Goal: Task Accomplishment & Management: Manage account settings

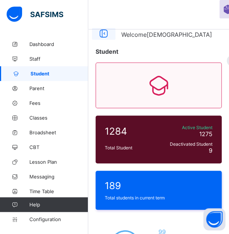
click at [103, 33] on icon at bounding box center [103, 33] width 13 height 11
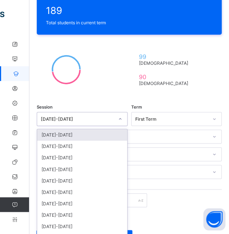
scroll to position [182, 0]
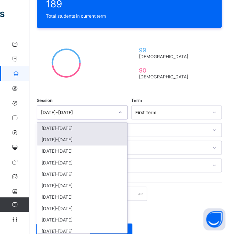
click at [105, 134] on div "[DATE]-[DATE]" at bounding box center [82, 139] width 90 height 11
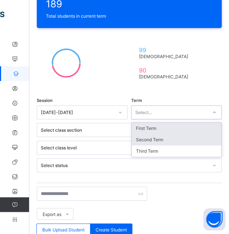
click at [197, 136] on div "Second Term" at bounding box center [177, 139] width 90 height 11
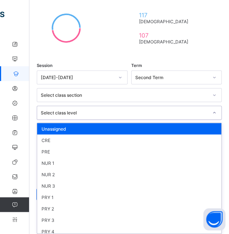
scroll to position [217, 0]
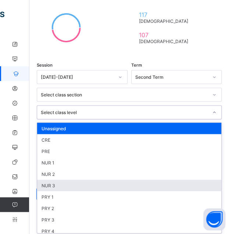
click at [118, 181] on div "NUR 3" at bounding box center [129, 185] width 184 height 11
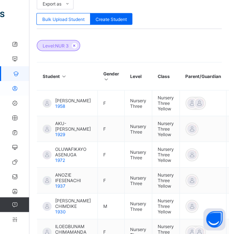
scroll to position [397, 0]
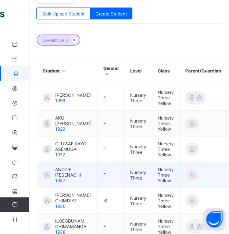
click at [69, 167] on span "ANOZIE IFESENACHI" at bounding box center [73, 172] width 37 height 11
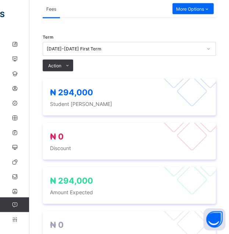
scroll to position [401, 0]
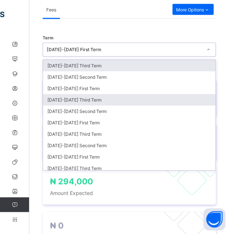
click at [124, 94] on div "[DATE]-[DATE] Third Term" at bounding box center [129, 99] width 173 height 11
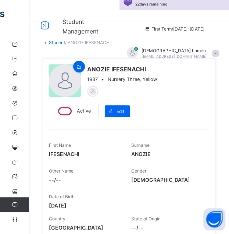
scroll to position [0, 0]
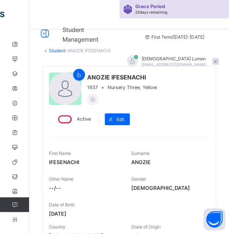
click at [54, 48] on link "Student" at bounding box center [57, 51] width 16 height 6
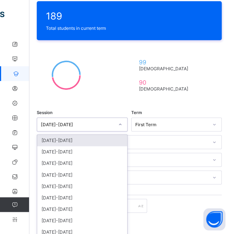
scroll to position [182, 0]
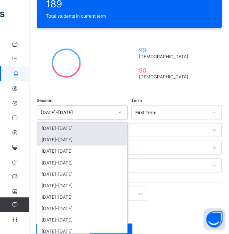
click at [107, 137] on div "[DATE]-[DATE]" at bounding box center [82, 139] width 90 height 11
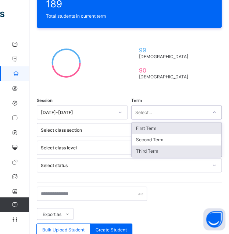
click at [171, 149] on div "Third Term" at bounding box center [177, 150] width 90 height 11
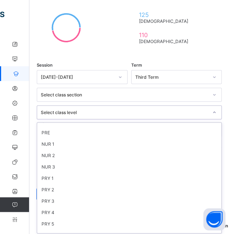
scroll to position [21, 0]
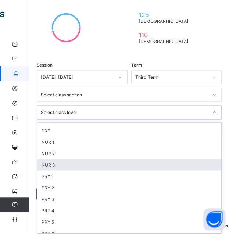
click at [104, 159] on div "NUR 3" at bounding box center [129, 164] width 184 height 11
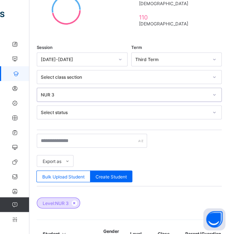
scroll to position [237, 0]
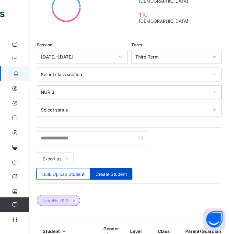
click at [127, 172] on span "Create Student" at bounding box center [111, 174] width 31 height 6
select select "**"
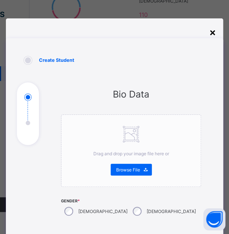
click at [216, 34] on div "×" at bounding box center [212, 32] width 7 height 13
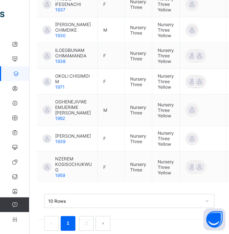
scroll to position [571, 0]
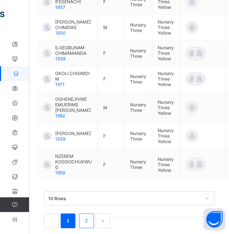
click at [86, 216] on link "2" at bounding box center [86, 221] width 7 height 10
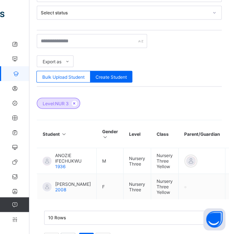
scroll to position [335, 0]
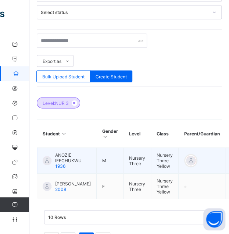
click at [74, 155] on span "ANOZIE IFECHUKWU" at bounding box center [73, 157] width 36 height 11
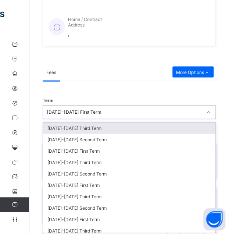
scroll to position [339, 0]
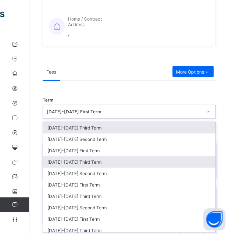
click at [120, 157] on div "[DATE]-[DATE] Third Term" at bounding box center [129, 161] width 173 height 11
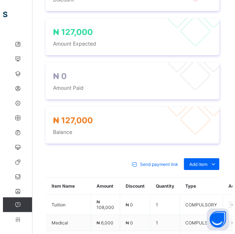
scroll to position [551, 0]
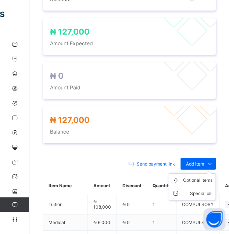
click at [202, 173] on ul "Optional items Special bill" at bounding box center [192, 186] width 47 height 27
click at [197, 181] on div "Optional items" at bounding box center [197, 180] width 29 height 7
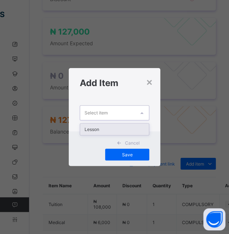
click at [139, 124] on div "Lesson" at bounding box center [114, 129] width 69 height 11
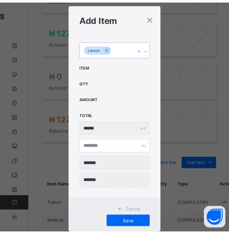
scroll to position [32, 0]
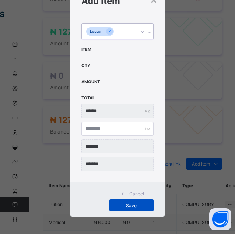
click at [137, 204] on span "Save" at bounding box center [131, 206] width 33 height 6
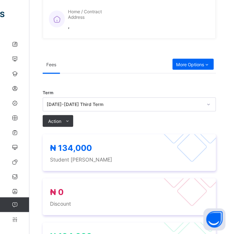
scroll to position [346, 0]
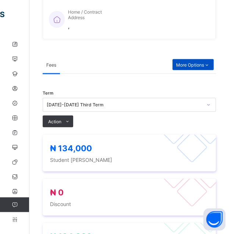
click at [200, 65] on span "More Options" at bounding box center [193, 65] width 34 height 6
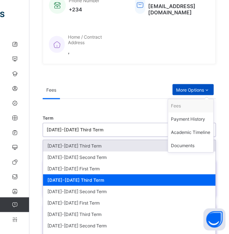
scroll to position [339, 0]
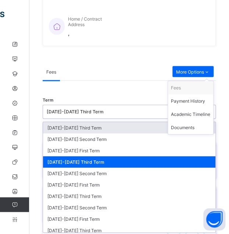
click at [170, 161] on div "[DATE]-[DATE] Third Term" at bounding box center [129, 161] width 173 height 11
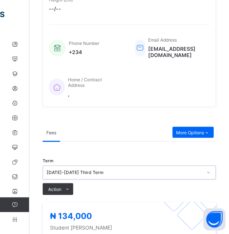
scroll to position [280, 0]
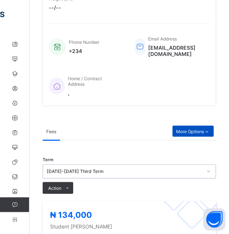
click at [210, 129] on icon at bounding box center [207, 131] width 6 height 6
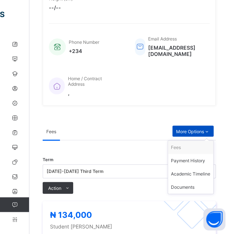
click at [210, 129] on icon at bounding box center [207, 131] width 6 height 6
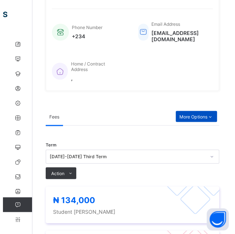
scroll to position [296, 0]
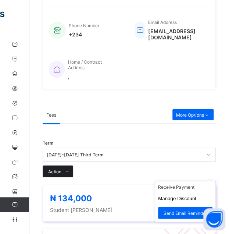
click at [67, 169] on icon at bounding box center [68, 171] width 6 height 5
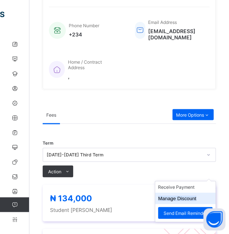
click at [191, 199] on button "Manage Discount" at bounding box center [177, 198] width 38 height 6
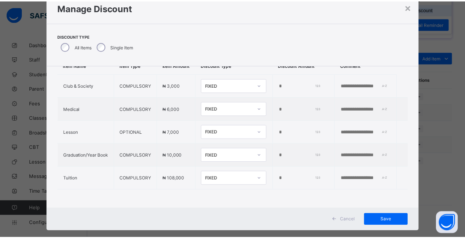
scroll to position [38, 0]
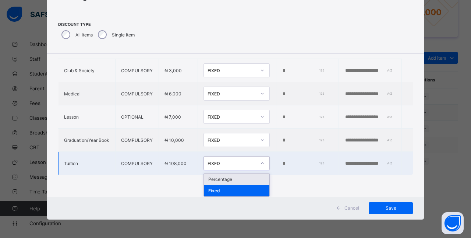
click at [247, 174] on div "Percentage" at bounding box center [236, 178] width 65 height 11
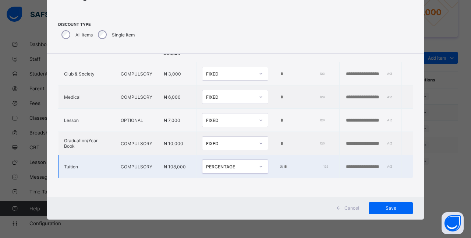
click at [293, 164] on input "*" at bounding box center [305, 167] width 44 height 6
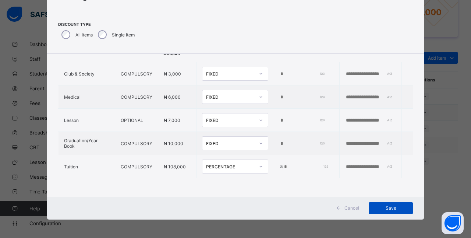
type input "***"
click at [397, 208] on span "Save" at bounding box center [390, 208] width 33 height 6
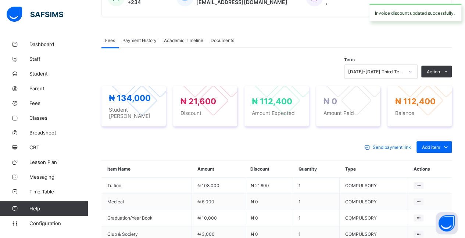
scroll to position [200, 0]
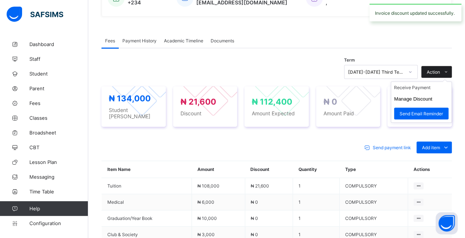
click at [449, 70] on icon at bounding box center [447, 72] width 6 height 5
click at [438, 82] on ul "Receive Payment Manage Discount Send Email Reminder" at bounding box center [421, 101] width 61 height 41
click at [430, 84] on li "Receive Payment" at bounding box center [421, 87] width 60 height 11
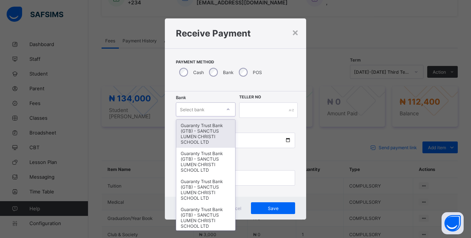
click at [214, 141] on div "Guaranty Trust Bank (GTB) - SANCTUS LUMEN CHRISTI SCHOOL LTD" at bounding box center [205, 134] width 59 height 28
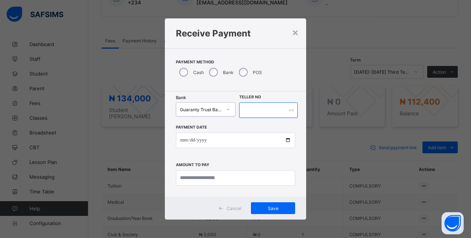
click at [273, 109] on input "text" at bounding box center [268, 109] width 58 height 15
type input "****"
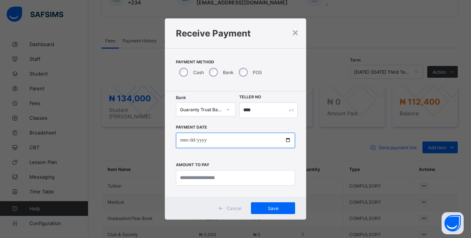
click at [238, 146] on input "date" at bounding box center [235, 139] width 119 height 15
type input "**********"
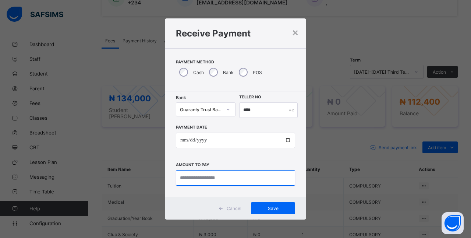
click at [279, 178] on input "currency" at bounding box center [235, 177] width 119 height 15
type input "*********"
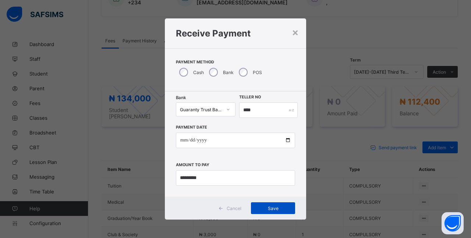
click at [284, 208] on span "Save" at bounding box center [272, 208] width 33 height 6
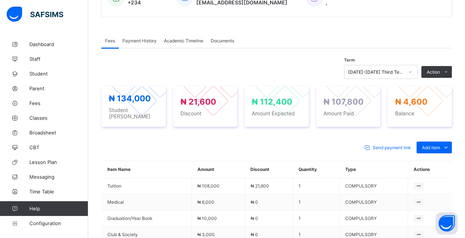
click at [420, 25] on div "Fees Payment History Academic Timeline Documents Fees More Options Term 2024-20…" at bounding box center [277, 173] width 351 height 303
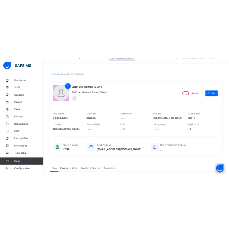
scroll to position [16, 0]
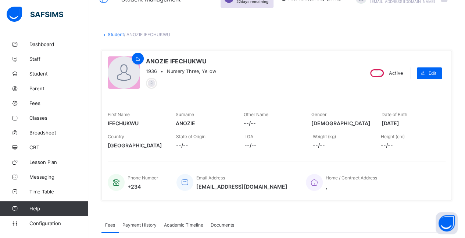
click at [113, 34] on link "Student" at bounding box center [116, 35] width 16 height 6
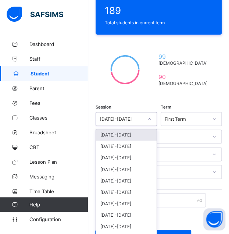
scroll to position [182, 0]
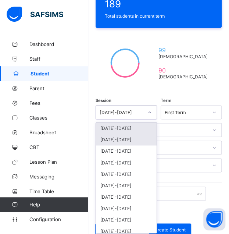
click at [137, 135] on div "[DATE]-[DATE]" at bounding box center [126, 139] width 61 height 11
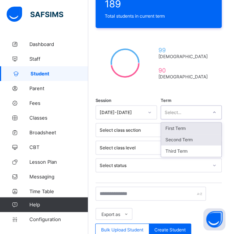
click at [194, 137] on div "Second Term" at bounding box center [191, 139] width 61 height 11
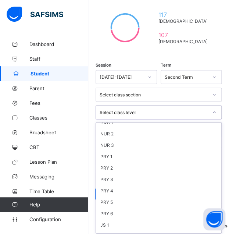
scroll to position [41, 0]
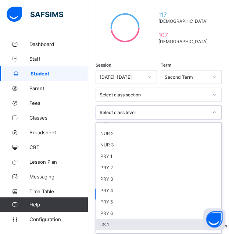
click at [141, 219] on div "JS 1" at bounding box center [158, 224] width 125 height 11
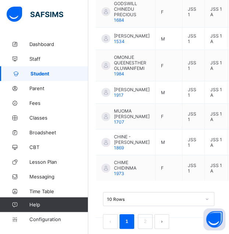
scroll to position [570, 0]
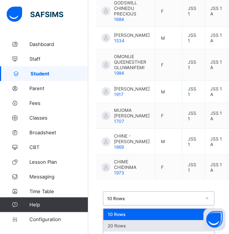
click at [182, 220] on div "20 Rows" at bounding box center [158, 225] width 111 height 11
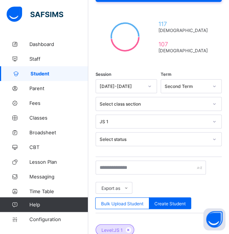
scroll to position [0, 0]
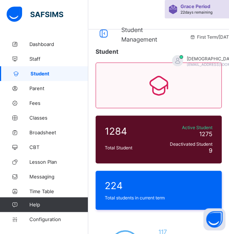
click at [211, 36] on span "First Term / [DATE]-[DATE]" at bounding box center [220, 37] width 60 height 6
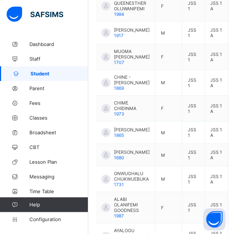
scroll to position [631, 0]
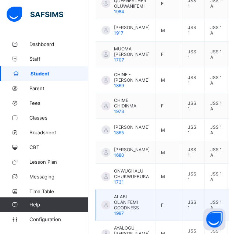
click at [135, 194] on span "ALABI OLANIFEMI GOODNESS" at bounding box center [132, 202] width 36 height 17
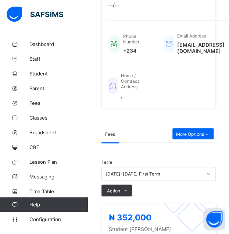
scroll to position [283, 0]
click at [210, 131] on icon at bounding box center [207, 134] width 6 height 6
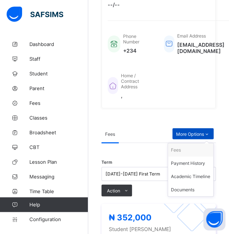
click at [207, 131] on span "More Options" at bounding box center [193, 134] width 34 height 6
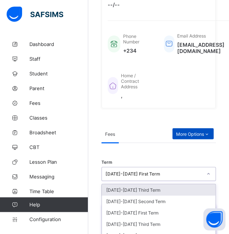
scroll to position [339, 0]
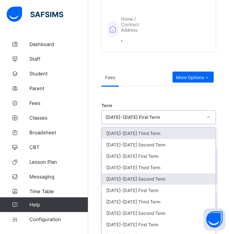
click at [167, 173] on div "[DATE]-[DATE] Second Term" at bounding box center [159, 178] width 114 height 11
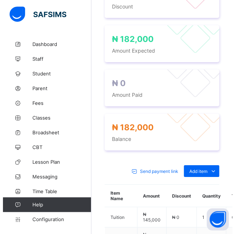
scroll to position [555, 0]
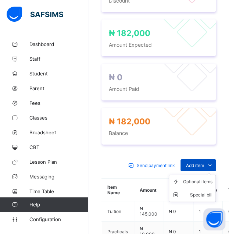
click at [214, 162] on icon at bounding box center [210, 165] width 8 height 7
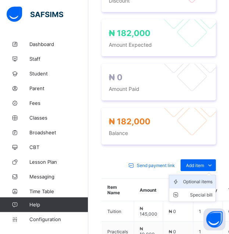
click at [210, 178] on div "Optional items" at bounding box center [197, 181] width 29 height 7
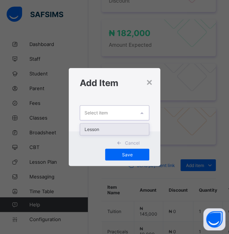
click at [135, 129] on div "Lesson" at bounding box center [114, 129] width 69 height 11
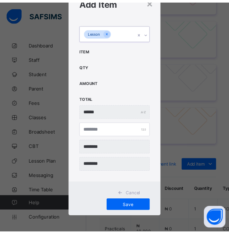
scroll to position [32, 0]
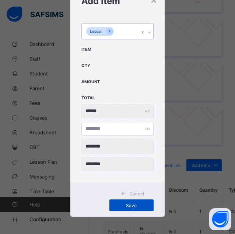
click at [138, 205] on span "Save" at bounding box center [131, 206] width 33 height 6
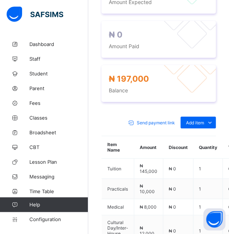
scroll to position [597, 0]
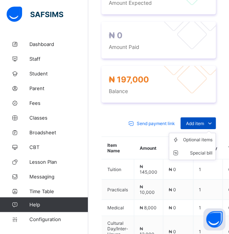
click at [210, 117] on span at bounding box center [210, 123] width 12 height 12
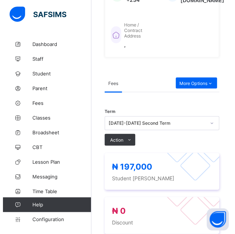
scroll to position [332, 0]
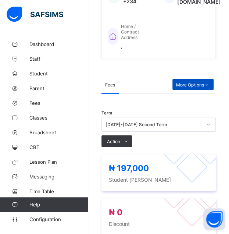
click at [210, 82] on icon at bounding box center [207, 85] width 6 height 6
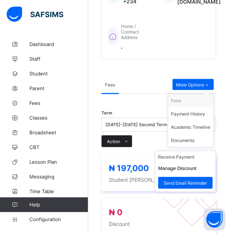
click at [127, 139] on icon at bounding box center [127, 141] width 6 height 5
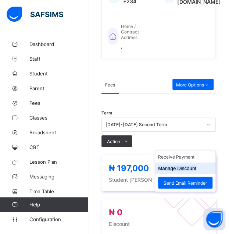
click at [194, 165] on button "Manage Discount" at bounding box center [177, 168] width 38 height 6
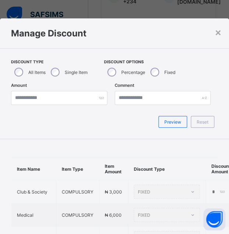
type input "*"
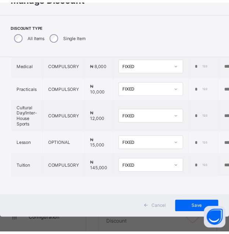
scroll to position [39, 0]
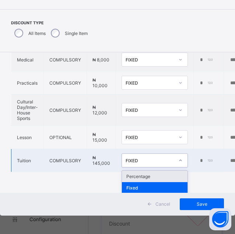
click at [171, 173] on div "Percentage" at bounding box center [154, 176] width 65 height 11
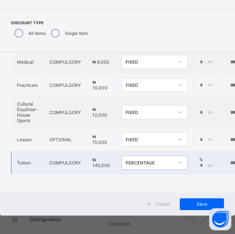
click at [206, 163] on div "*" at bounding box center [207, 166] width 17 height 6
click at [201, 163] on input "*" at bounding box center [206, 166] width 15 height 6
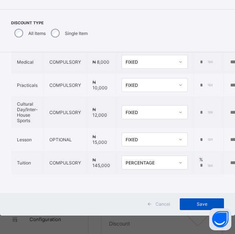
type input "**"
click at [198, 203] on span "Save" at bounding box center [201, 204] width 33 height 6
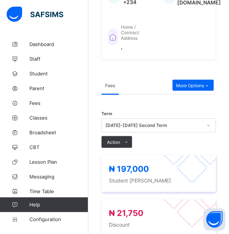
scroll to position [331, 0]
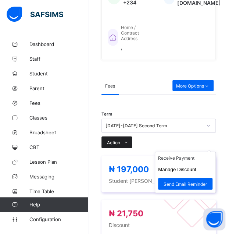
click at [127, 140] on icon at bounding box center [127, 142] width 6 height 5
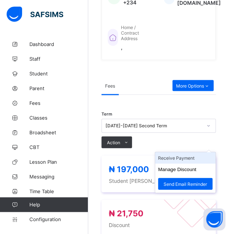
click at [210, 152] on li "Receive Payment" at bounding box center [185, 157] width 60 height 11
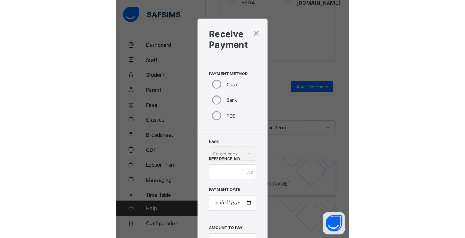
scroll to position [305, 0]
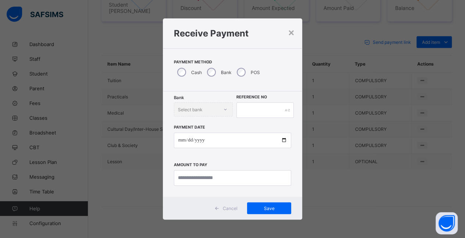
click at [200, 73] on label "Cash" at bounding box center [196, 73] width 11 height 6
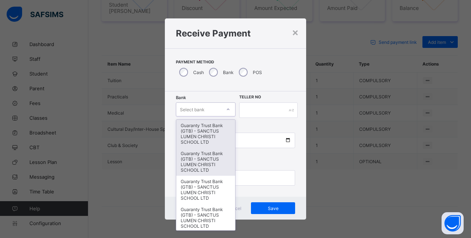
click at [213, 151] on div "Guaranty Trust Bank (GTB) - SANCTUS LUMEN CHRISTI SCHOOL LTD" at bounding box center [205, 162] width 59 height 28
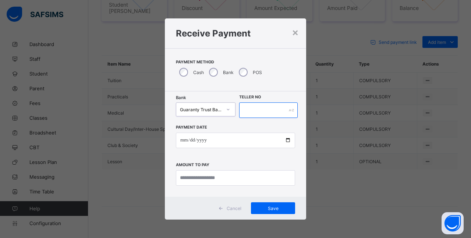
click at [261, 109] on input "text" at bounding box center [268, 109] width 58 height 15
type input "*********"
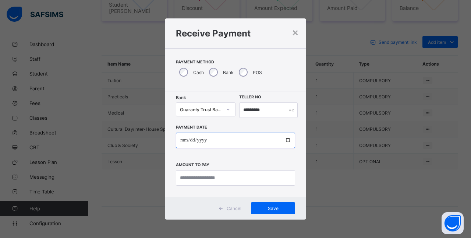
click at [219, 140] on input "date" at bounding box center [235, 139] width 119 height 15
type input "**********"
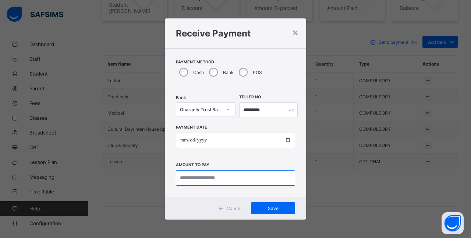
click at [267, 178] on input "currency" at bounding box center [235, 177] width 119 height 15
type input "********"
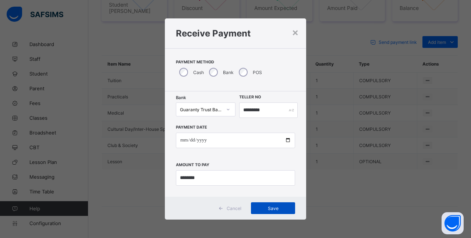
click at [278, 209] on span "Save" at bounding box center [272, 208] width 33 height 6
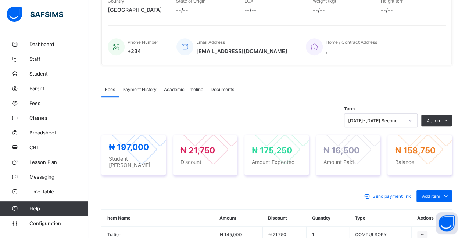
scroll to position [152, 0]
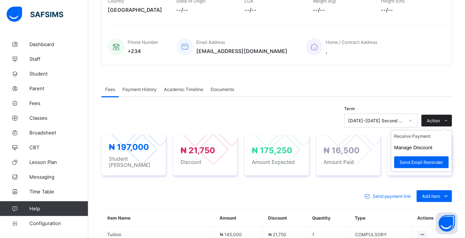
click at [449, 118] on icon at bounding box center [447, 120] width 6 height 5
click at [438, 135] on li "Receive Payment" at bounding box center [421, 135] width 60 height 11
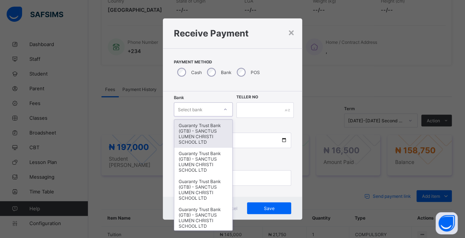
click at [210, 139] on div "Guaranty Trust Bank (GTB) - SANCTUS LUMEN CHRISTI SCHOOL LTD" at bounding box center [203, 134] width 58 height 28
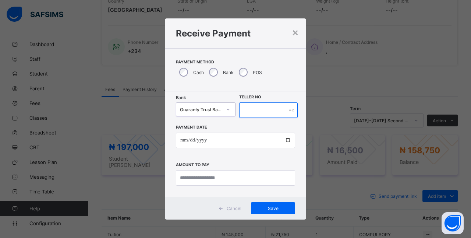
click at [266, 110] on input "text" at bounding box center [268, 109] width 58 height 15
type input "**********"
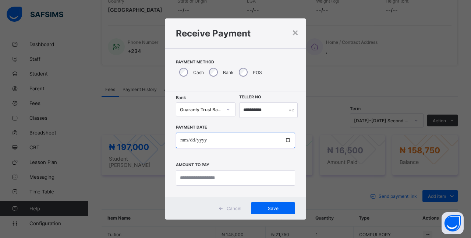
click at [234, 134] on input "date" at bounding box center [235, 139] width 119 height 15
type input "**********"
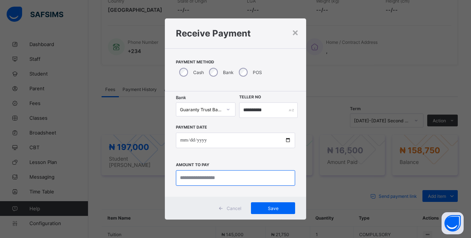
click at [230, 180] on input "currency" at bounding box center [235, 177] width 119 height 15
type input "*********"
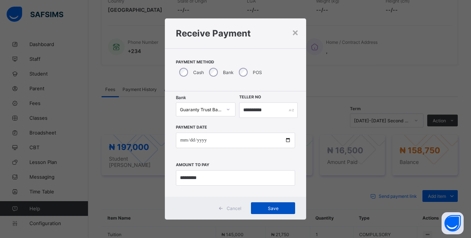
click at [275, 211] on div "Save" at bounding box center [273, 208] width 44 height 12
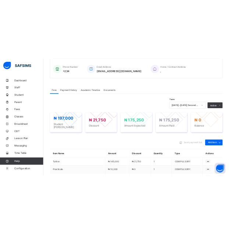
scroll to position [177, 0]
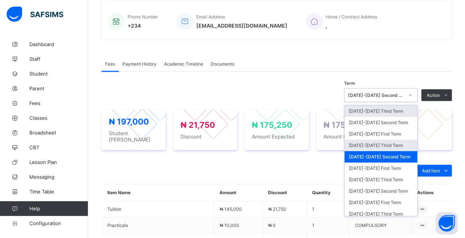
click at [394, 142] on div "[DATE]-[DATE] Third Term" at bounding box center [381, 144] width 73 height 11
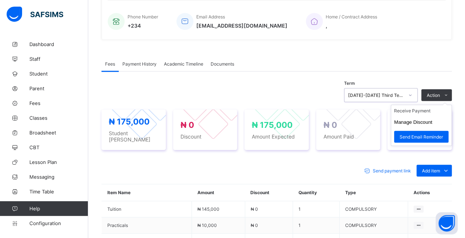
click at [449, 104] on ul "Receive Payment Manage Discount Send Email Reminder" at bounding box center [421, 124] width 61 height 41
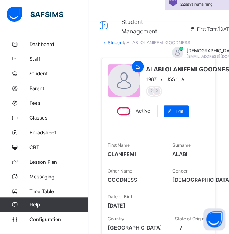
scroll to position [0, 0]
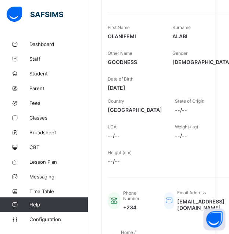
click at [198, 124] on span "Weight (kg)" at bounding box center [186, 127] width 23 height 6
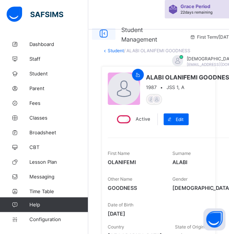
click at [106, 33] on icon at bounding box center [103, 33] width 13 height 11
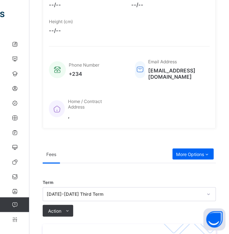
scroll to position [255, 0]
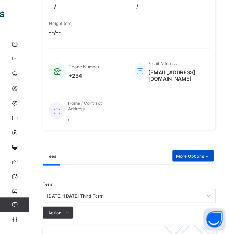
click at [206, 153] on span "More Options" at bounding box center [193, 156] width 34 height 6
click at [207, 154] on span "More Options" at bounding box center [193, 156] width 34 height 6
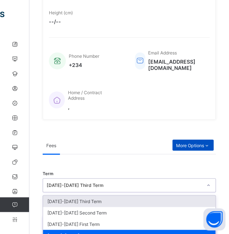
scroll to position [339, 0]
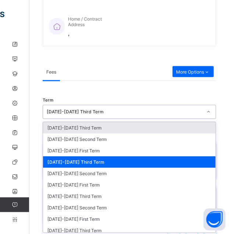
click at [175, 157] on div "[DATE]-[DATE] Third Term" at bounding box center [129, 161] width 173 height 11
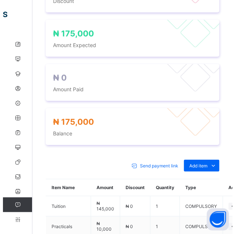
scroll to position [553, 0]
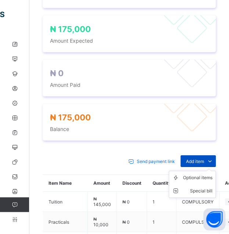
click at [204, 160] on span "Add item" at bounding box center [195, 162] width 18 height 6
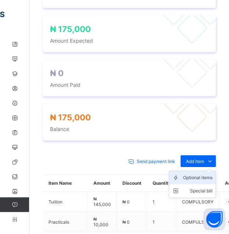
click at [210, 175] on div "Optional items" at bounding box center [197, 177] width 29 height 7
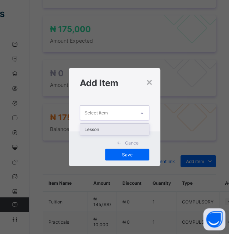
click at [135, 125] on div "Lesson" at bounding box center [114, 129] width 69 height 11
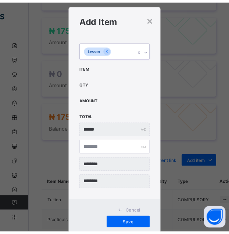
scroll to position [32, 0]
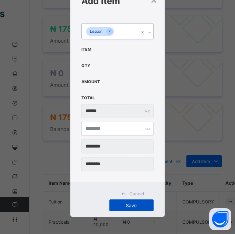
click at [140, 204] on span "Save" at bounding box center [131, 206] width 33 height 6
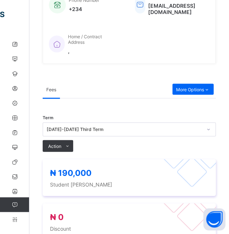
scroll to position [320, 0]
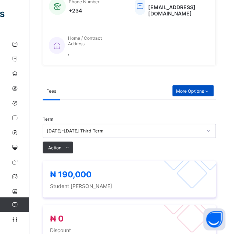
click at [210, 91] on icon at bounding box center [207, 91] width 6 height 6
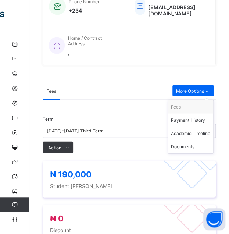
click at [214, 101] on ul "Fees Payment History Academic Timeline Documents" at bounding box center [191, 127] width 46 height 54
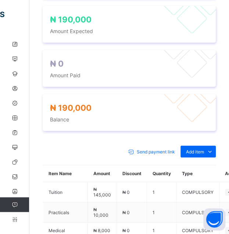
scroll to position [562, 0]
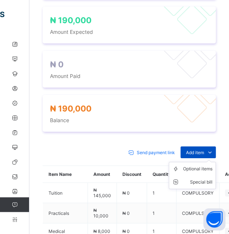
click at [204, 150] on span "Add item" at bounding box center [195, 153] width 18 height 6
click at [214, 151] on icon at bounding box center [210, 152] width 8 height 7
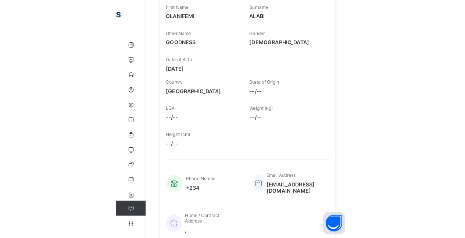
scroll to position [144, 0]
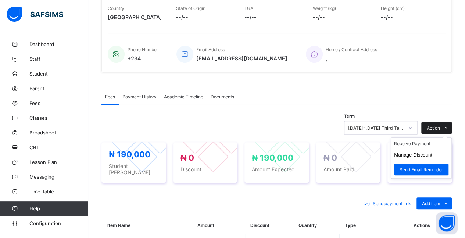
click at [449, 125] on icon at bounding box center [447, 127] width 6 height 5
click at [433, 152] on button "Manage Discount" at bounding box center [413, 155] width 38 height 6
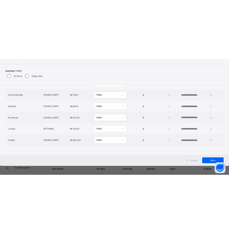
scroll to position [35, 0]
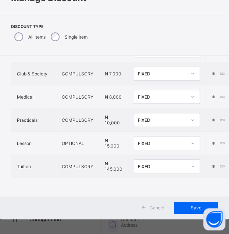
click at [194, 31] on div "Discount Type All Items Single Item" at bounding box center [114, 34] width 207 height 20
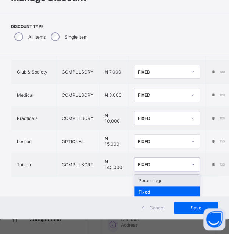
click at [181, 180] on div "Percentage" at bounding box center [166, 180] width 65 height 11
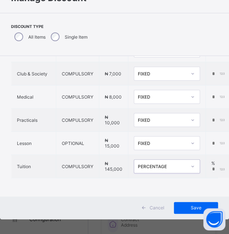
scroll to position [62, 0]
click at [213, 166] on input "*" at bounding box center [219, 169] width 15 height 6
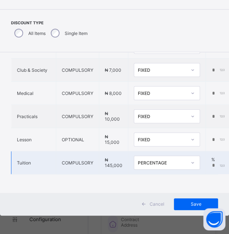
scroll to position [38, 0]
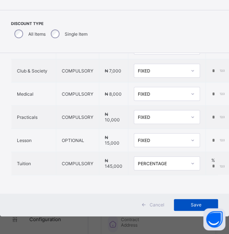
type input "***"
click at [191, 205] on span "Save" at bounding box center [196, 205] width 33 height 6
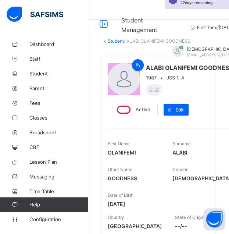
scroll to position [0, 0]
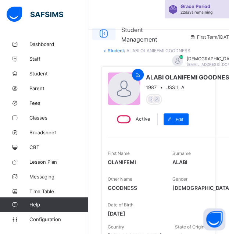
click at [104, 33] on icon at bounding box center [103, 33] width 13 height 11
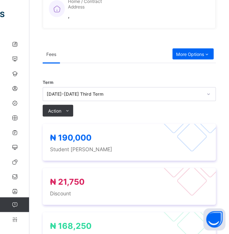
scroll to position [355, 0]
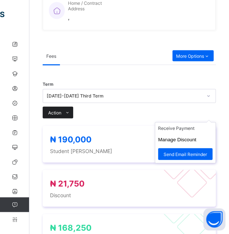
click at [67, 111] on icon at bounding box center [68, 112] width 6 height 5
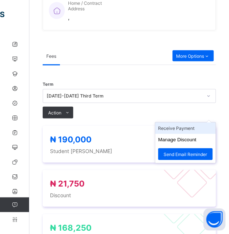
click at [200, 129] on li "Receive Payment" at bounding box center [185, 128] width 60 height 11
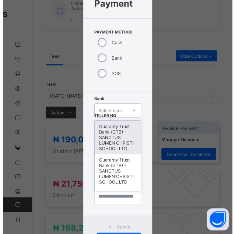
scroll to position [40, 0]
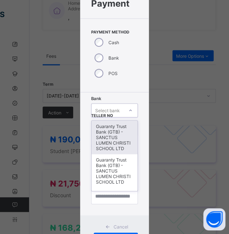
click at [119, 138] on div "Guaranty Trust Bank (GTB) - SANCTUS LUMEN CHRISTI SCHOOL LTD" at bounding box center [115, 137] width 46 height 33
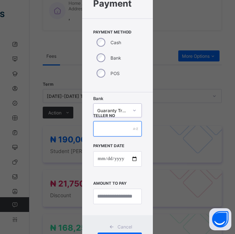
click at [125, 130] on input "text" at bounding box center [117, 128] width 48 height 15
type input "*******"
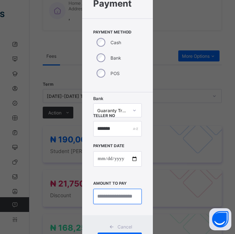
click at [124, 195] on input "currency" at bounding box center [117, 196] width 48 height 15
click at [113, 196] on input "currency" at bounding box center [117, 196] width 48 height 15
type input "*********"
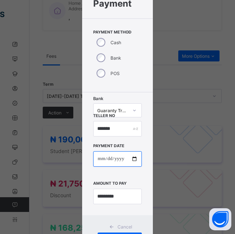
click at [116, 157] on input "date" at bounding box center [117, 158] width 48 height 15
click at [96, 157] on input "date" at bounding box center [117, 158] width 48 height 15
type input "**********"
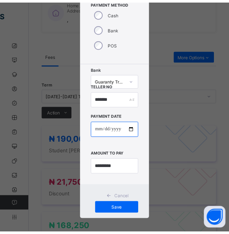
scroll to position [75, 0]
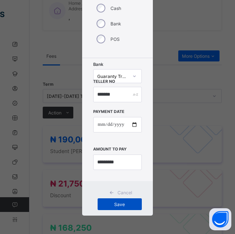
click at [122, 205] on span "Save" at bounding box center [119, 205] width 33 height 6
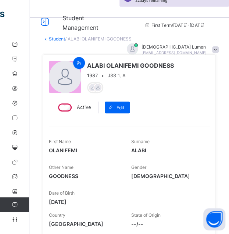
scroll to position [0, 0]
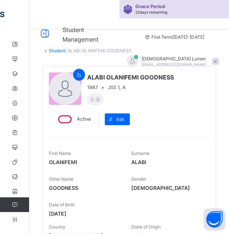
click at [57, 50] on link "Student" at bounding box center [57, 51] width 16 height 6
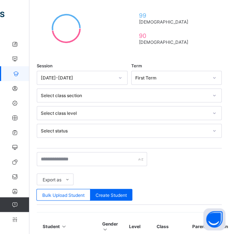
scroll to position [214, 0]
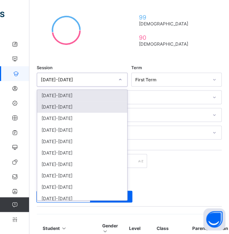
click at [111, 104] on div "[DATE]-[DATE]" at bounding box center [82, 106] width 90 height 11
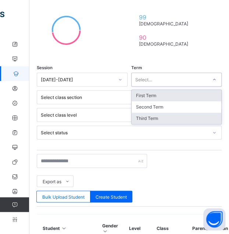
click at [179, 113] on div "Third Term" at bounding box center [177, 118] width 90 height 11
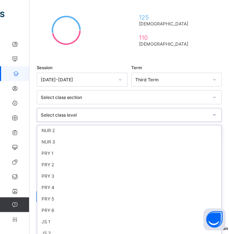
scroll to position [59, 0]
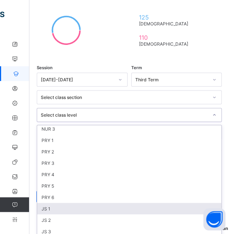
click at [104, 205] on div "JS 1" at bounding box center [129, 208] width 184 height 11
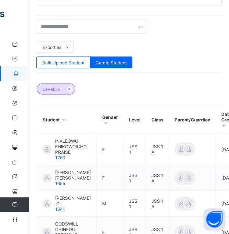
scroll to position [349, 0]
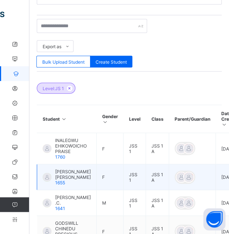
click at [74, 169] on span "[PERSON_NAME] [PERSON_NAME]" at bounding box center [73, 174] width 36 height 11
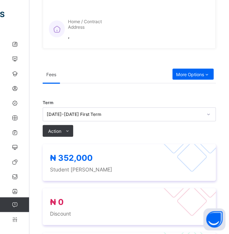
scroll to position [335, 0]
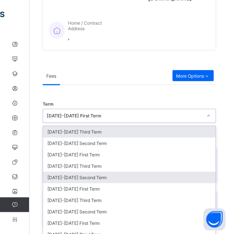
click at [128, 171] on div "[DATE]-[DATE] Second Term" at bounding box center [129, 176] width 173 height 11
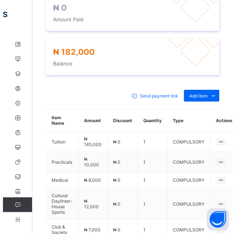
scroll to position [620, 0]
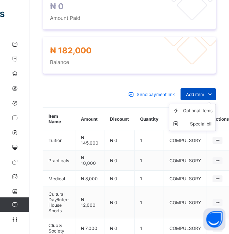
click at [214, 91] on icon at bounding box center [210, 94] width 8 height 7
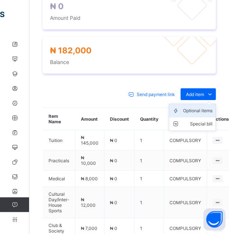
click at [210, 106] on li "Optional items" at bounding box center [192, 110] width 46 height 13
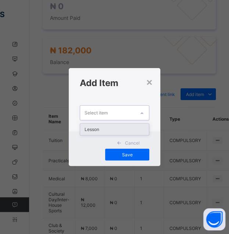
click at [133, 130] on div "Lesson" at bounding box center [114, 129] width 69 height 11
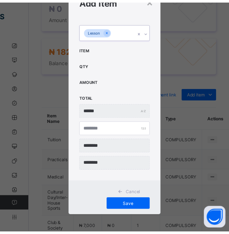
scroll to position [32, 0]
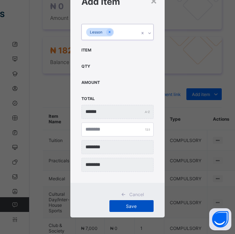
click at [136, 205] on span "Save" at bounding box center [131, 206] width 33 height 6
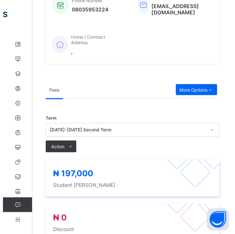
scroll to position [318, 0]
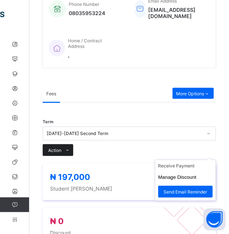
click at [62, 146] on span at bounding box center [67, 150] width 12 height 12
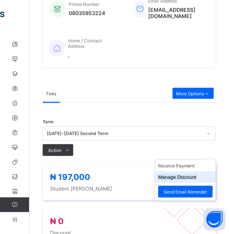
click at [196, 174] on button "Manage Discount" at bounding box center [177, 177] width 38 height 6
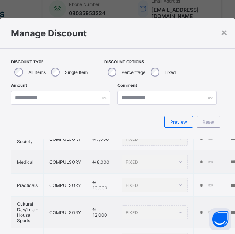
scroll to position [68, 0]
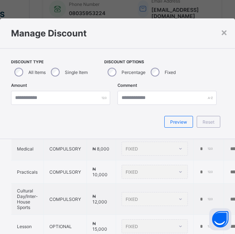
click at [60, 75] on div "Single Item" at bounding box center [68, 71] width 42 height 15
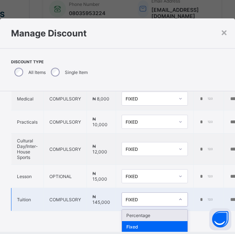
click at [169, 215] on div "Percentage" at bounding box center [154, 215] width 65 height 11
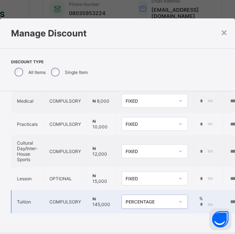
click at [200, 202] on input "*" at bounding box center [206, 205] width 15 height 6
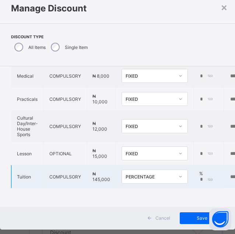
scroll to position [39, 0]
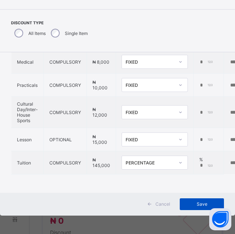
type input "**"
click at [196, 206] on span "Save" at bounding box center [201, 204] width 33 height 6
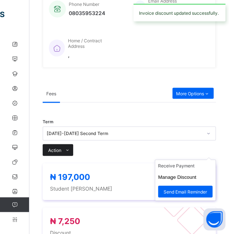
click at [67, 148] on icon at bounding box center [68, 150] width 6 height 5
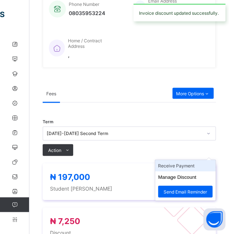
click at [198, 160] on li "Receive Payment" at bounding box center [185, 165] width 60 height 11
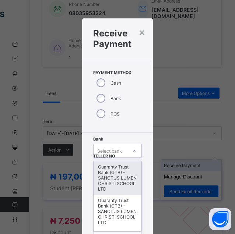
scroll to position [40, 0]
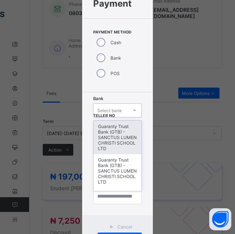
click at [120, 138] on div "Guaranty Trust Bank (GTB) - SANCTUS LUMEN CHRISTI SCHOOL LTD" at bounding box center [116, 137] width 47 height 33
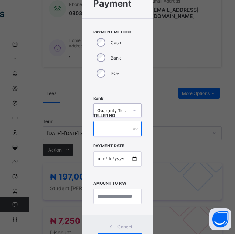
click at [124, 131] on input "text" at bounding box center [117, 128] width 48 height 15
type input "******"
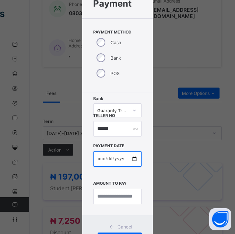
click at [123, 159] on input "date" at bounding box center [117, 158] width 48 height 15
click at [98, 158] on input "date" at bounding box center [117, 158] width 48 height 15
type input "**********"
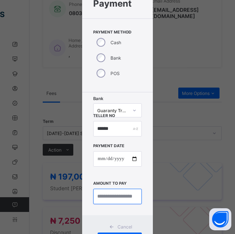
click at [124, 194] on input "currency" at bounding box center [117, 196] width 48 height 15
click at [127, 198] on input "currency" at bounding box center [117, 196] width 48 height 15
click at [126, 199] on input "currency" at bounding box center [117, 196] width 48 height 15
type input "*********"
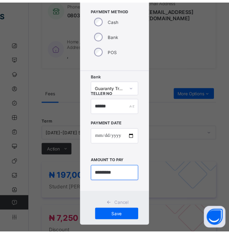
scroll to position [75, 0]
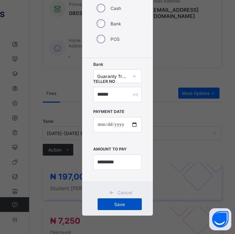
click at [124, 206] on span "Save" at bounding box center [119, 205] width 33 height 6
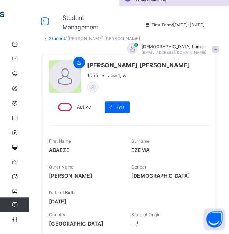
scroll to position [0, 0]
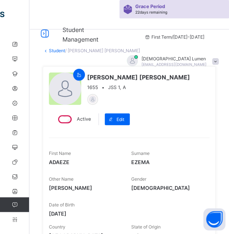
click at [50, 49] on link "Student" at bounding box center [57, 51] width 16 height 6
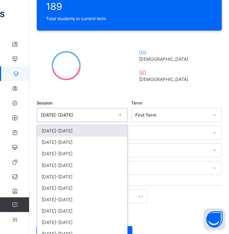
scroll to position [182, 0]
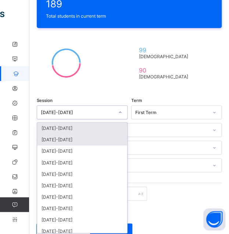
click at [110, 137] on div "[DATE]-[DATE]" at bounding box center [82, 139] width 90 height 11
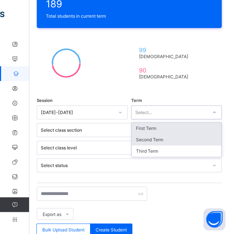
click at [160, 137] on div "Second Term" at bounding box center [177, 139] width 90 height 11
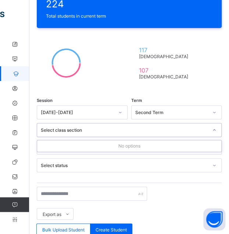
click at [150, 145] on div "No options" at bounding box center [129, 145] width 184 height 11
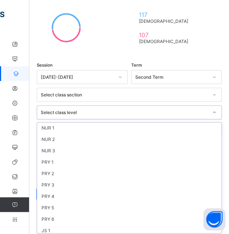
scroll to position [99, 0]
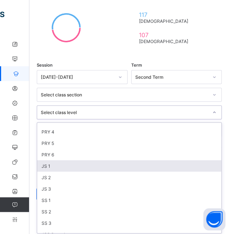
click at [78, 160] on div "JS 1" at bounding box center [129, 165] width 184 height 11
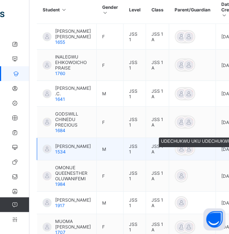
scroll to position [481, 0]
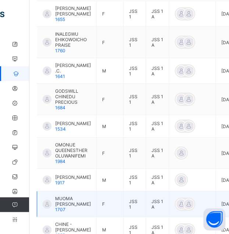
click at [70, 196] on span "MUOMA [PERSON_NAME]" at bounding box center [73, 201] width 36 height 11
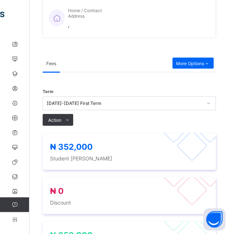
scroll to position [344, 0]
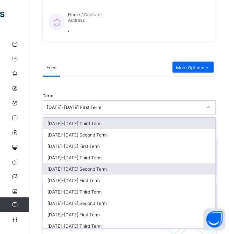
click at [135, 167] on div "[DATE]-[DATE] Second Term" at bounding box center [129, 168] width 173 height 11
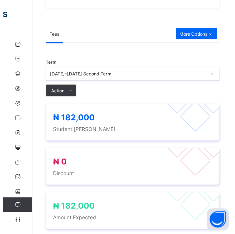
scroll to position [377, 0]
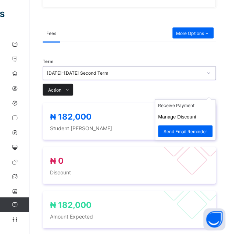
click at [67, 88] on icon at bounding box center [68, 90] width 6 height 5
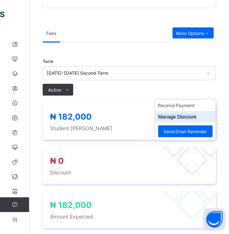
click at [193, 115] on button "Manage Discount" at bounding box center [177, 117] width 38 height 6
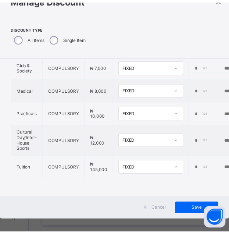
scroll to position [39, 0]
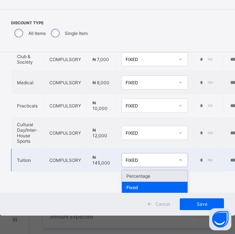
click at [170, 173] on div "Percentage" at bounding box center [154, 175] width 65 height 11
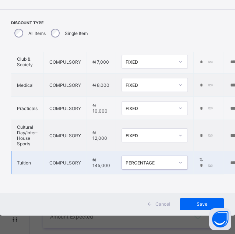
click at [201, 163] on input "*" at bounding box center [206, 166] width 15 height 6
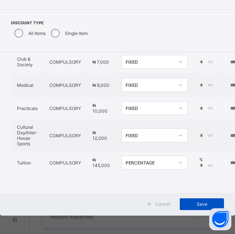
type input "**"
click at [197, 205] on span "Save" at bounding box center [201, 204] width 33 height 6
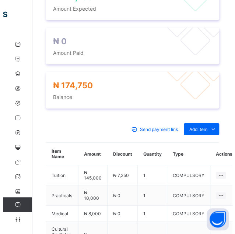
scroll to position [588, 0]
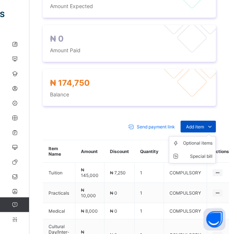
click at [214, 126] on icon at bounding box center [210, 126] width 8 height 7
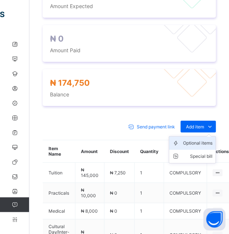
click at [209, 143] on div "Optional items" at bounding box center [197, 142] width 29 height 7
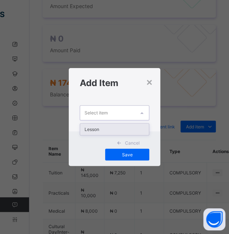
click at [141, 127] on div "Lesson" at bounding box center [114, 129] width 69 height 11
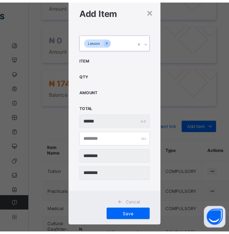
scroll to position [32, 0]
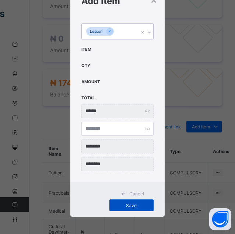
click at [141, 205] on span "Save" at bounding box center [131, 206] width 33 height 6
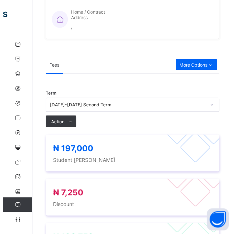
scroll to position [344, 0]
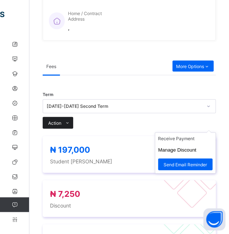
click at [67, 121] on icon at bounding box center [68, 123] width 6 height 5
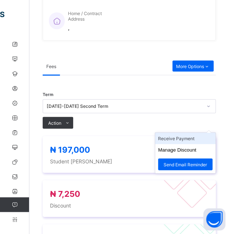
click at [198, 138] on li "Receive Payment" at bounding box center [185, 138] width 60 height 11
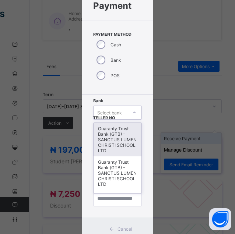
scroll to position [40, 0]
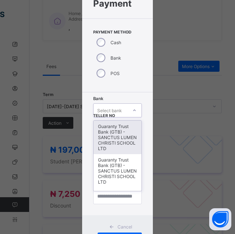
click at [119, 144] on div "Guaranty Trust Bank (GTB) - SANCTUS LUMEN CHRISTI SCHOOL LTD" at bounding box center [116, 137] width 47 height 33
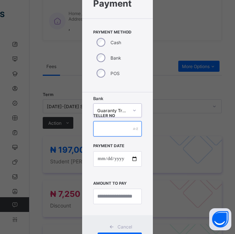
click at [120, 130] on input "text" at bounding box center [117, 128] width 48 height 15
type input "*********"
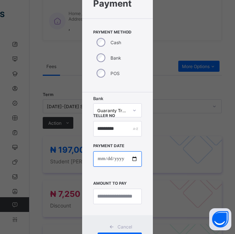
click at [122, 158] on input "date" at bounding box center [117, 158] width 48 height 15
click at [98, 160] on input "date" at bounding box center [117, 158] width 48 height 15
type input "**********"
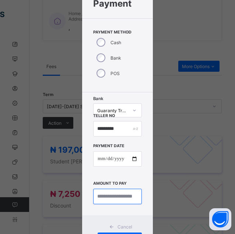
click at [124, 195] on input "currency" at bounding box center [117, 196] width 48 height 15
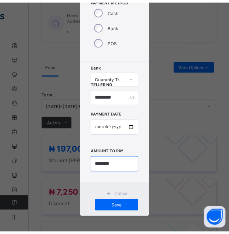
scroll to position [75, 0]
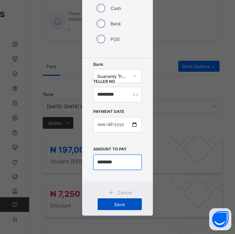
type input "********"
click at [121, 205] on span "Save" at bounding box center [119, 205] width 33 height 6
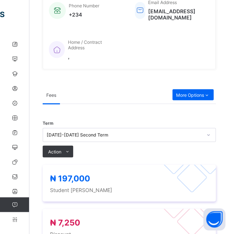
scroll to position [295, 0]
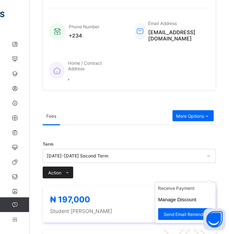
click at [67, 170] on icon at bounding box center [68, 172] width 6 height 5
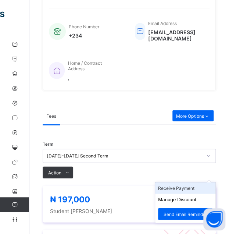
click at [199, 187] on li "Receive Payment" at bounding box center [185, 187] width 60 height 11
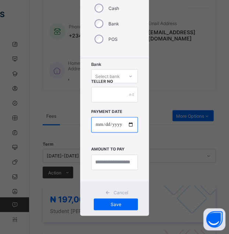
click at [106, 124] on input "date" at bounding box center [114, 124] width 47 height 15
click at [95, 124] on input "date" at bounding box center [114, 124] width 47 height 15
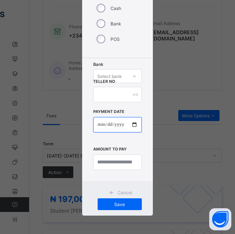
type input "**********"
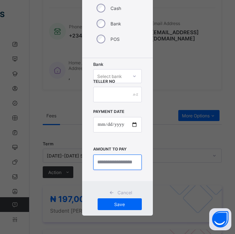
click at [121, 160] on input "currency" at bounding box center [117, 162] width 48 height 15
type input "********"
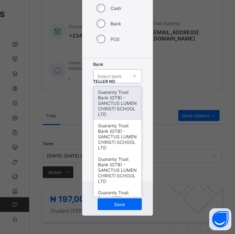
click at [118, 106] on div "Guaranty Trust Bank (GTB) - SANCTUS LUMEN CHRISTI SCHOOL LTD" at bounding box center [116, 102] width 47 height 33
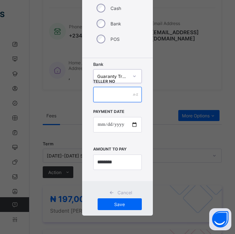
click at [121, 96] on input "text" at bounding box center [117, 94] width 48 height 15
type input "*****"
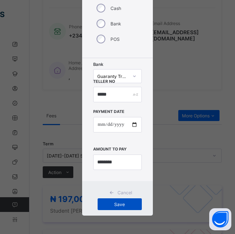
click at [128, 206] on span "Save" at bounding box center [119, 205] width 33 height 6
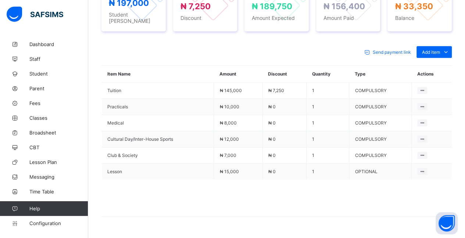
scroll to position [287, 0]
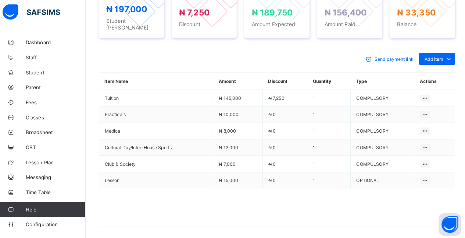
click at [302, 74] on div "Item Name Amount Discount Quantity Type Actions Tuition ₦ 145,000 ₦ 7,250 1 COM…" at bounding box center [277, 149] width 351 height 151
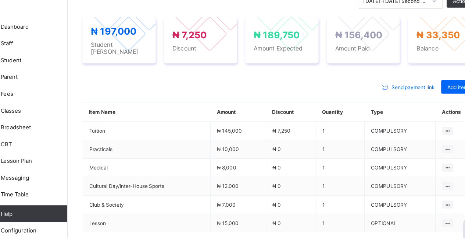
scroll to position [250, 0]
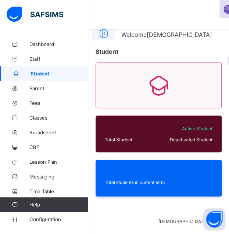
click at [104, 35] on icon at bounding box center [103, 33] width 13 height 11
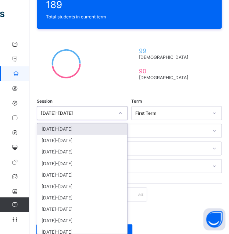
scroll to position [182, 0]
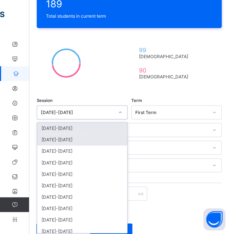
click at [104, 137] on div "[DATE]-[DATE]" at bounding box center [82, 139] width 90 height 11
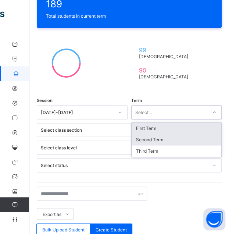
click at [174, 138] on div "Second Term" at bounding box center [177, 139] width 90 height 11
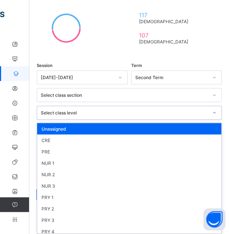
scroll to position [217, 0]
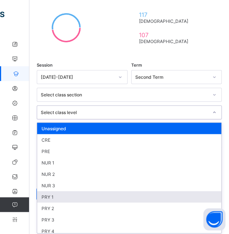
click at [92, 192] on div "PRY 1" at bounding box center [129, 196] width 184 height 11
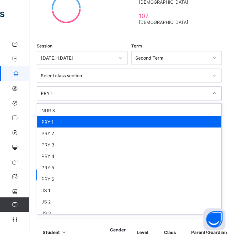
scroll to position [99, 0]
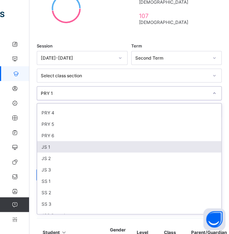
click at [79, 141] on div "JS 1" at bounding box center [129, 146] width 184 height 11
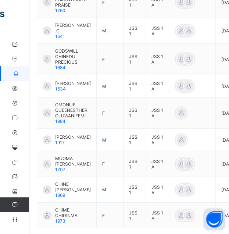
scroll to position [520, 0]
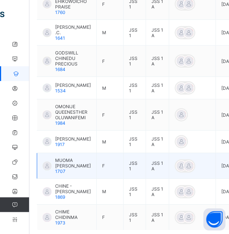
click at [72, 157] on span "MUOMA [PERSON_NAME]" at bounding box center [73, 162] width 36 height 11
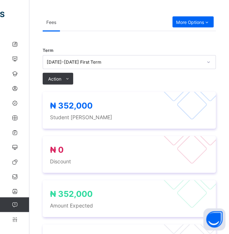
scroll to position [387, 0]
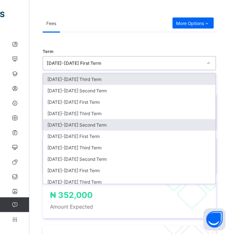
click at [125, 119] on div "[DATE]-[DATE] Second Term" at bounding box center [129, 124] width 173 height 11
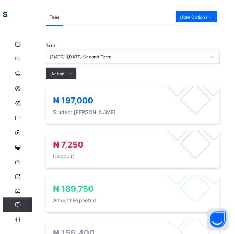
scroll to position [393, 0]
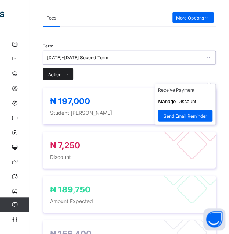
click at [67, 73] on icon at bounding box center [68, 74] width 6 height 5
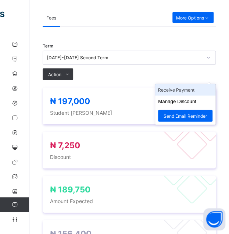
click at [198, 92] on li "Receive Payment" at bounding box center [185, 89] width 60 height 11
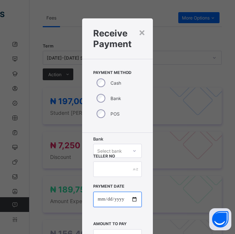
click at [97, 199] on input "date" at bounding box center [117, 199] width 48 height 15
click at [107, 198] on input "date" at bounding box center [117, 199] width 48 height 15
click at [98, 199] on input "date" at bounding box center [117, 199] width 48 height 15
type input "**********"
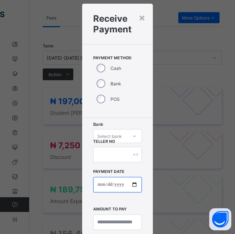
scroll to position [16, 0]
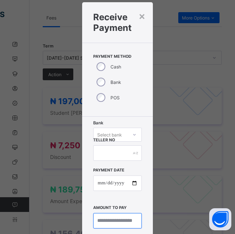
click at [118, 221] on input "currency" at bounding box center [117, 220] width 48 height 15
type input "********"
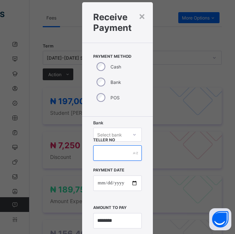
click at [110, 156] on input "text" at bounding box center [117, 152] width 48 height 15
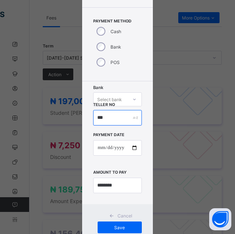
scroll to position [54, 0]
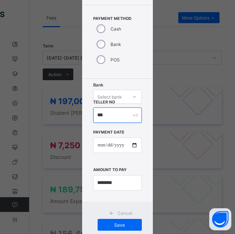
type input "***"
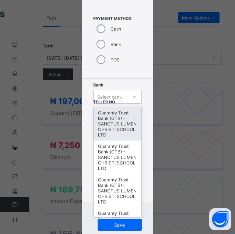
click at [115, 133] on div "Guaranty Trust Bank (GTB) - SANCTUS LUMEN CHRISTI SCHOOL LTD" at bounding box center [116, 123] width 47 height 33
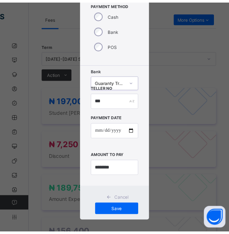
scroll to position [75, 0]
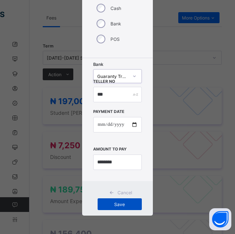
click at [124, 205] on span "Save" at bounding box center [119, 205] width 33 height 6
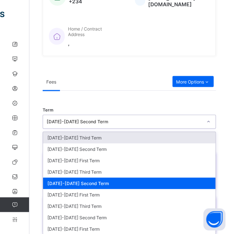
scroll to position [339, 0]
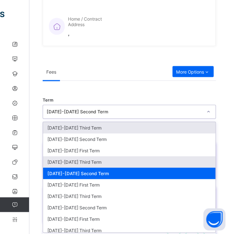
click at [160, 157] on div "[DATE]-[DATE] Third Term" at bounding box center [129, 161] width 173 height 11
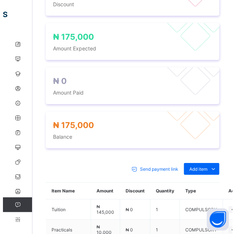
scroll to position [546, 0]
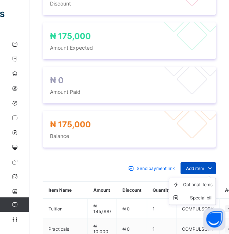
click at [204, 166] on span "Add item" at bounding box center [195, 169] width 18 height 6
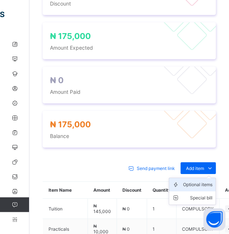
click at [203, 181] on div "Optional items" at bounding box center [197, 184] width 29 height 7
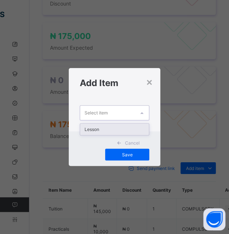
click at [136, 124] on div "Lesson" at bounding box center [114, 129] width 69 height 11
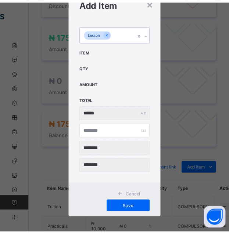
scroll to position [32, 0]
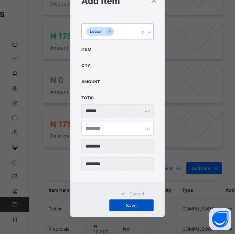
click at [134, 207] on span "Save" at bounding box center [131, 206] width 33 height 6
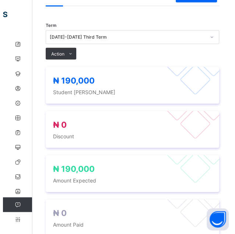
scroll to position [412, 0]
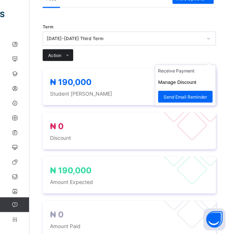
click at [67, 54] on icon at bounding box center [68, 55] width 6 height 5
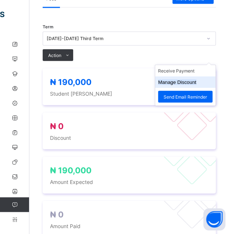
click at [196, 80] on button "Manage Discount" at bounding box center [177, 82] width 38 height 6
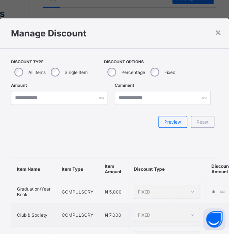
type input "*"
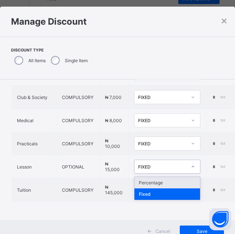
scroll to position [62, 0]
click at [113, 189] on span "₦ 145,000" at bounding box center [114, 189] width 18 height 11
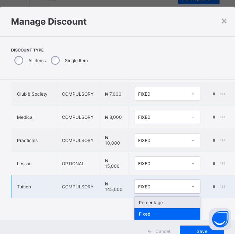
click at [180, 199] on div "Percentage" at bounding box center [166, 202] width 65 height 11
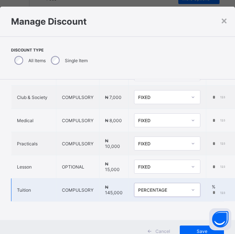
click at [214, 190] on input "*" at bounding box center [219, 193] width 15 height 6
type input "**"
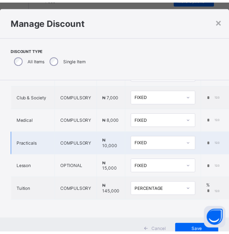
scroll to position [39, 0]
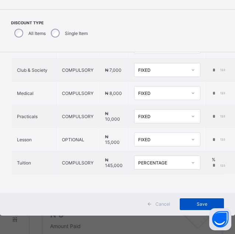
click at [194, 206] on span "Save" at bounding box center [201, 204] width 33 height 6
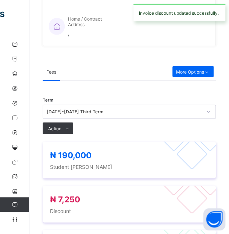
scroll to position [337, 0]
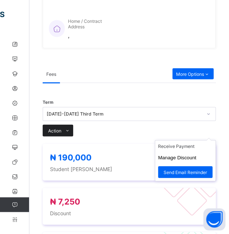
click at [67, 128] on icon at bounding box center [68, 130] width 6 height 5
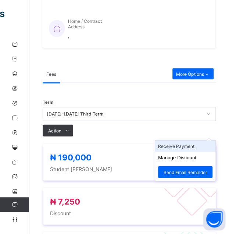
click at [197, 145] on li "Receive Payment" at bounding box center [185, 145] width 60 height 11
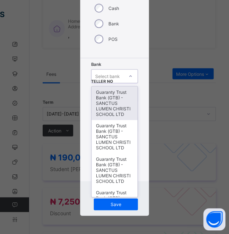
click at [114, 112] on div "Guaranty Trust Bank (GTB) - SANCTUS LUMEN CHRISTI SCHOOL LTD" at bounding box center [115, 102] width 46 height 33
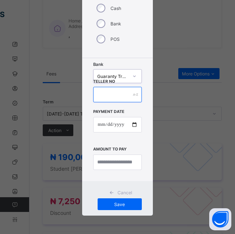
click at [110, 94] on input "text" at bounding box center [117, 94] width 48 height 15
type input "****"
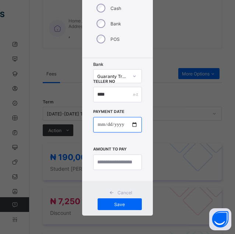
click at [97, 125] on input "date" at bounding box center [117, 124] width 48 height 15
click at [96, 125] on input "date" at bounding box center [117, 124] width 48 height 15
type input "**********"
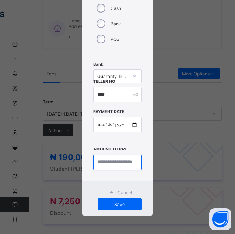
click at [129, 159] on input "currency" at bounding box center [117, 162] width 48 height 15
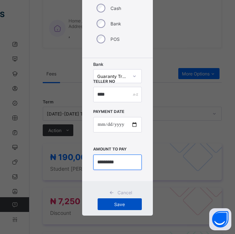
type input "*********"
click at [116, 203] on span "Save" at bounding box center [119, 205] width 33 height 6
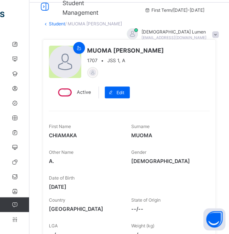
scroll to position [0, 0]
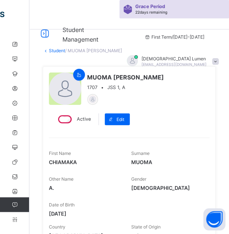
click at [55, 50] on link "Student" at bounding box center [57, 51] width 16 height 6
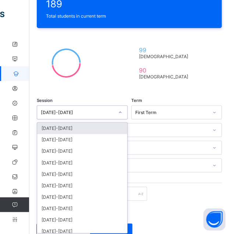
scroll to position [182, 0]
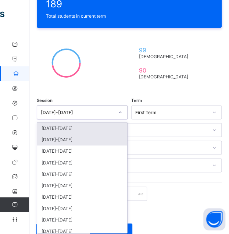
click at [108, 136] on div "[DATE]-[DATE]" at bounding box center [82, 139] width 90 height 11
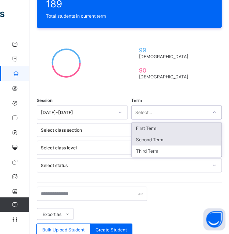
click at [166, 135] on div "Second Term" at bounding box center [177, 139] width 90 height 11
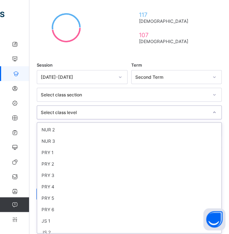
scroll to position [99, 0]
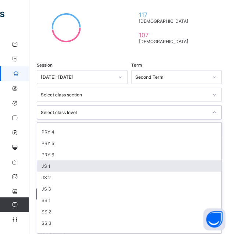
click at [71, 161] on div "JS 1" at bounding box center [129, 165] width 184 height 11
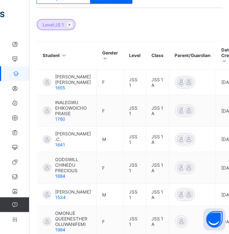
scroll to position [414, 0]
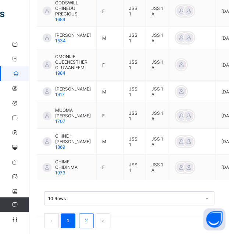
click at [86, 216] on link "2" at bounding box center [86, 221] width 7 height 10
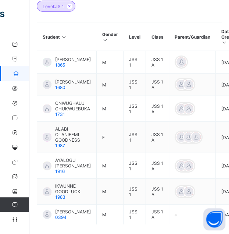
scroll to position [430, 0]
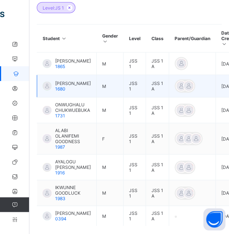
click at [77, 81] on span "[PERSON_NAME]" at bounding box center [73, 84] width 36 height 6
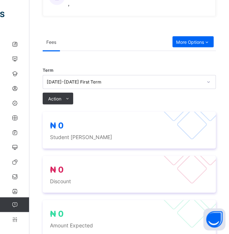
scroll to position [430, 0]
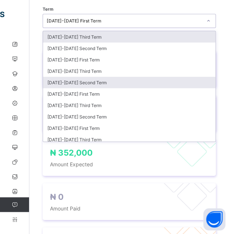
click at [120, 79] on div "[DATE]-[DATE] Second Term" at bounding box center [129, 82] width 173 height 11
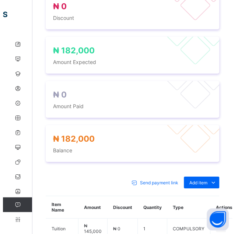
scroll to position [554, 0]
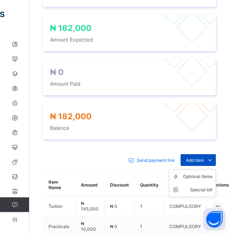
click at [204, 158] on span "Add item" at bounding box center [195, 160] width 18 height 6
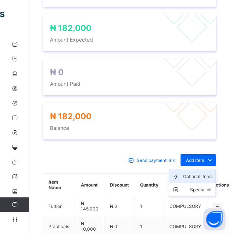
click at [208, 175] on div "Optional items" at bounding box center [197, 176] width 29 height 7
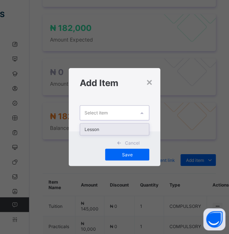
click at [138, 126] on div "Lesson" at bounding box center [114, 129] width 69 height 11
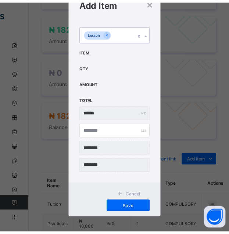
scroll to position [32, 0]
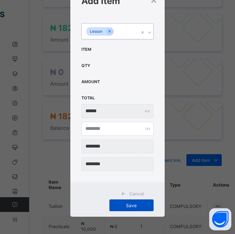
click at [139, 206] on span "Save" at bounding box center [131, 206] width 33 height 6
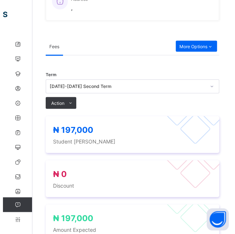
scroll to position [364, 0]
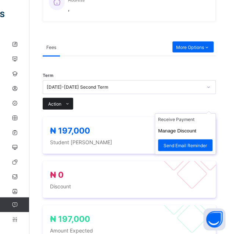
click at [67, 102] on icon at bounding box center [68, 104] width 6 height 5
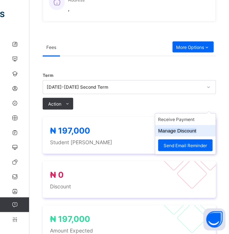
click at [196, 129] on button "Manage Discount" at bounding box center [177, 131] width 38 height 6
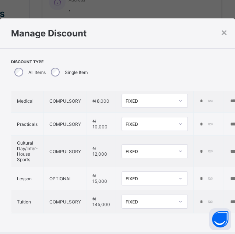
scroll to position [68, 0]
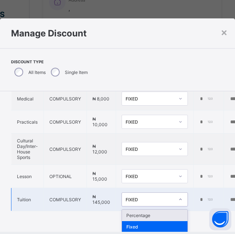
click at [174, 212] on div "Percentage" at bounding box center [154, 215] width 65 height 11
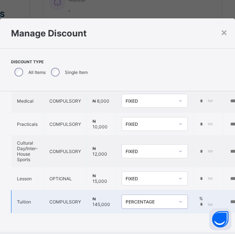
click at [206, 202] on div "*" at bounding box center [207, 205] width 17 height 6
click at [201, 202] on input "*" at bounding box center [206, 205] width 15 height 6
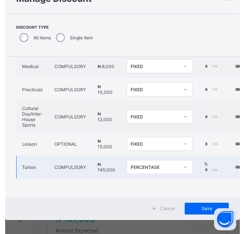
scroll to position [39, 0]
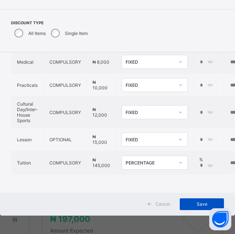
type input "***"
click at [190, 204] on span "Save" at bounding box center [201, 204] width 33 height 6
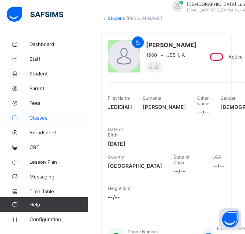
scroll to position [0, 0]
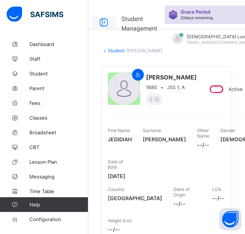
click at [107, 17] on div at bounding box center [104, 23] width 24 height 12
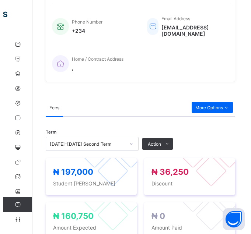
scroll to position [243, 0]
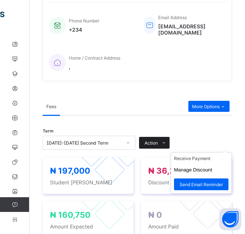
click at [165, 141] on icon at bounding box center [164, 143] width 6 height 5
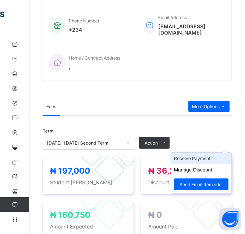
click at [216, 153] on li "Receive Payment" at bounding box center [201, 158] width 60 height 11
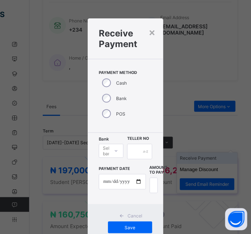
scroll to position [23, 0]
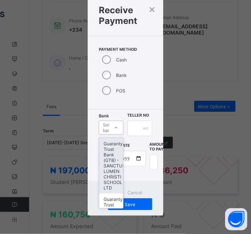
click at [112, 164] on div "Guaranty Trust Bank (GTB) - SANCTUS LUMEN CHRISTI SCHOOL LTD" at bounding box center [111, 166] width 24 height 56
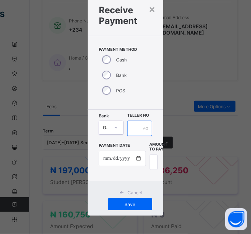
click at [146, 127] on div at bounding box center [139, 128] width 25 height 15
type input "***"
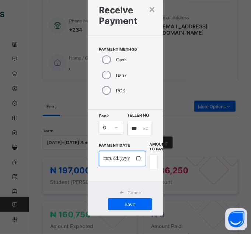
click at [103, 158] on input "date" at bounding box center [122, 158] width 47 height 15
click at [104, 159] on input "date" at bounding box center [122, 158] width 47 height 15
type input "**********"
click at [155, 163] on input "currency" at bounding box center [153, 162] width 8 height 15
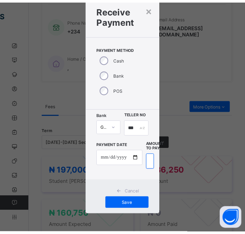
scroll to position [0, 22]
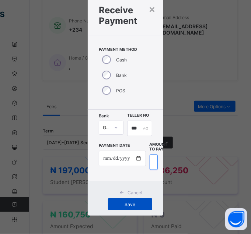
type input "*********"
click at [138, 205] on span "Save" at bounding box center [129, 205] width 33 height 6
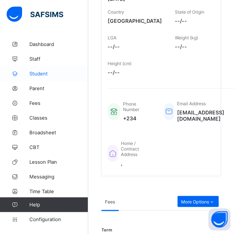
scroll to position [262, 0]
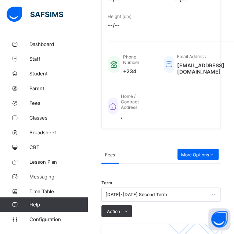
click at [122, 147] on div "Fees" at bounding box center [140, 154] width 76 height 18
click at [209, 152] on span "More Options" at bounding box center [198, 155] width 34 height 6
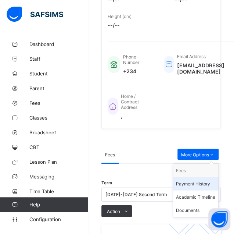
click at [211, 180] on div "Payment History" at bounding box center [195, 183] width 39 height 7
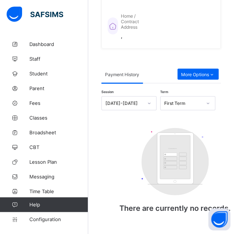
scroll to position [351, 0]
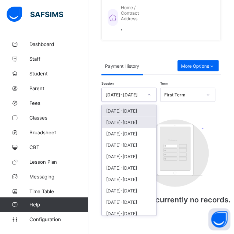
click at [143, 116] on div "[DATE]-[DATE]" at bounding box center [129, 121] width 54 height 11
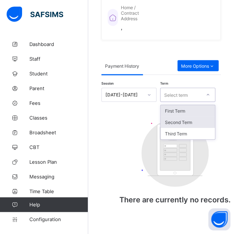
click at [200, 117] on div "Second Term" at bounding box center [188, 121] width 54 height 11
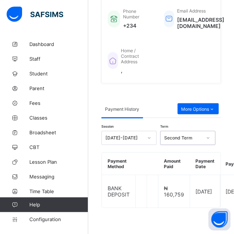
scroll to position [110, 0]
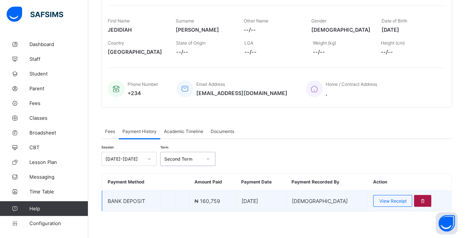
click at [229, 198] on icon at bounding box center [423, 201] width 6 height 6
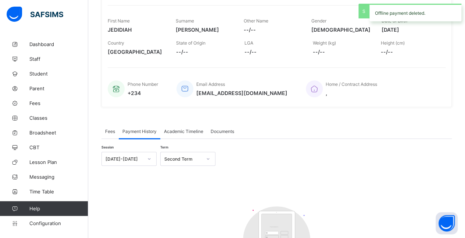
click at [110, 133] on div "Fees" at bounding box center [110, 131] width 17 height 15
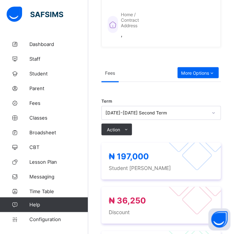
scroll to position [343, 0]
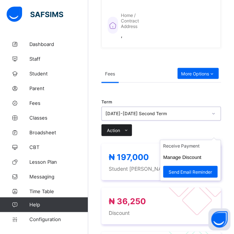
click at [125, 128] on icon at bounding box center [127, 130] width 6 height 5
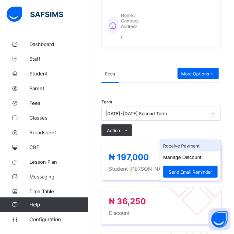
click at [210, 141] on li "Receive Payment" at bounding box center [190, 145] width 60 height 11
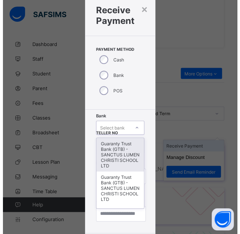
scroll to position [40, 0]
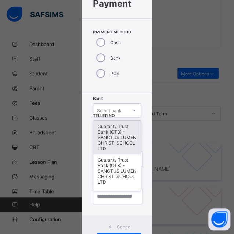
click at [118, 139] on div "Guaranty Trust Bank (GTB) - SANCTUS LUMEN CHRISTI SCHOOL LTD" at bounding box center [116, 137] width 47 height 33
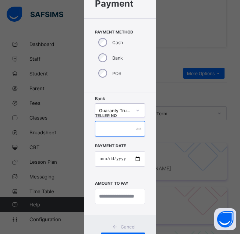
click at [131, 130] on input "text" at bounding box center [120, 128] width 50 height 15
type input "***"
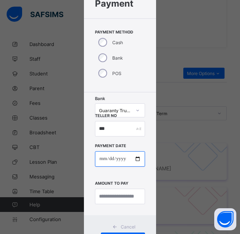
click at [100, 160] on input "date" at bounding box center [120, 158] width 50 height 15
click at [100, 159] on input "date" at bounding box center [120, 158] width 50 height 15
type input "**********"
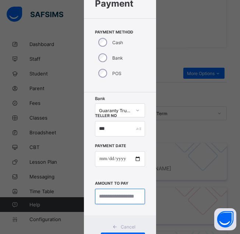
click at [113, 196] on input "currency" at bounding box center [120, 196] width 50 height 15
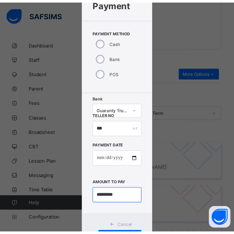
scroll to position [75, 0]
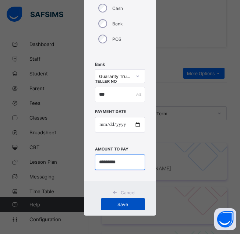
type input "*********"
click at [116, 206] on span "Save" at bounding box center [122, 205] width 33 height 6
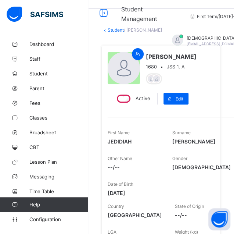
scroll to position [0, 0]
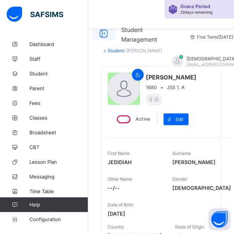
click at [106, 34] on icon at bounding box center [103, 33] width 13 height 11
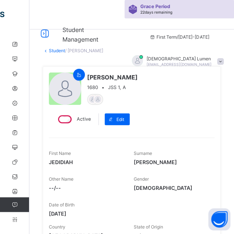
click at [53, 52] on link "Student" at bounding box center [57, 51] width 16 height 6
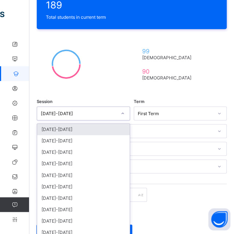
scroll to position [182, 0]
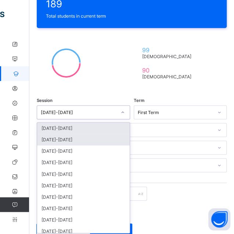
click at [109, 138] on div "[DATE]-[DATE]" at bounding box center [83, 139] width 93 height 11
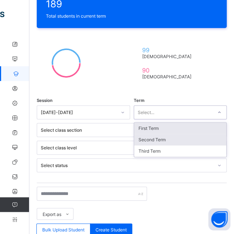
click at [176, 138] on div "Second Term" at bounding box center [180, 139] width 93 height 11
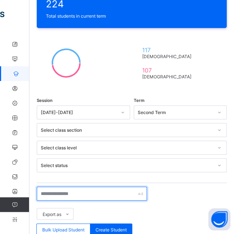
click at [127, 191] on input "text" at bounding box center [92, 194] width 110 height 14
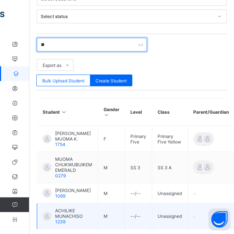
scroll to position [329, 0]
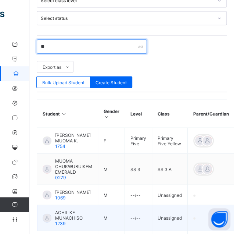
type input "***"
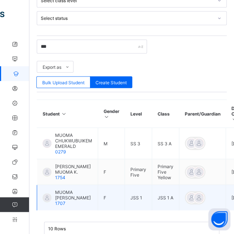
click at [74, 196] on div "MUOMA [PERSON_NAME] 1707" at bounding box center [73, 197] width 37 height 17
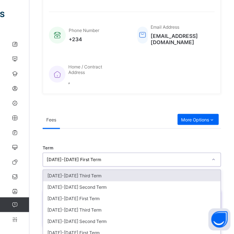
scroll to position [339, 0]
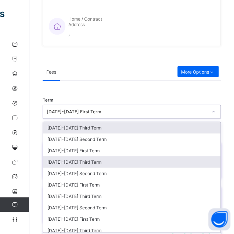
click at [109, 158] on div "[DATE]-[DATE] Third Term" at bounding box center [132, 161] width 178 height 11
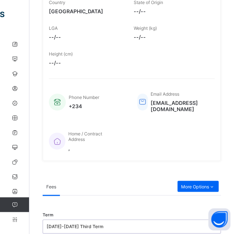
scroll to position [223, 0]
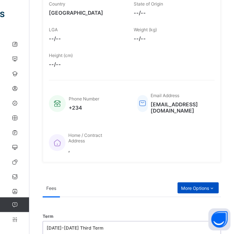
click at [210, 183] on div "More Options" at bounding box center [198, 187] width 41 height 11
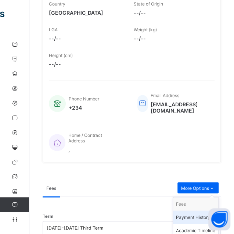
click at [197, 216] on div "Payment History" at bounding box center [195, 216] width 39 height 7
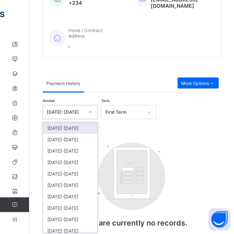
scroll to position [328, 0]
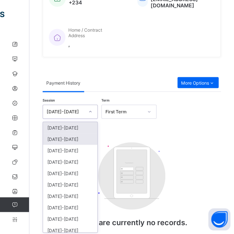
click at [82, 137] on div "[DATE]-[DATE]" at bounding box center [70, 138] width 54 height 11
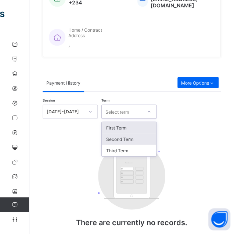
click at [145, 137] on div "Second Term" at bounding box center [129, 138] width 54 height 11
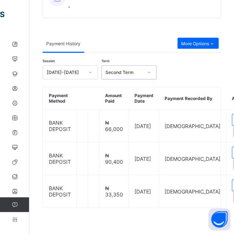
scroll to position [373, 0]
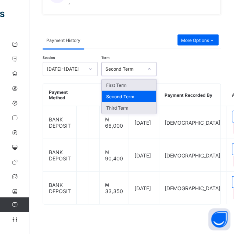
click at [131, 104] on div "Third Term" at bounding box center [129, 107] width 54 height 11
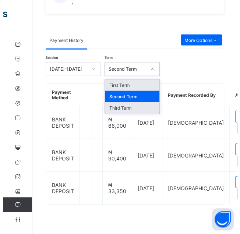
scroll to position [308, 0]
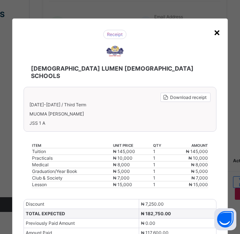
click at [217, 35] on div "×" at bounding box center [216, 32] width 7 height 13
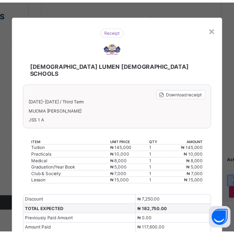
scroll to position [0, 0]
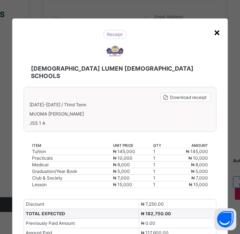
click at [216, 28] on div "×" at bounding box center [216, 32] width 7 height 13
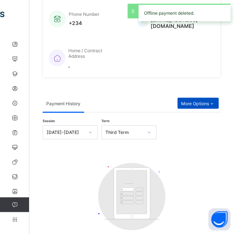
click at [214, 100] on span "More Options" at bounding box center [198, 103] width 34 height 6
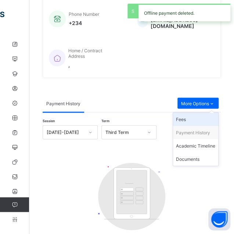
click at [206, 118] on div "Fees" at bounding box center [195, 119] width 39 height 7
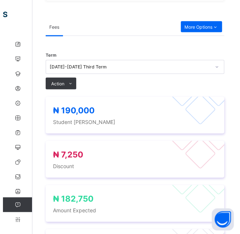
scroll to position [399, 0]
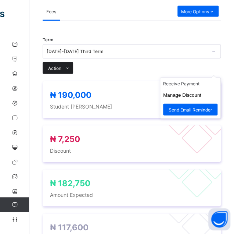
click at [61, 65] on span at bounding box center [67, 68] width 12 height 12
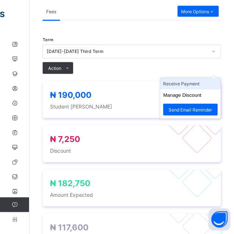
click at [198, 84] on li "Receive Payment" at bounding box center [190, 83] width 60 height 11
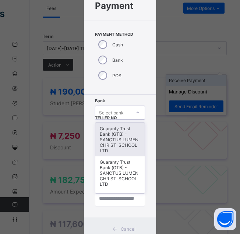
scroll to position [40, 0]
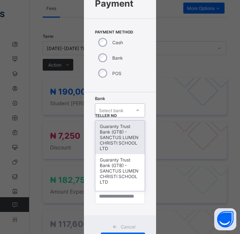
click at [114, 139] on div "Guaranty Trust Bank (GTB) - SANCTUS LUMEN CHRISTI SCHOOL LTD" at bounding box center [119, 137] width 49 height 33
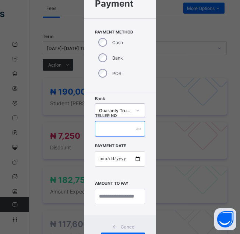
click at [127, 131] on input "text" at bounding box center [120, 128] width 50 height 15
type input "****"
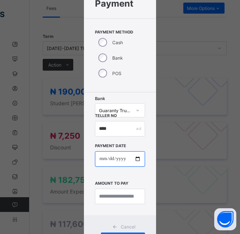
click at [100, 160] on input "date" at bounding box center [120, 158] width 50 height 15
click at [102, 158] on input "date" at bounding box center [120, 158] width 50 height 15
type input "**********"
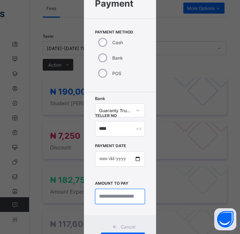
click at [117, 197] on input "currency" at bounding box center [120, 196] width 50 height 15
click at [135, 194] on input "currency" at bounding box center [120, 196] width 50 height 15
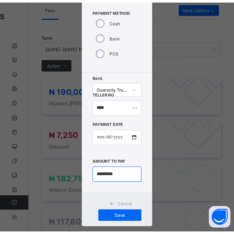
scroll to position [75, 0]
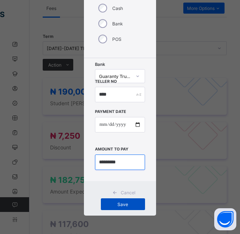
type input "*********"
click at [127, 208] on div "Save" at bounding box center [123, 204] width 44 height 12
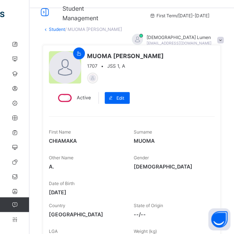
scroll to position [21, 0]
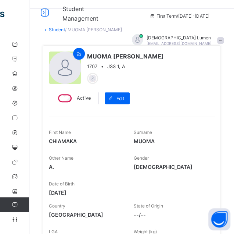
click at [53, 30] on link "Student" at bounding box center [57, 30] width 16 height 6
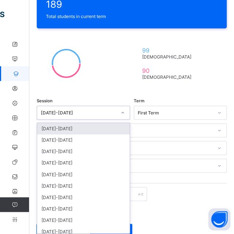
scroll to position [182, 0]
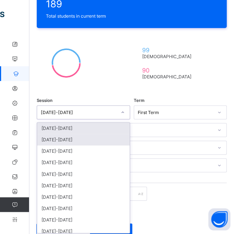
click at [107, 136] on div "[DATE]-[DATE]" at bounding box center [83, 139] width 93 height 11
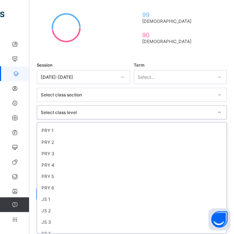
scroll to position [99, 0]
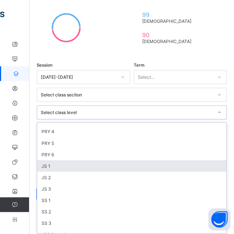
click at [82, 162] on div "JS 1" at bounding box center [131, 165] width 189 height 11
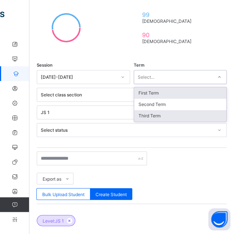
click at [178, 115] on div "Third Term" at bounding box center [180, 115] width 93 height 11
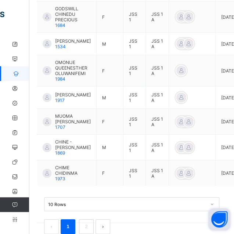
scroll to position [570, 0]
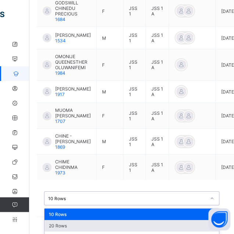
click at [128, 220] on div "20 Rows" at bounding box center [132, 225] width 175 height 11
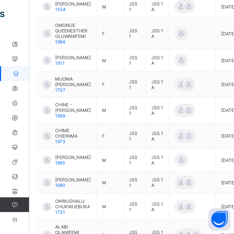
scroll to position [602, 0]
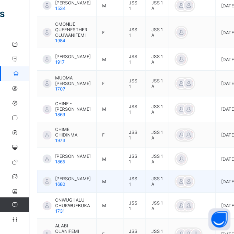
click at [78, 176] on span "[PERSON_NAME]" at bounding box center [73, 179] width 36 height 6
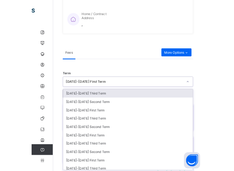
scroll to position [339, 0]
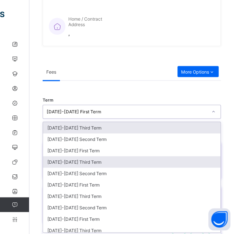
click at [116, 159] on div "[DATE]-[DATE] Third Term" at bounding box center [132, 161] width 178 height 11
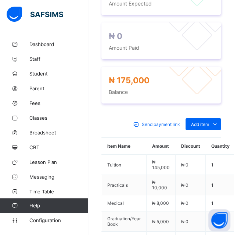
scroll to position [599, 0]
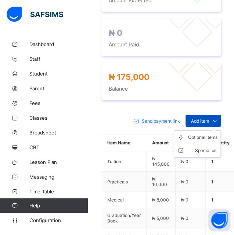
click at [219, 117] on icon at bounding box center [215, 120] width 8 height 7
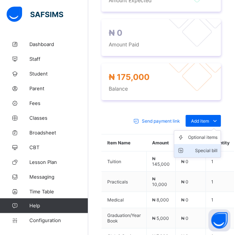
click at [211, 147] on div "Special bill" at bounding box center [202, 150] width 29 height 7
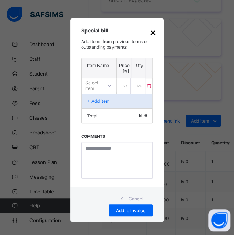
click at [152, 32] on div "×" at bounding box center [153, 32] width 7 height 13
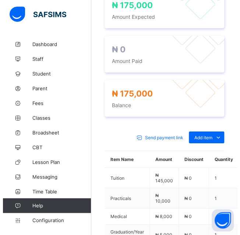
scroll to position [582, 0]
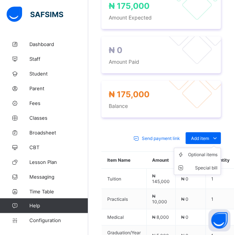
click at [221, 148] on ul "Optional items Special bill" at bounding box center [197, 161] width 47 height 27
click at [218, 151] on div "Optional items" at bounding box center [202, 154] width 29 height 7
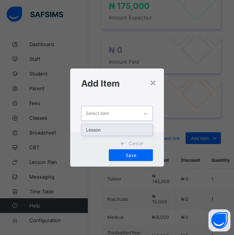
click at [141, 128] on div "Lesson" at bounding box center [117, 129] width 71 height 11
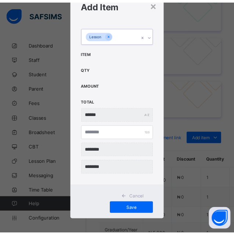
scroll to position [32, 0]
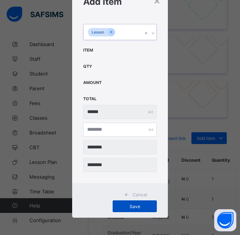
click at [142, 205] on span "Save" at bounding box center [134, 206] width 33 height 6
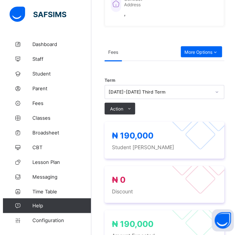
scroll to position [364, 0]
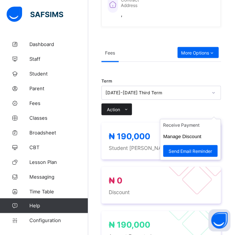
click at [126, 107] on icon at bounding box center [127, 109] width 6 height 5
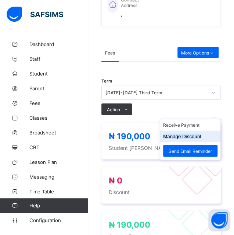
click at [202, 134] on button "Manage Discount" at bounding box center [182, 137] width 38 height 6
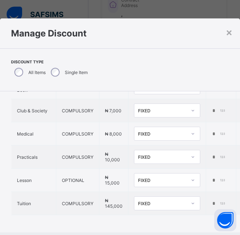
scroll to position [62, 0]
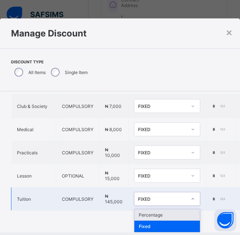
click at [182, 214] on div "Percentage" at bounding box center [166, 214] width 65 height 11
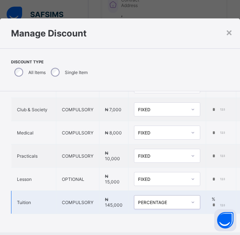
click at [214, 202] on input "*" at bounding box center [219, 205] width 15 height 6
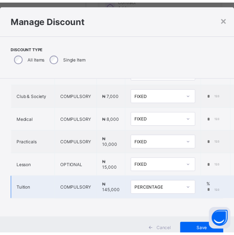
scroll to position [38, 0]
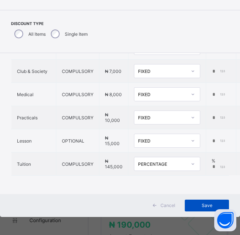
type input "***"
click at [200, 208] on span "Save" at bounding box center [206, 205] width 33 height 6
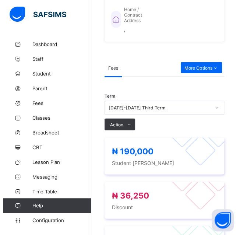
scroll to position [343, 0]
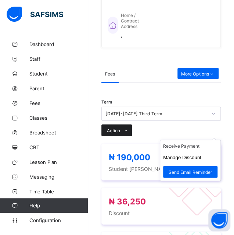
click at [126, 128] on icon at bounding box center [127, 130] width 6 height 5
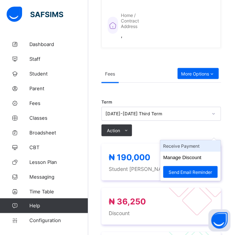
click at [210, 140] on li "Receive Payment" at bounding box center [190, 145] width 60 height 11
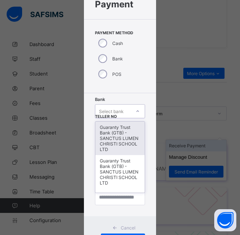
scroll to position [40, 0]
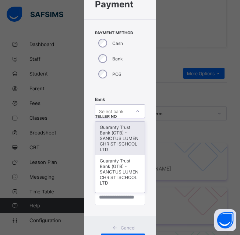
click at [122, 143] on div "Guaranty Trust Bank (GTB) - SANCTUS LUMEN CHRISTI SCHOOL LTD" at bounding box center [119, 137] width 49 height 33
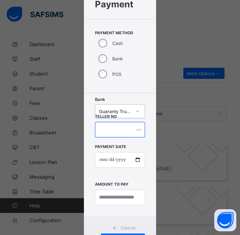
click at [131, 130] on input "text" at bounding box center [120, 129] width 50 height 15
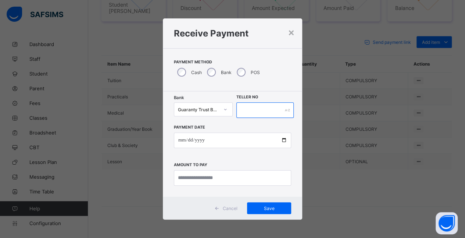
scroll to position [0, 0]
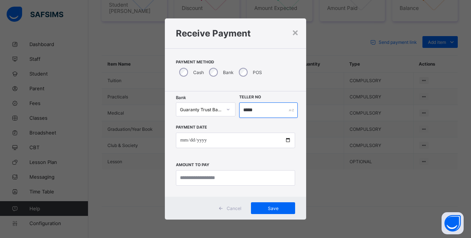
type input "*****"
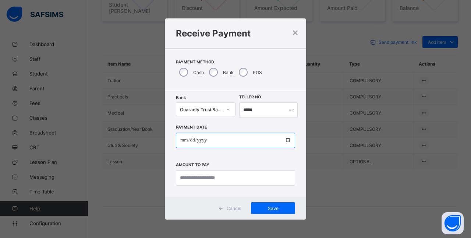
click at [185, 140] on input "date" at bounding box center [235, 139] width 119 height 15
type input "**********"
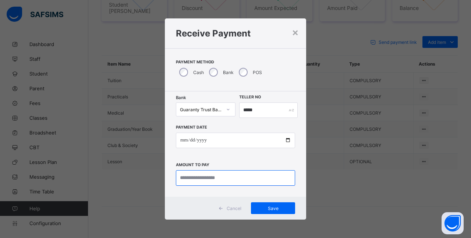
click at [229, 178] on input "currency" at bounding box center [235, 177] width 119 height 15
click at [211, 175] on input "currency" at bounding box center [235, 177] width 119 height 15
type input "*********"
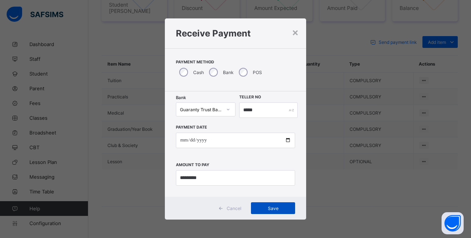
click at [229, 210] on div "Save" at bounding box center [273, 208] width 44 height 12
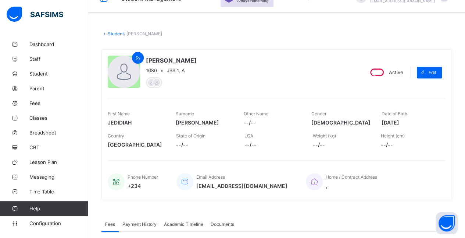
scroll to position [16, 0]
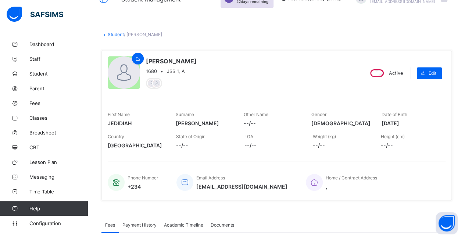
click at [117, 34] on link "Student" at bounding box center [116, 35] width 16 height 6
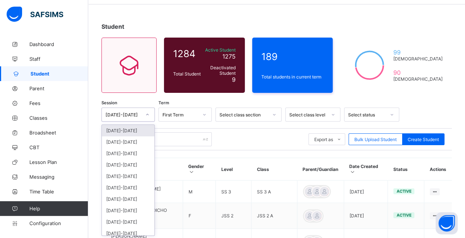
scroll to position [25, 0]
click at [138, 142] on div "[DATE]-[DATE]" at bounding box center [128, 141] width 53 height 11
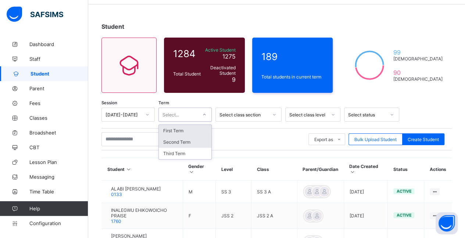
click at [199, 142] on div "Second Term" at bounding box center [185, 141] width 53 height 11
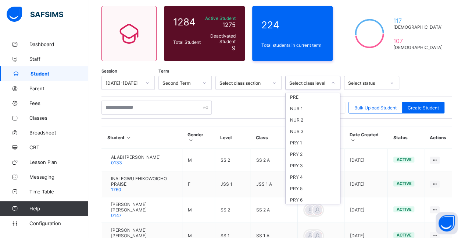
scroll to position [38, 0]
click at [229, 192] on div "JS 1" at bounding box center [313, 197] width 54 height 11
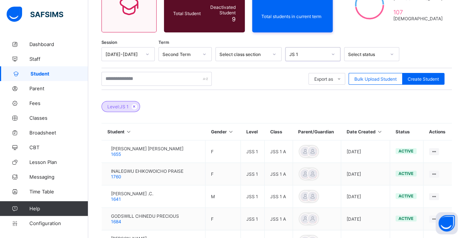
scroll to position [88, 0]
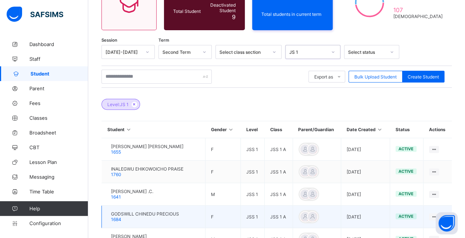
click at [229, 211] on td "active" at bounding box center [406, 216] width 33 height 22
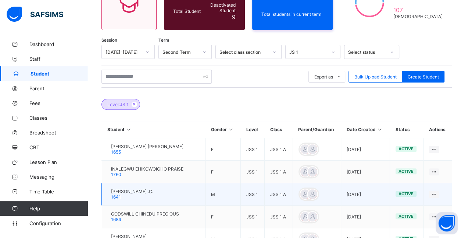
click at [153, 190] on span "[PERSON_NAME] .C." at bounding box center [132, 191] width 42 height 6
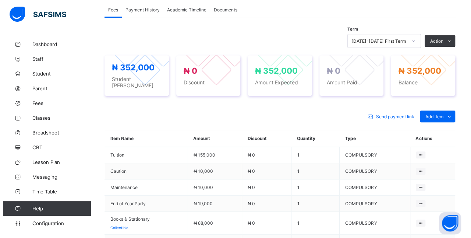
scroll to position [230, 0]
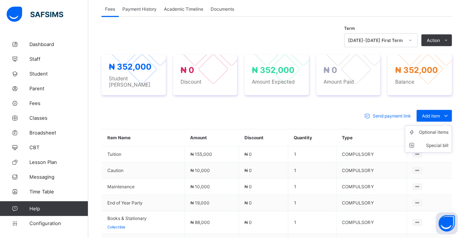
click at [229, 125] on ul "Optional items Special bill" at bounding box center [428, 138] width 47 height 27
click at [229, 142] on div "Special bill" at bounding box center [433, 145] width 29 height 7
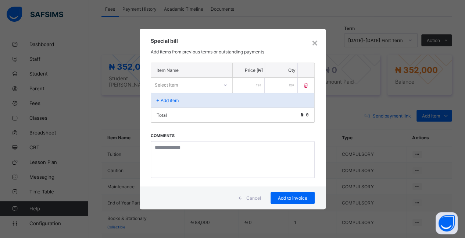
click at [229, 117] on div "× Special bill Add items from previous terms or outstanding payments Item Name …" at bounding box center [232, 119] width 465 height 238
click at [229, 44] on div "×" at bounding box center [315, 42] width 7 height 13
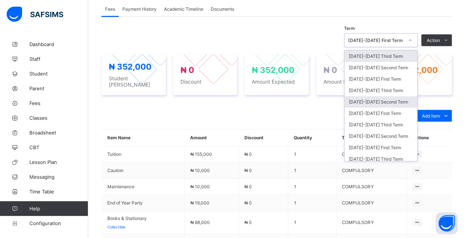
click at [229, 99] on div "[DATE]-[DATE] Second Term" at bounding box center [381, 101] width 73 height 11
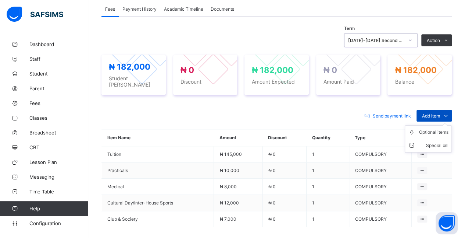
click at [229, 112] on icon at bounding box center [446, 115] width 8 height 7
click at [229, 128] on div "Optional items" at bounding box center [433, 131] width 29 height 7
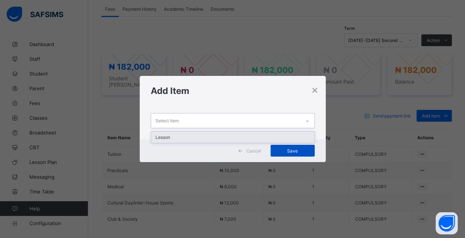
click at [229, 148] on span "Save" at bounding box center [292, 151] width 33 height 6
click at [229, 134] on div "Lesson" at bounding box center [232, 136] width 163 height 11
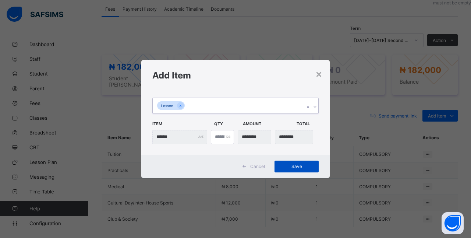
click at [229, 166] on span "Save" at bounding box center [296, 166] width 33 height 6
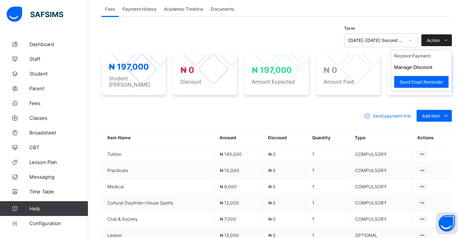
click at [229, 42] on span "Action" at bounding box center [433, 41] width 13 height 6
click at [229, 69] on button "Manage Discount" at bounding box center [413, 67] width 38 height 6
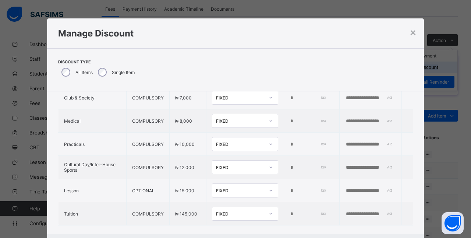
scroll to position [60, 0]
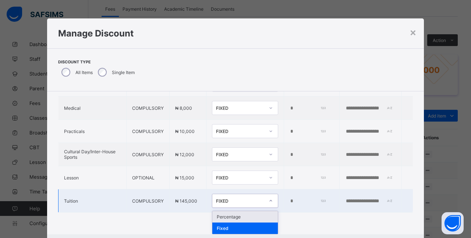
click at [229, 216] on div "Percentage" at bounding box center [244, 216] width 65 height 11
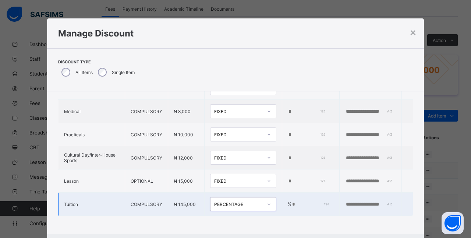
click at [229, 201] on input "*" at bounding box center [309, 204] width 37 height 6
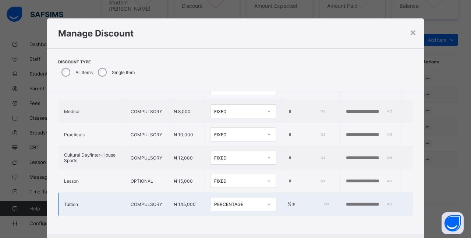
click at [229, 201] on input "*" at bounding box center [309, 204] width 37 height 6
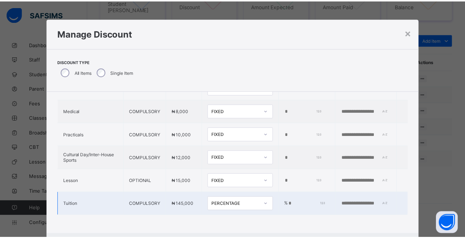
scroll to position [38, 0]
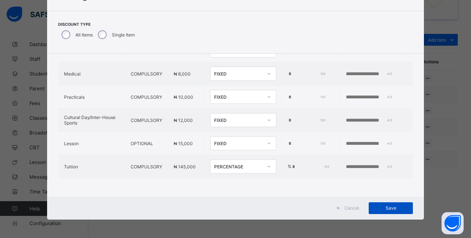
type input "***"
click at [229, 208] on span "Save" at bounding box center [390, 208] width 33 height 6
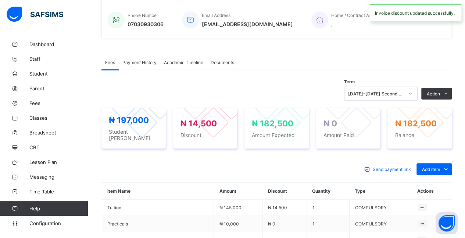
scroll to position [173, 0]
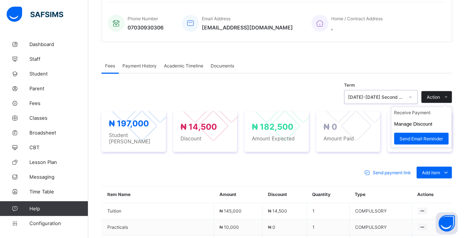
click at [229, 98] on span at bounding box center [446, 97] width 12 height 12
click at [229, 113] on li "Receive Payment" at bounding box center [421, 112] width 60 height 11
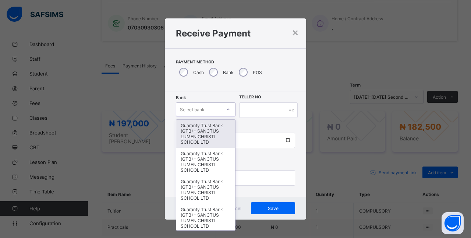
click at [214, 127] on div "Guaranty Trust Bank (GTB) - SANCTUS LUMEN CHRISTI SCHOOL LTD" at bounding box center [205, 134] width 59 height 28
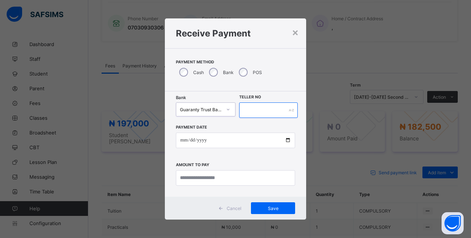
click at [229, 107] on input "text" at bounding box center [268, 109] width 58 height 15
type input "******"
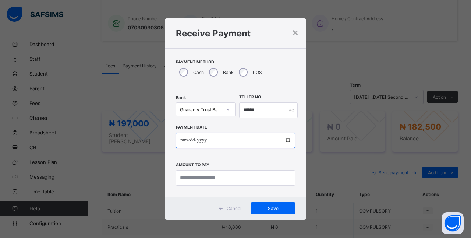
click at [180, 139] on input "date" at bounding box center [235, 139] width 119 height 15
type input "**********"
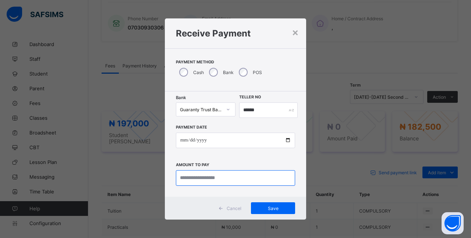
click at [229, 177] on input "currency" at bounding box center [235, 177] width 119 height 15
type input "*********"
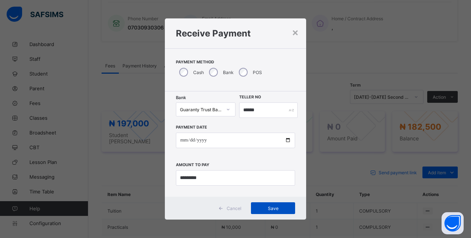
click at [229, 206] on span "Save" at bounding box center [272, 208] width 33 height 6
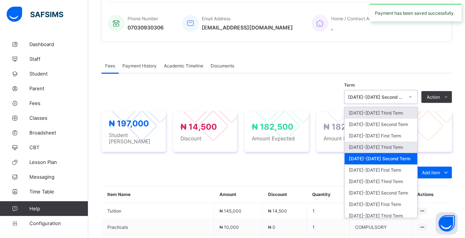
click at [229, 148] on div "[DATE]-[DATE] Third Term" at bounding box center [381, 146] width 73 height 11
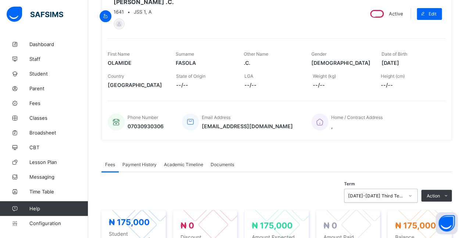
scroll to position [0, 0]
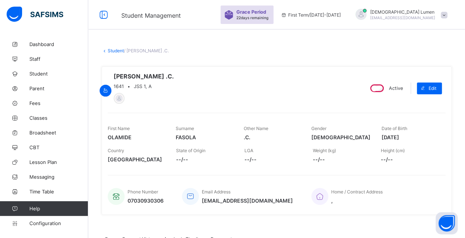
click at [116, 50] on link "Student" at bounding box center [116, 51] width 16 height 6
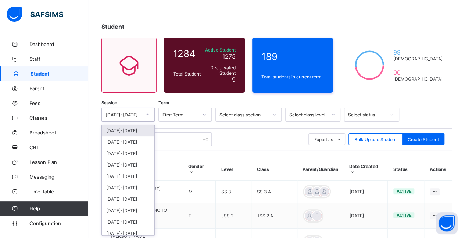
scroll to position [25, 0]
click at [131, 139] on div "[DATE]-[DATE]" at bounding box center [128, 141] width 53 height 11
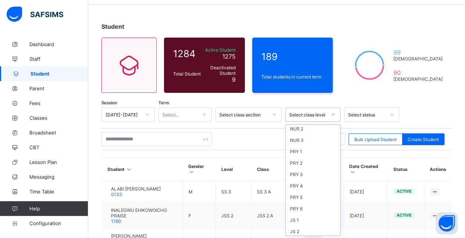
scroll to position [99, 0]
click at [229, 163] on div "JS 1" at bounding box center [313, 167] width 54 height 11
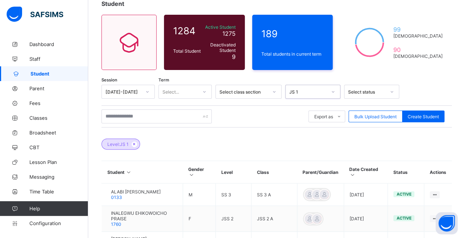
scroll to position [0, 0]
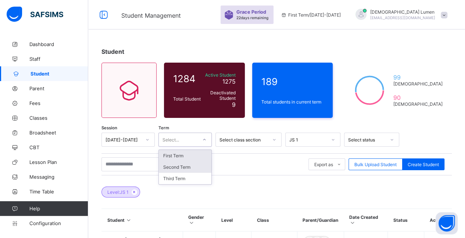
click at [202, 168] on div "Second Term" at bounding box center [185, 166] width 53 height 11
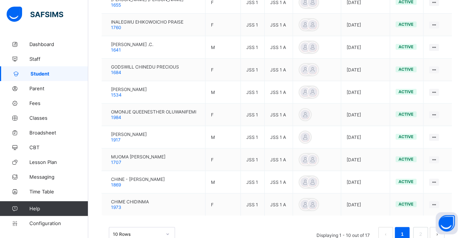
scroll to position [236, 0]
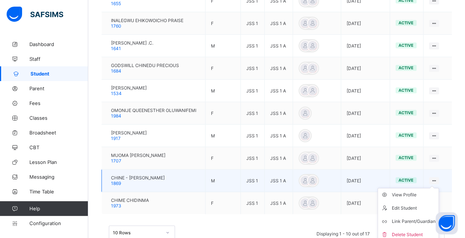
click at [229, 188] on ul "View Profile Edit Student Link Parent/Guardian Delete Student" at bounding box center [408, 215] width 61 height 54
click at [229, 192] on div "View Profile" at bounding box center [414, 194] width 44 height 7
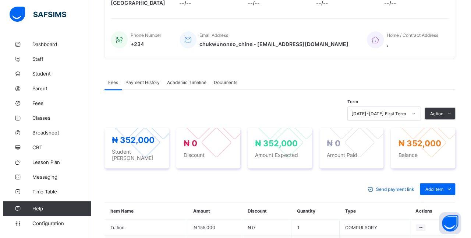
scroll to position [236, 0]
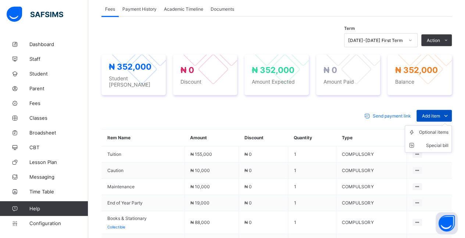
click at [229, 112] on icon at bounding box center [446, 115] width 8 height 7
click at [229, 128] on div "Optional items" at bounding box center [433, 131] width 29 height 7
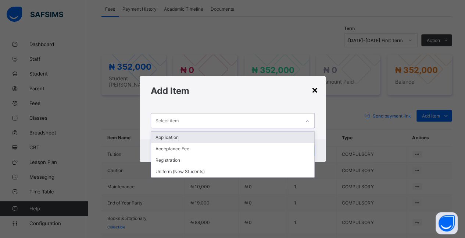
click at [229, 94] on div "×" at bounding box center [315, 89] width 7 height 13
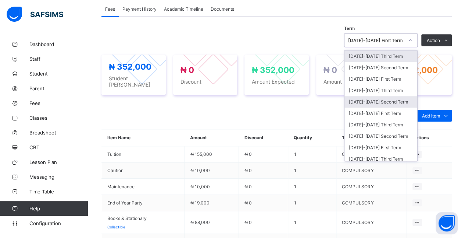
click at [229, 96] on div "[DATE]-[DATE] Second Term" at bounding box center [381, 101] width 73 height 11
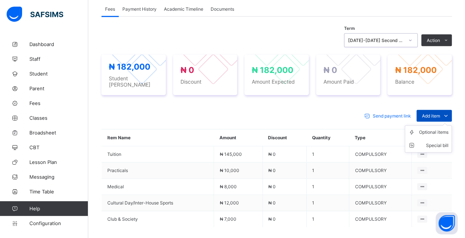
click at [229, 112] on icon at bounding box center [446, 115] width 8 height 7
click at [229, 128] on div "Optional items" at bounding box center [433, 131] width 29 height 7
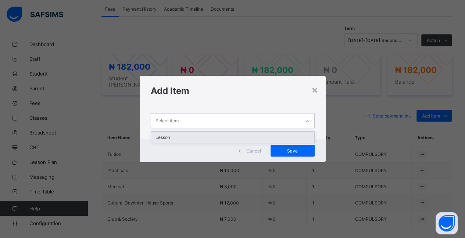
click at [229, 139] on div "Lesson" at bounding box center [232, 136] width 163 height 11
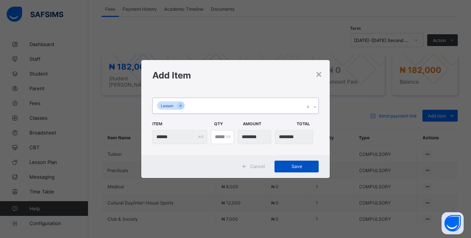
click at [229, 166] on span "Save" at bounding box center [296, 166] width 33 height 6
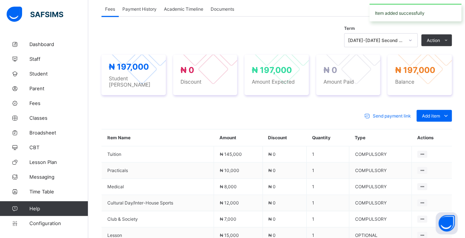
click at [229, 19] on div "Item added successfully" at bounding box center [416, 13] width 92 height 18
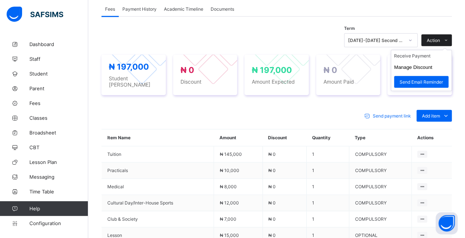
click at [229, 35] on span at bounding box center [446, 40] width 12 height 12
click at [229, 64] on button "Manage Discount" at bounding box center [413, 67] width 38 height 6
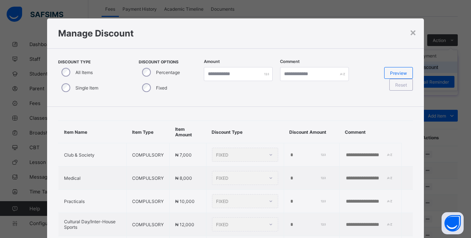
scroll to position [0, 0]
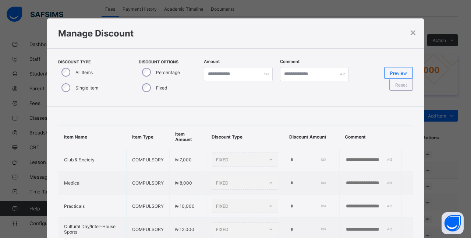
click at [50, 90] on div "Discount Type All Items Single Item Discount Options Percentage Fixed Amount * …" at bounding box center [235, 77] width 377 height 58
click at [65, 94] on div "Single Item" at bounding box center [79, 87] width 42 height 15
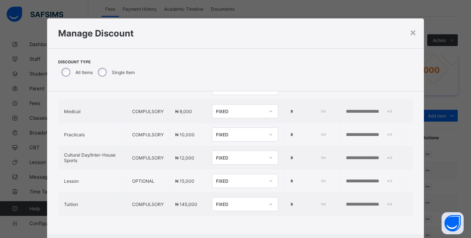
scroll to position [60, 0]
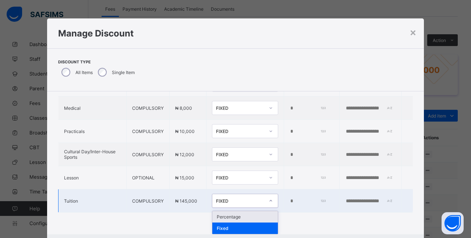
click at [229, 215] on div "Percentage" at bounding box center [244, 216] width 65 height 11
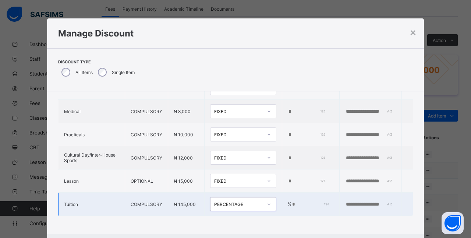
click at [229, 201] on input "*" at bounding box center [309, 204] width 37 height 6
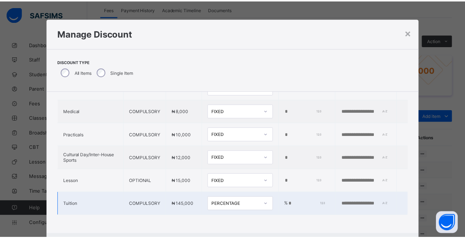
scroll to position [38, 0]
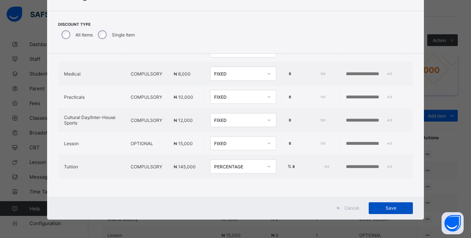
type input "***"
click at [229, 210] on span "Save" at bounding box center [390, 208] width 33 height 6
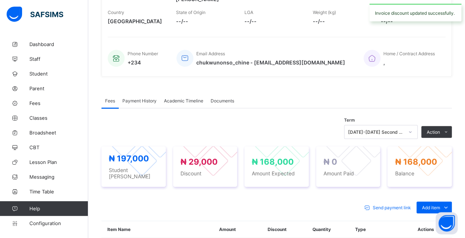
scroll to position [143, 0]
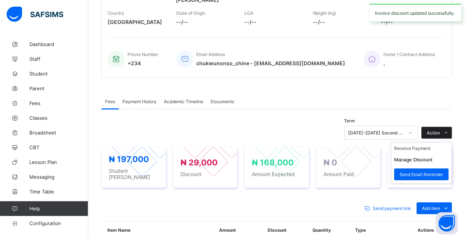
click at [229, 130] on span "Action" at bounding box center [433, 133] width 13 height 6
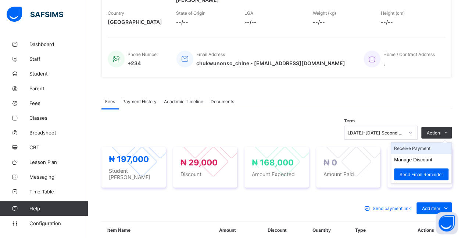
click at [229, 142] on li "Receive Payment" at bounding box center [421, 147] width 60 height 11
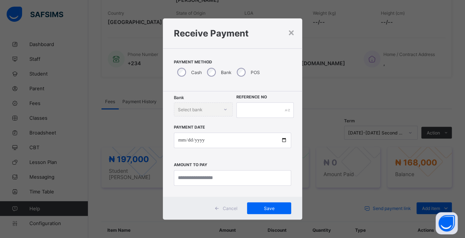
click at [202, 72] on div "Cash" at bounding box center [189, 71] width 30 height 15
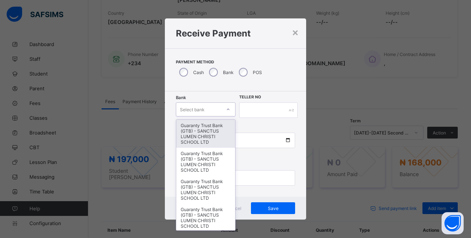
click at [187, 110] on div "Select bank" at bounding box center [192, 109] width 25 height 14
click at [191, 140] on div "Guaranty Trust Bank (GTB) - SANCTUS LUMEN CHRISTI SCHOOL LTD" at bounding box center [205, 134] width 59 height 28
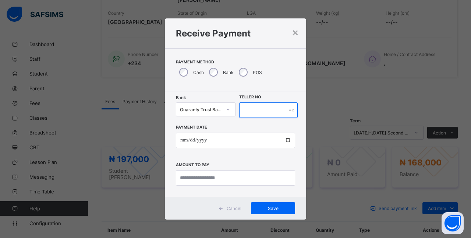
click at [229, 117] on input "text" at bounding box center [268, 109] width 58 height 15
type input "***"
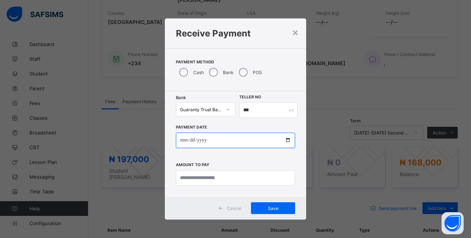
click at [182, 141] on input "date" at bounding box center [235, 139] width 119 height 15
click at [229, 139] on input "date" at bounding box center [235, 139] width 119 height 15
type input "**********"
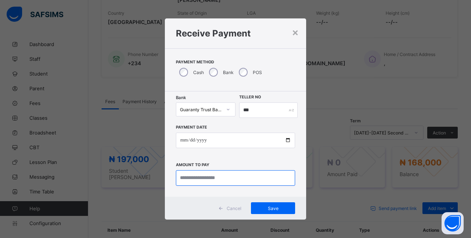
click at [229, 182] on input "currency" at bounding box center [235, 177] width 119 height 15
type input "*********"
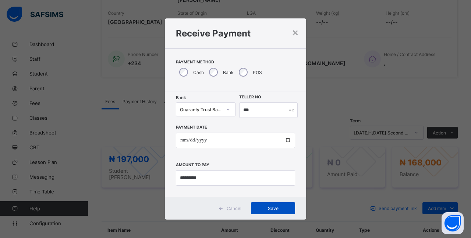
click at [229, 207] on span "Save" at bounding box center [272, 208] width 33 height 6
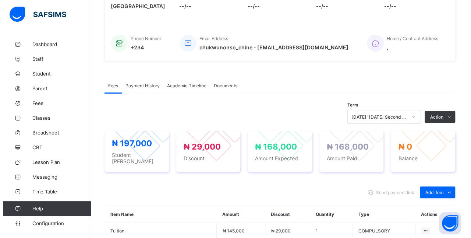
scroll to position [160, 0]
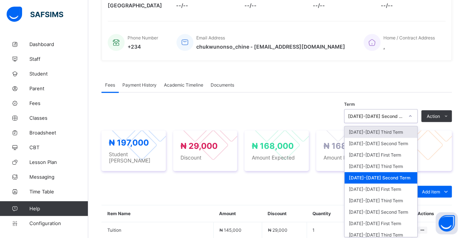
click at [229, 112] on icon at bounding box center [410, 115] width 4 height 7
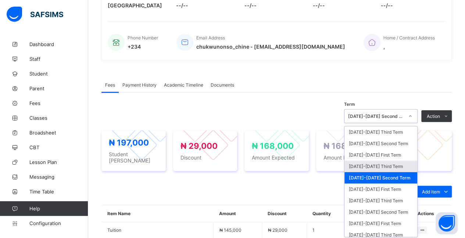
click at [229, 160] on div "[DATE]-[DATE] Third Term" at bounding box center [381, 165] width 73 height 11
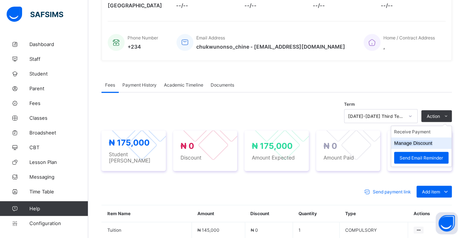
click at [229, 140] on button "Manage Discount" at bounding box center [413, 143] width 38 height 6
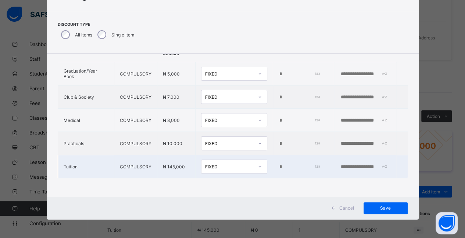
scroll to position [37, 0]
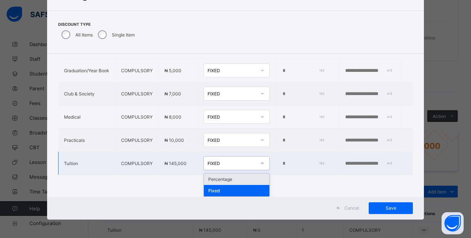
click at [229, 164] on div at bounding box center [262, 163] width 13 height 12
click at [229, 180] on div "Percentage" at bounding box center [236, 178] width 65 height 11
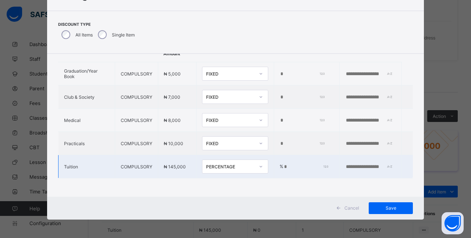
click at [229, 155] on td "% *" at bounding box center [306, 166] width 65 height 23
click at [229, 164] on input "*" at bounding box center [305, 167] width 44 height 6
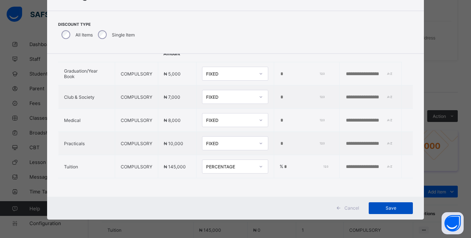
type input "***"
click at [229, 210] on div "Save" at bounding box center [391, 208] width 44 height 12
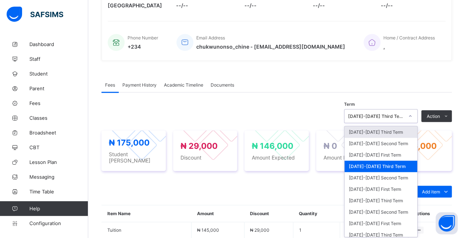
click at [229, 110] on div at bounding box center [410, 116] width 13 height 12
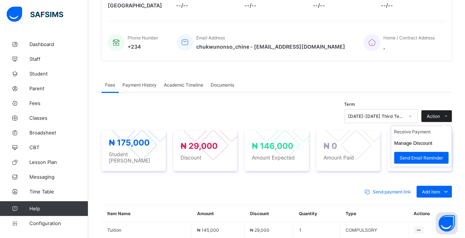
click at [229, 113] on span "Action" at bounding box center [433, 116] width 13 height 6
click at [229, 126] on li "Receive Payment" at bounding box center [421, 131] width 60 height 11
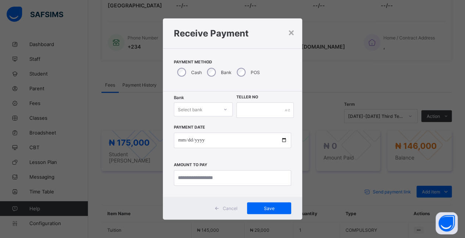
click at [214, 110] on div "Select bank" at bounding box center [196, 109] width 44 height 10
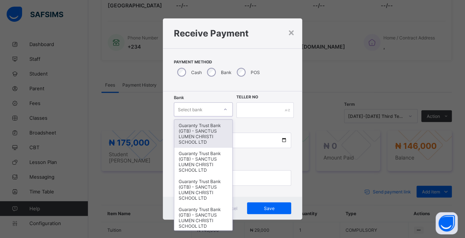
drag, startPoint x: 214, startPoint y: 127, endPoint x: 213, endPoint y: 140, distance: 13.3
click at [213, 140] on div "Guaranty Trust Bank (GTB) - SANCTUS LUMEN CHRISTI SCHOOL LTD" at bounding box center [203, 134] width 58 height 28
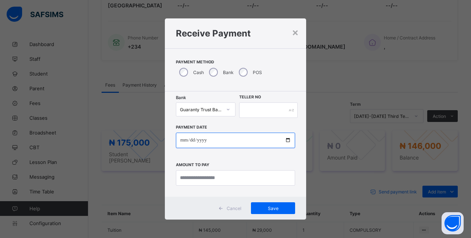
click at [213, 140] on input "date" at bounding box center [235, 139] width 119 height 15
click at [229, 142] on input "date" at bounding box center [235, 139] width 119 height 15
type input "**********"
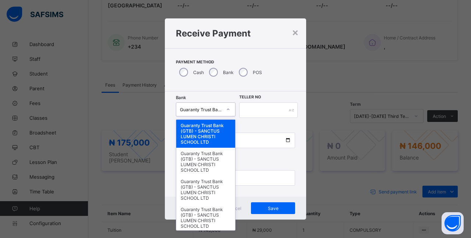
click at [227, 107] on icon at bounding box center [228, 109] width 4 height 7
click at [216, 129] on div "Guaranty Trust Bank (GTB) - SANCTUS LUMEN CHRISTI SCHOOL LTD" at bounding box center [205, 134] width 59 height 28
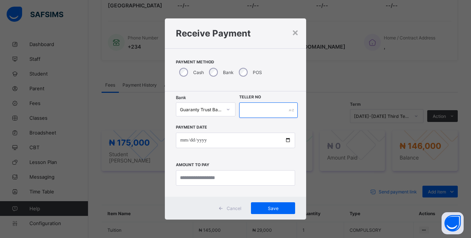
click at [229, 114] on input "text" at bounding box center [268, 109] width 58 height 15
type input "****"
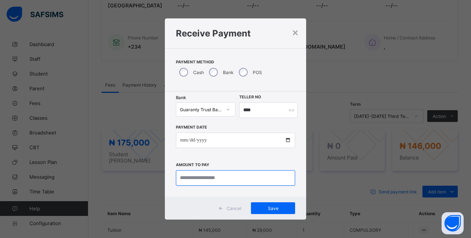
click at [228, 178] on input "currency" at bounding box center [235, 177] width 119 height 15
type input "*********"
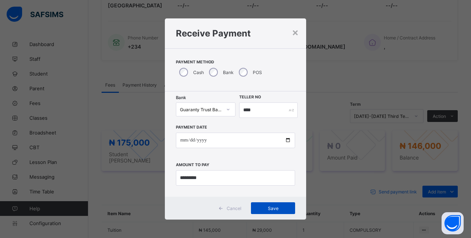
click at [229, 209] on span "Save" at bounding box center [272, 208] width 33 height 6
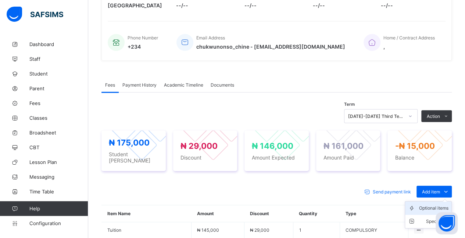
click at [229, 204] on div "Optional items" at bounding box center [433, 207] width 29 height 7
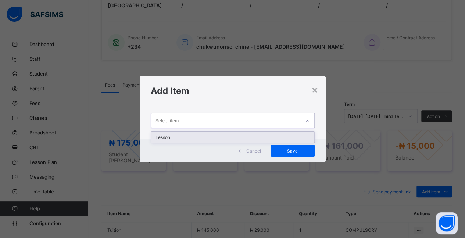
click at [229, 121] on div "Select item" at bounding box center [225, 120] width 149 height 14
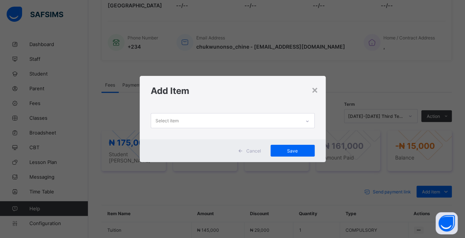
click at [229, 142] on div "Cancel Save" at bounding box center [233, 150] width 186 height 23
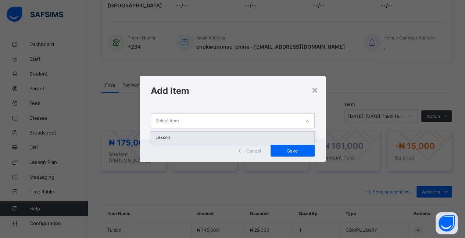
click at [229, 115] on div "Select item" at bounding box center [225, 120] width 149 height 14
click at [229, 136] on div "Lesson" at bounding box center [232, 136] width 163 height 11
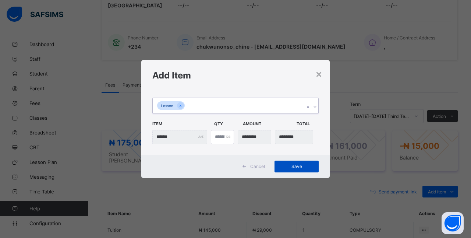
click at [229, 171] on div "Save" at bounding box center [296, 166] width 44 height 12
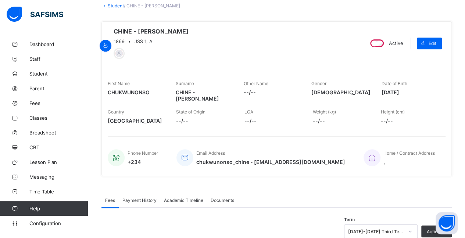
scroll to position [42, 0]
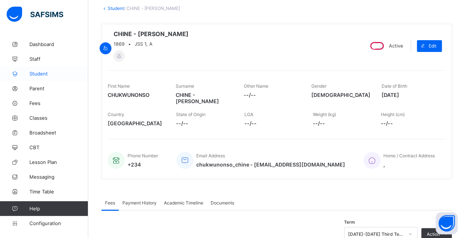
click at [49, 73] on span "Student" at bounding box center [58, 74] width 59 height 6
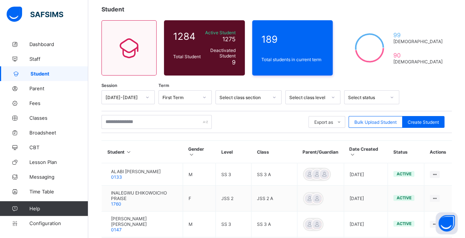
click at [229, 0] on div "Student 1284 Total Student Active Student 1275 Deactivated Student 9 189 Total …" at bounding box center [276, 219] width 377 height 450
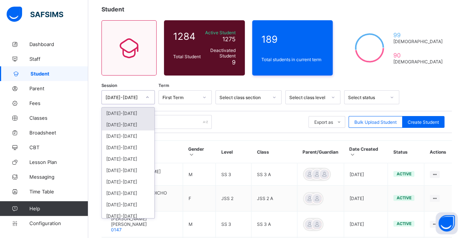
click at [138, 124] on div "[DATE]-[DATE]" at bounding box center [128, 124] width 53 height 11
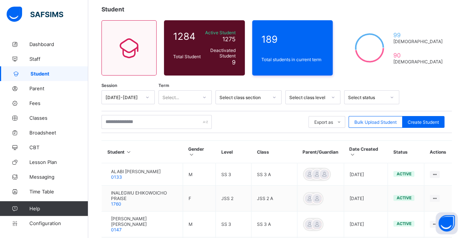
click at [229, 9] on div "Student" at bounding box center [277, 9] width 351 height 7
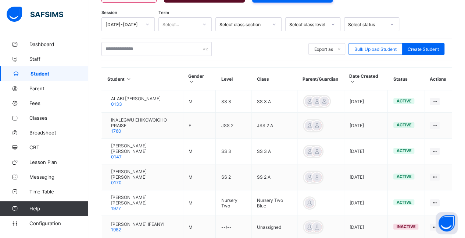
scroll to position [116, 0]
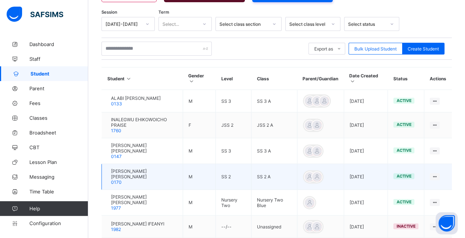
click at [229, 174] on td "SS 2 A" at bounding box center [275, 177] width 46 height 26
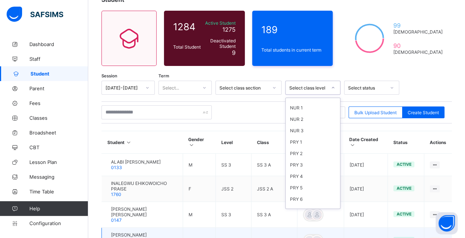
scroll to position [33, 0]
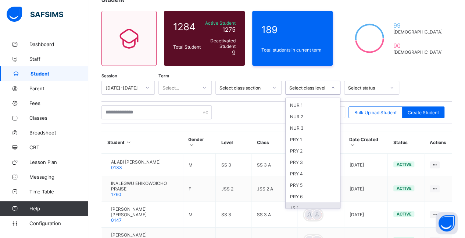
click at [229, 202] on div "JS 1" at bounding box center [313, 207] width 54 height 11
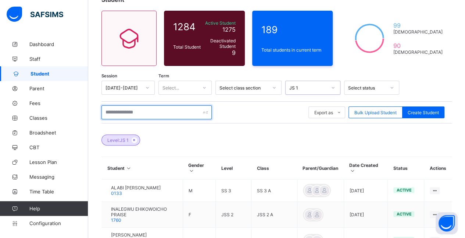
click at [194, 111] on input "text" at bounding box center [157, 112] width 110 height 14
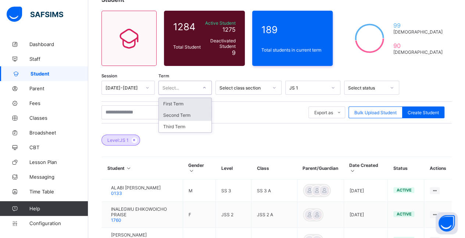
click at [198, 116] on div "Second Term" at bounding box center [185, 114] width 53 height 11
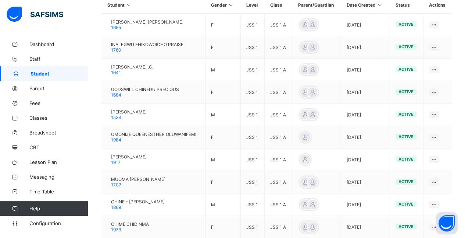
scroll to position [254, 0]
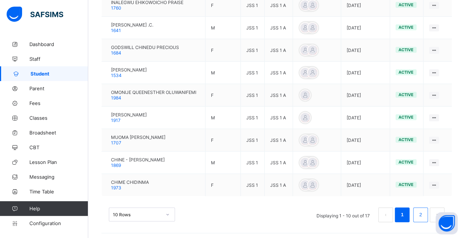
click at [229, 212] on link "2" at bounding box center [420, 215] width 7 height 10
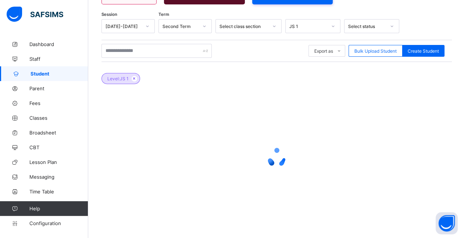
scroll to position [184, 0]
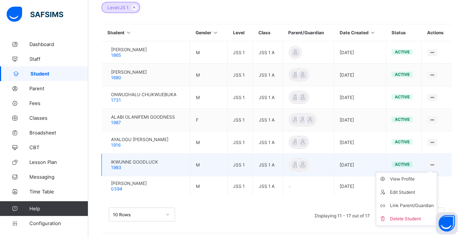
click at [229, 172] on ul "View Profile Edit Student Link Parent/Guardian Delete Student" at bounding box center [406, 199] width 61 height 54
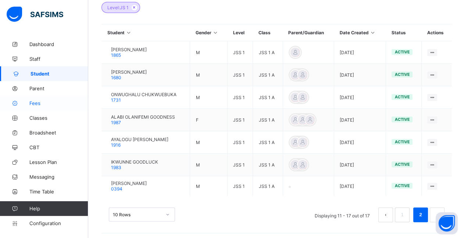
click at [60, 104] on span "Fees" at bounding box center [58, 103] width 59 height 6
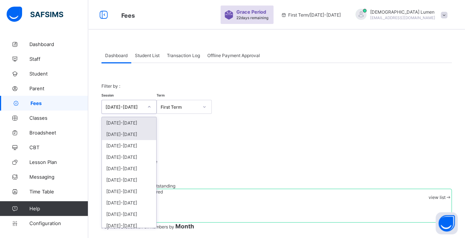
click at [147, 135] on div "[DATE]-[DATE]" at bounding box center [129, 133] width 54 height 11
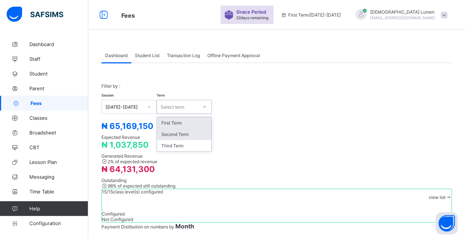
click at [193, 130] on div "Second Term" at bounding box center [184, 133] width 54 height 11
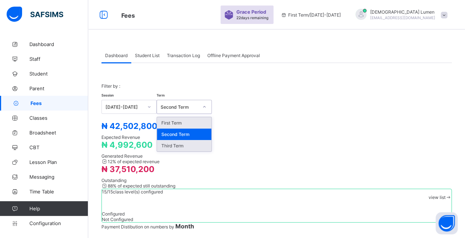
click at [208, 147] on div "Third Term" at bounding box center [184, 145] width 54 height 11
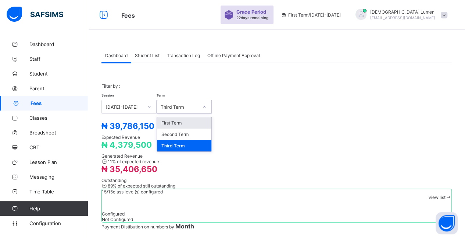
click at [209, 140] on div "Third Term" at bounding box center [184, 145] width 54 height 11
click at [206, 135] on div "Second Term" at bounding box center [184, 133] width 54 height 11
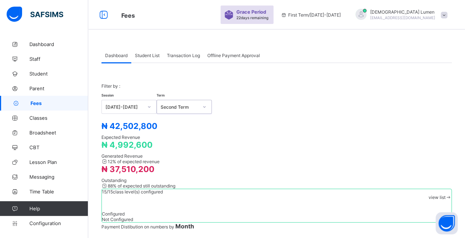
click at [229, 194] on span at bounding box center [449, 197] width 6 height 6
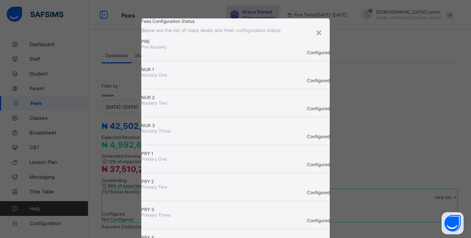
click at [229, 83] on span "Configured" at bounding box center [318, 81] width 23 height 6
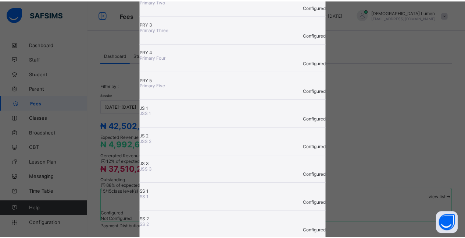
scroll to position [211, 0]
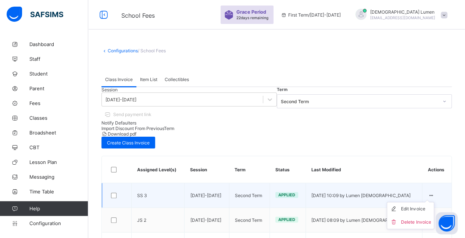
click at [229, 192] on icon at bounding box center [431, 195] width 6 height 6
click at [229, 218] on div "Delete Invoice" at bounding box center [416, 221] width 30 height 7
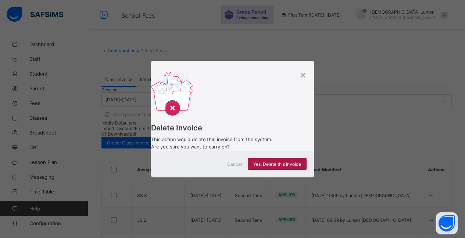
click at [229, 163] on div "Yes, Delete this Invoice" at bounding box center [277, 164] width 59 height 12
click at [229, 72] on div "Delete Invoice This action would delete this invoice from the system. Are you s…" at bounding box center [232, 111] width 163 height 79
click at [229, 68] on div "×" at bounding box center [303, 74] width 7 height 13
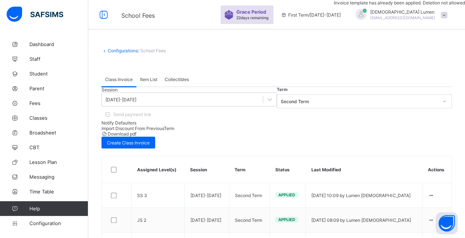
click at [229, 21] on div "First Term / [DATE]-[DATE]" at bounding box center [310, 14] width 67 height 29
click at [229, 17] on span "First Term / [DATE]-[DATE]" at bounding box center [311, 15] width 60 height 6
click at [63, 73] on span "Student" at bounding box center [58, 74] width 59 height 6
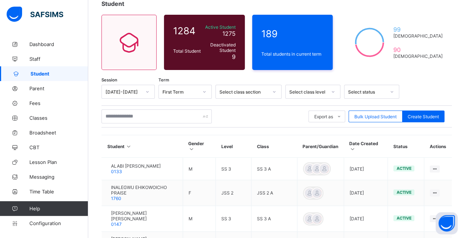
scroll to position [48, 0]
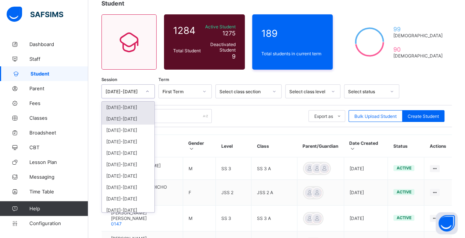
click at [146, 116] on div "[DATE]-[DATE]" at bounding box center [128, 118] width 53 height 11
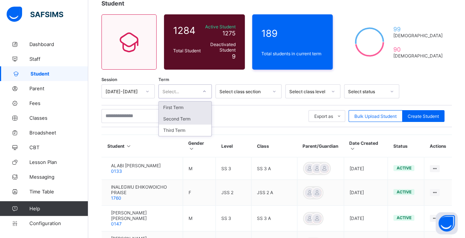
click at [202, 118] on div "Second Term" at bounding box center [185, 118] width 53 height 11
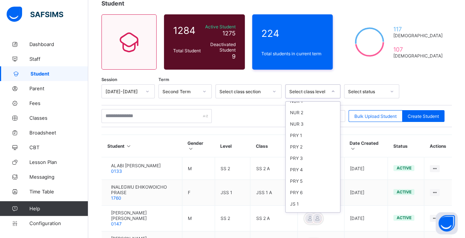
scroll to position [99, 0]
click at [229, 139] on div "JS 1" at bounding box center [313, 144] width 54 height 11
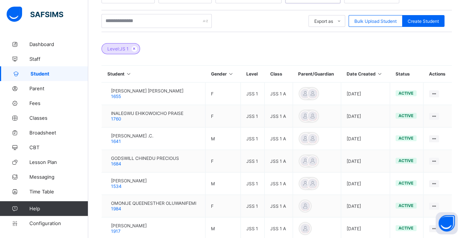
scroll to position [254, 0]
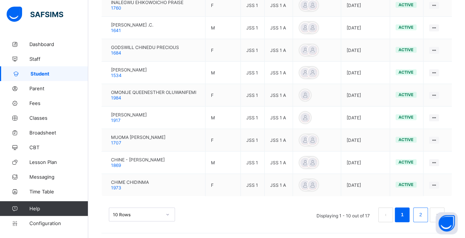
click at [229, 212] on link "2" at bounding box center [420, 215] width 7 height 10
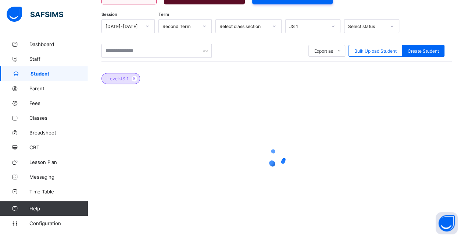
scroll to position [184, 0]
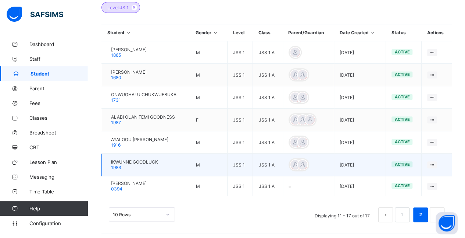
click at [175, 162] on td "IKWUNNE GOODLUCK 1983" at bounding box center [146, 164] width 88 height 22
click at [158, 160] on span "IKWUNNE GOODLUCK" at bounding box center [134, 162] width 47 height 6
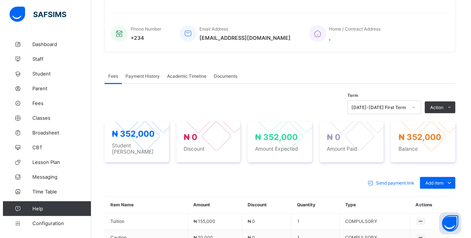
scroll to position [184, 0]
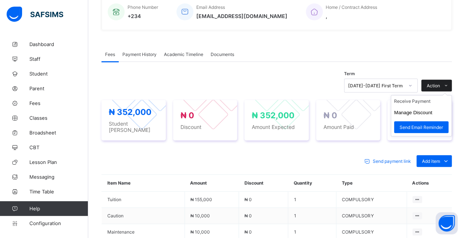
click at [229, 84] on icon at bounding box center [447, 85] width 6 height 5
click at [229, 113] on button "Manage Discount" at bounding box center [413, 113] width 38 height 6
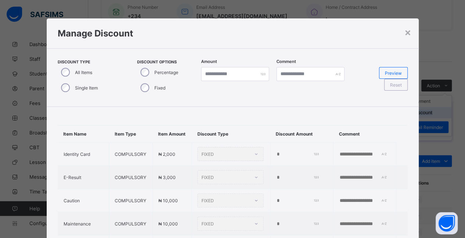
type input "*"
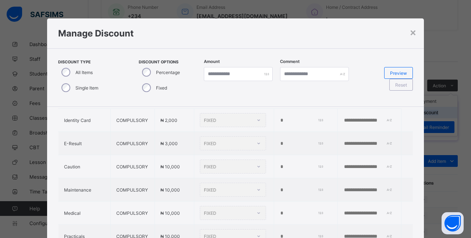
scroll to position [35, 0]
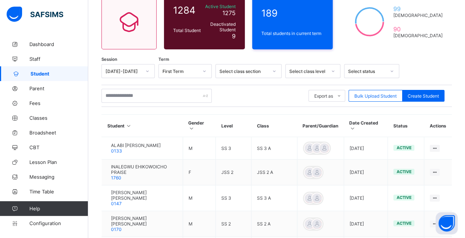
scroll to position [55, 0]
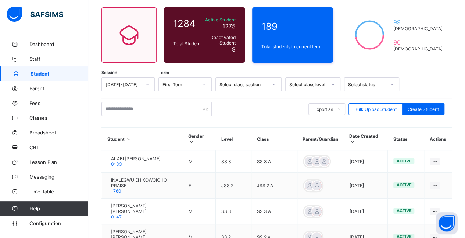
click at [135, 82] on div "[DATE]-[DATE]" at bounding box center [124, 85] width 36 height 6
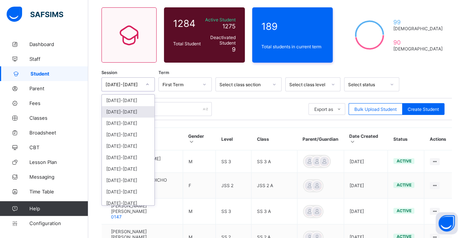
click at [134, 111] on div "[DATE]-[DATE]" at bounding box center [128, 111] width 53 height 11
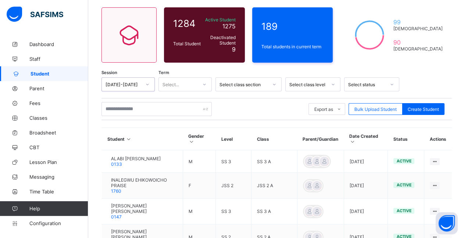
click at [171, 81] on div "Select..." at bounding box center [171, 84] width 17 height 14
click at [176, 113] on div "Second Term" at bounding box center [185, 111] width 53 height 11
click at [229, 85] on div "Select class level" at bounding box center [313, 84] width 55 height 14
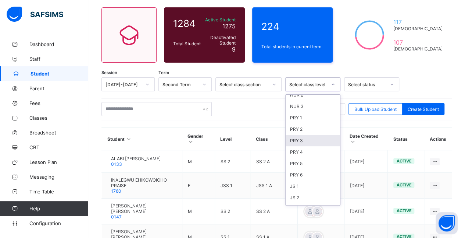
scroll to position [53, 0]
click at [229, 179] on div "JS 1" at bounding box center [313, 184] width 54 height 11
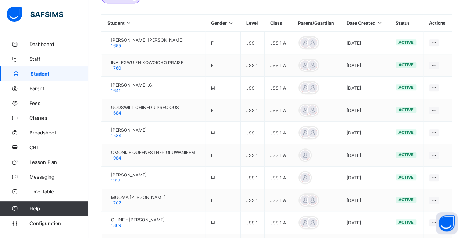
scroll to position [254, 0]
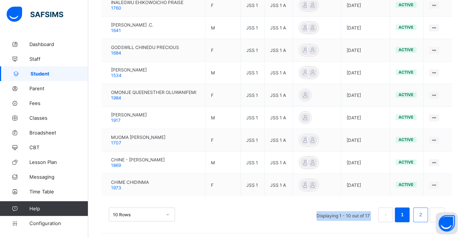
click at [229, 205] on div "10 Rows Displaying 1 - 10 out of 17 1 2" at bounding box center [277, 210] width 351 height 37
click at [229, 207] on li "2" at bounding box center [421, 214] width 15 height 15
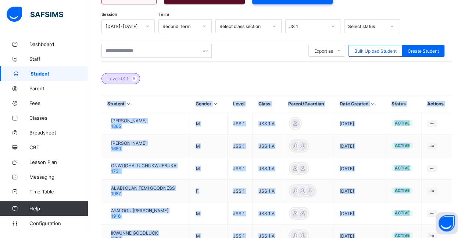
scroll to position [184, 0]
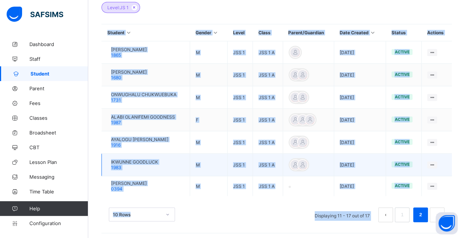
click at [142, 161] on span "IKWUNNE GOODLUCK" at bounding box center [134, 162] width 47 height 6
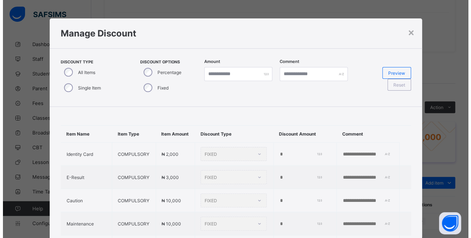
scroll to position [184, 0]
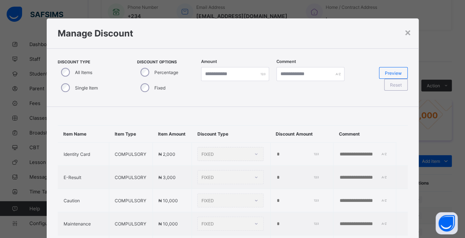
click at [229, 31] on div "×" at bounding box center [408, 32] width 7 height 13
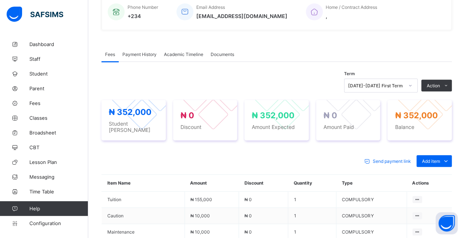
click at [229, 85] on div at bounding box center [410, 85] width 13 height 12
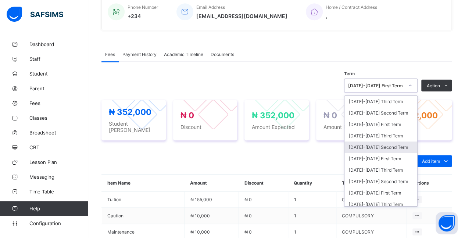
click at [229, 141] on div "[DATE]-[DATE] Second Term" at bounding box center [381, 146] width 73 height 11
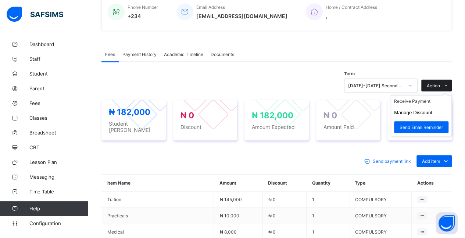
click at [229, 83] on span "Action" at bounding box center [433, 86] width 13 height 6
click at [229, 111] on li "Manage Discount" at bounding box center [421, 112] width 60 height 11
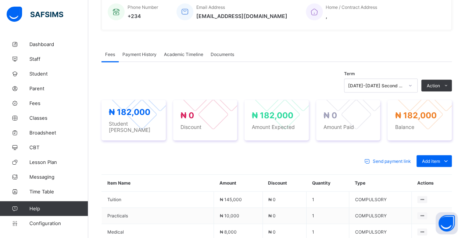
click at [0, 0] on button "Manage Discount" at bounding box center [0, 0] width 0 height 0
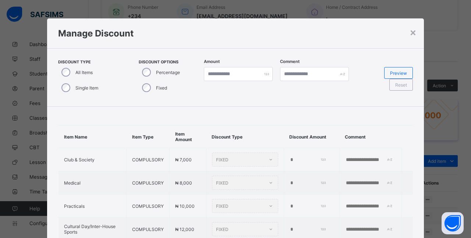
click at [69, 91] on div "Single Item" at bounding box center [79, 87] width 42 height 15
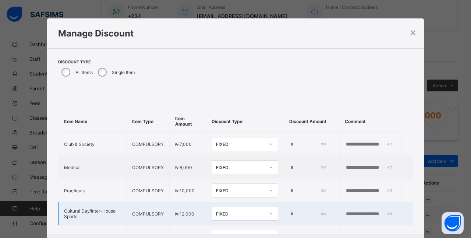
click at [229, 213] on div "FIXED" at bounding box center [245, 213] width 66 height 14
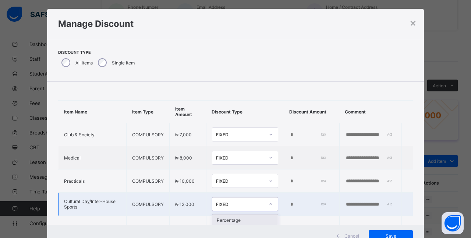
click at [229, 214] on div "Percentage" at bounding box center [244, 219] width 65 height 11
click at [229, 201] on div "*" at bounding box center [312, 204] width 42 height 6
click at [229, 195] on td "% *" at bounding box center [310, 203] width 57 height 23
click at [229, 201] on div "*" at bounding box center [312, 204] width 42 height 6
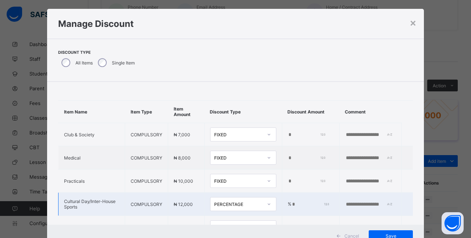
click at [229, 203] on div "*" at bounding box center [312, 204] width 42 height 6
click at [229, 202] on div "*" at bounding box center [312, 204] width 42 height 6
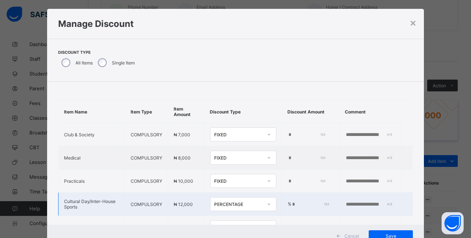
click at [229, 199] on td "% *" at bounding box center [310, 203] width 57 height 23
click at [229, 201] on input "*" at bounding box center [309, 204] width 37 height 6
click at [229, 233] on span "Save" at bounding box center [390, 236] width 33 height 6
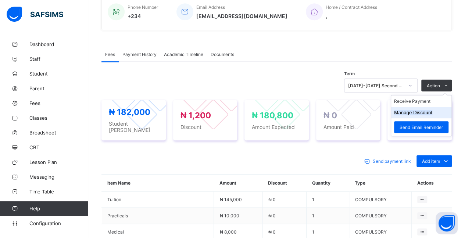
click at [229, 111] on button "Manage Discount" at bounding box center [413, 113] width 38 height 6
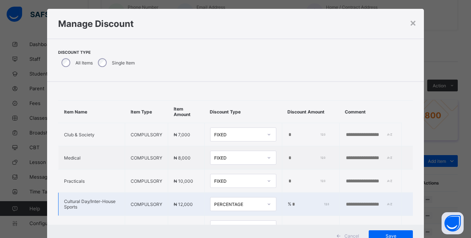
click at [229, 199] on td "% ***" at bounding box center [310, 203] width 57 height 23
click at [229, 203] on input "***" at bounding box center [309, 204] width 37 height 6
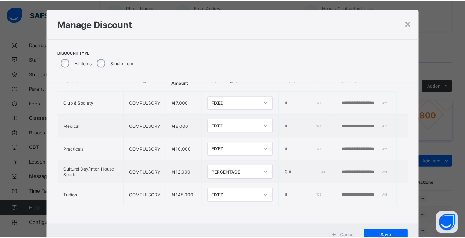
scroll to position [37, 0]
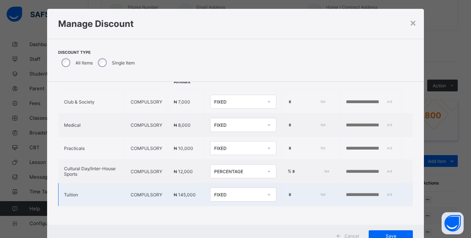
type input "*"
click at [229, 184] on td "*" at bounding box center [310, 194] width 57 height 23
click at [229, 191] on icon at bounding box center [269, 194] width 4 height 7
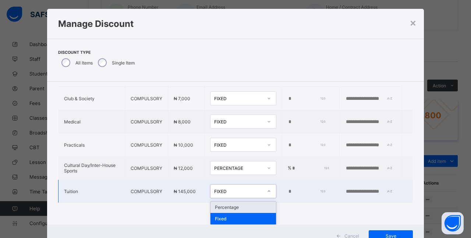
click at [229, 205] on div "Percentage" at bounding box center [242, 206] width 65 height 11
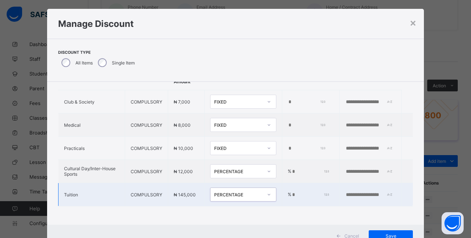
click at [229, 192] on input "*" at bounding box center [309, 195] width 37 height 6
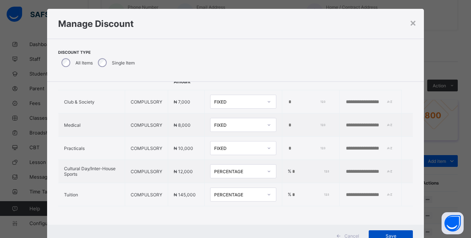
type input "***"
click at [229, 230] on div "Save" at bounding box center [391, 236] width 44 height 12
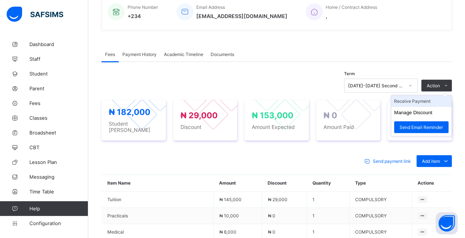
click at [229, 99] on li "Receive Payment" at bounding box center [421, 100] width 60 height 11
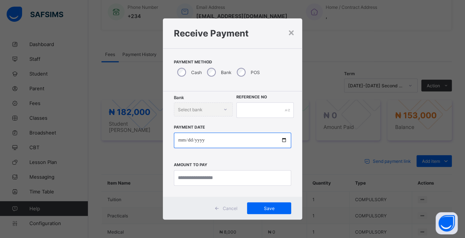
click at [180, 142] on input "date" at bounding box center [233, 139] width 118 height 15
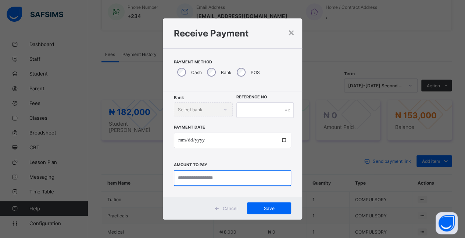
click at [229, 176] on input "currency" at bounding box center [233, 177] width 118 height 15
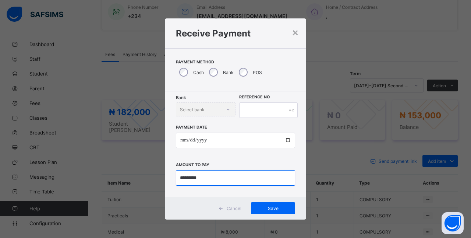
type input "*********"
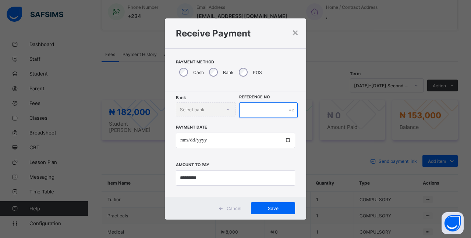
click at [229, 109] on input "text" at bounding box center [268, 109] width 58 height 15
type input "***"
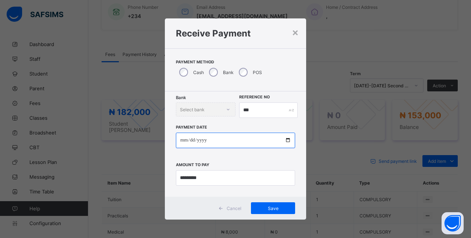
click at [229, 142] on input "date" at bounding box center [235, 139] width 119 height 15
type input "**********"
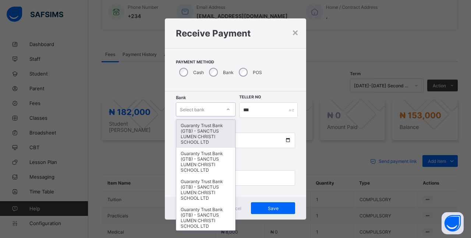
click at [214, 107] on div "Select bank" at bounding box center [198, 109] width 45 height 10
click at [207, 146] on div "Guaranty Trust Bank (GTB) - SANCTUS LUMEN CHRISTI SCHOOL LTD" at bounding box center [205, 134] width 59 height 28
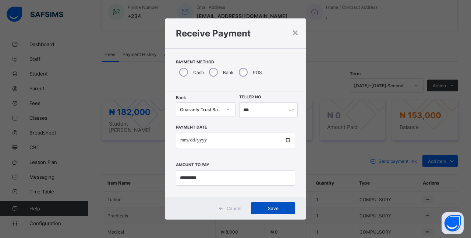
click at [229, 202] on div "Save" at bounding box center [273, 208] width 44 height 12
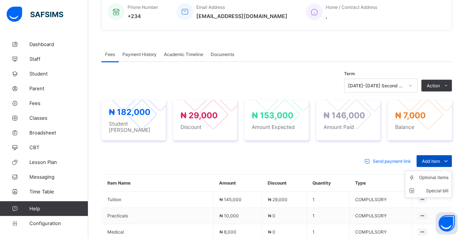
click at [229, 155] on div "Add item" at bounding box center [434, 161] width 35 height 12
click at [229, 174] on icon at bounding box center [413, 177] width 11 height 7
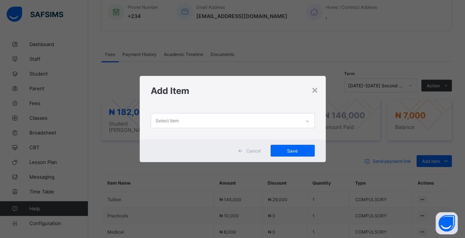
click at [229, 121] on div "Select item" at bounding box center [225, 120] width 149 height 14
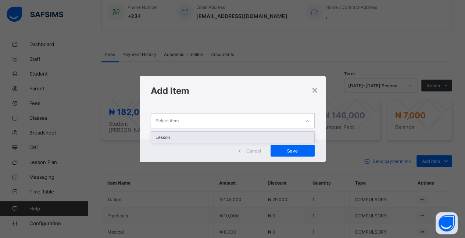
click at [229, 140] on div "Lesson" at bounding box center [232, 136] width 163 height 11
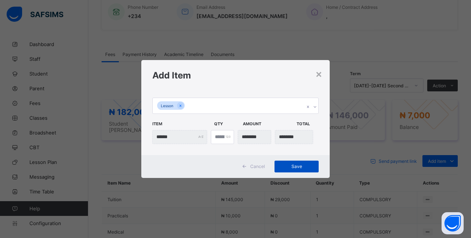
click at [229, 169] on div "Save" at bounding box center [296, 166] width 44 height 12
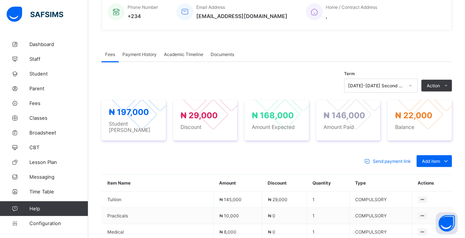
click at [132, 50] on div "Payment History" at bounding box center [140, 54] width 42 height 15
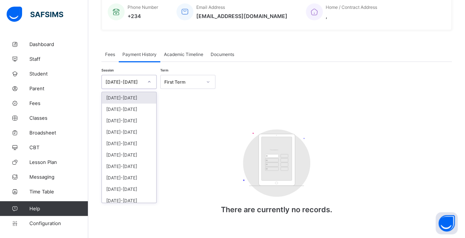
click at [146, 81] on div at bounding box center [149, 82] width 13 height 12
click at [130, 112] on div "[DATE]-[DATE]" at bounding box center [129, 108] width 54 height 11
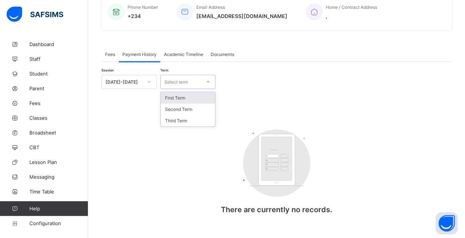
click at [192, 78] on div "Select term" at bounding box center [181, 82] width 40 height 10
click at [194, 111] on div "Second Term" at bounding box center [188, 108] width 54 height 11
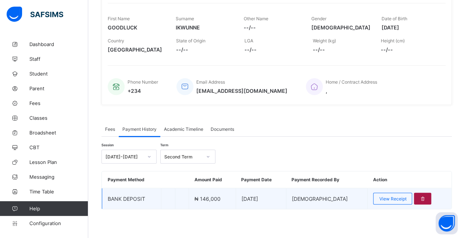
click at [229, 195] on div at bounding box center [422, 198] width 17 height 12
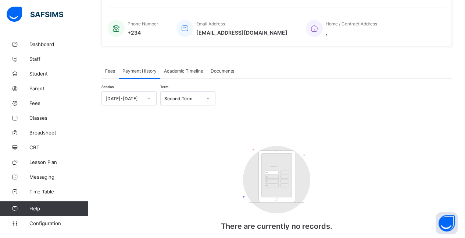
scroll to position [198, 0]
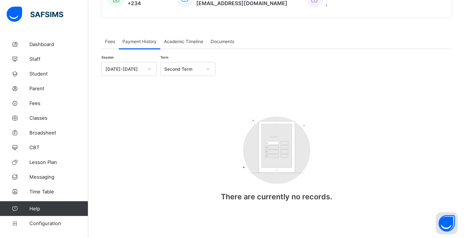
click at [116, 37] on div "Fees" at bounding box center [110, 41] width 17 height 15
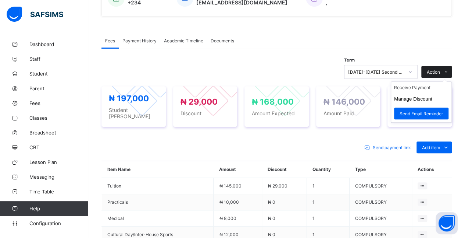
click at [229, 71] on span "Action" at bounding box center [433, 72] width 13 height 6
click at [229, 90] on li "Receive Payment" at bounding box center [421, 87] width 60 height 11
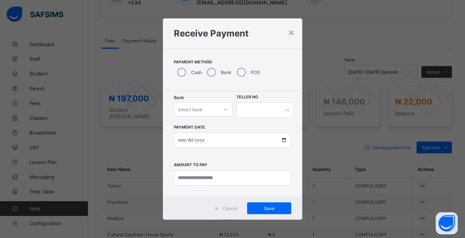
click at [189, 107] on div "Select bank" at bounding box center [190, 109] width 25 height 14
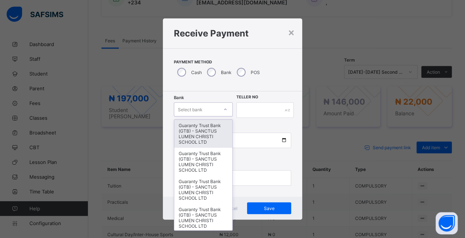
click at [187, 140] on div "Guaranty Trust Bank (GTB) - SANCTUS LUMEN CHRISTI SCHOOL LTD" at bounding box center [203, 134] width 58 height 28
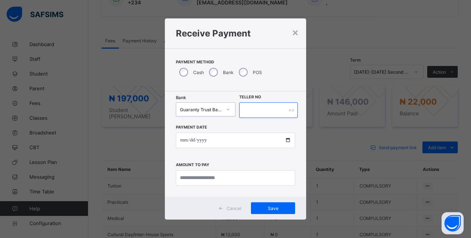
click at [229, 110] on input "text" at bounding box center [268, 109] width 58 height 15
type input "**"
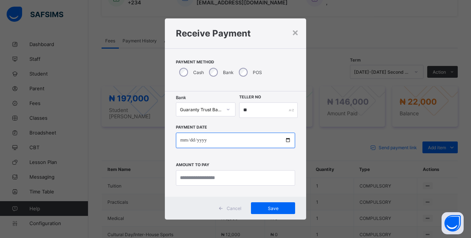
click at [226, 139] on input "date" at bounding box center [235, 139] width 119 height 15
click at [229, 138] on input "date" at bounding box center [235, 139] width 119 height 15
click at [229, 141] on input "date" at bounding box center [235, 139] width 119 height 15
type input "**********"
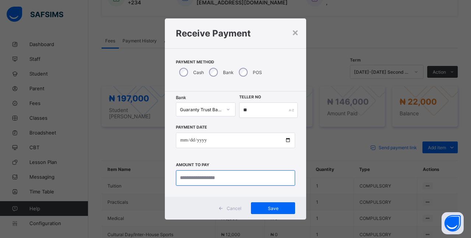
click at [229, 178] on input "currency" at bounding box center [235, 177] width 119 height 15
type input "*********"
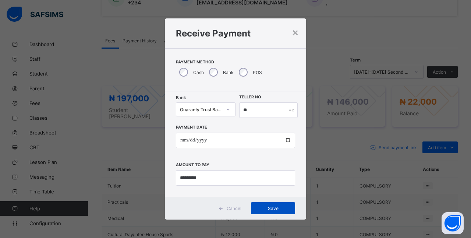
drag, startPoint x: 282, startPoint y: 210, endPoint x: 272, endPoint y: 204, distance: 11.5
click at [229, 210] on span "Save" at bounding box center [272, 208] width 33 height 6
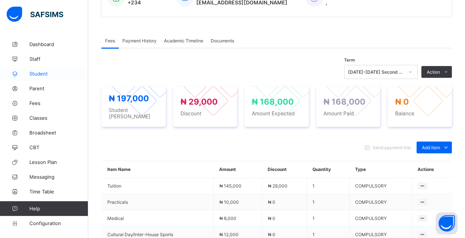
click at [52, 74] on span "Student" at bounding box center [58, 74] width 59 height 6
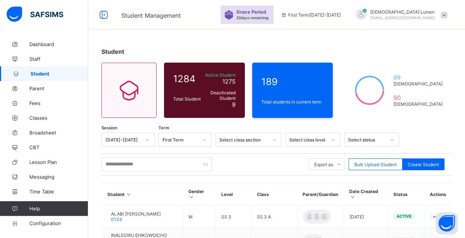
click at [153, 140] on div "[DATE]-[DATE]" at bounding box center [128, 139] width 53 height 14
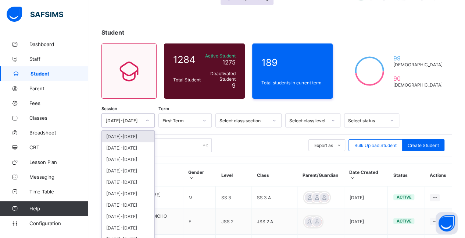
scroll to position [25, 0]
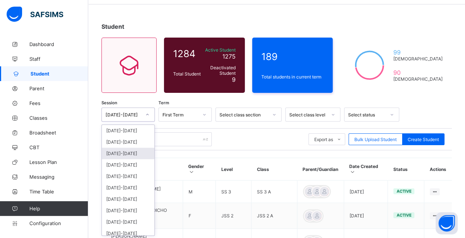
click at [139, 148] on div "[DATE]-[DATE]" at bounding box center [128, 153] width 53 height 11
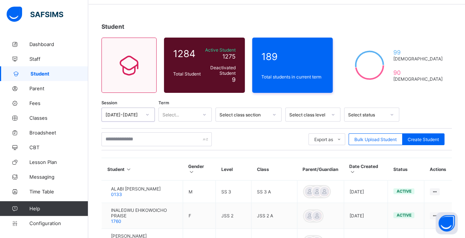
click at [130, 113] on div "[DATE]-[DATE]" at bounding box center [124, 115] width 36 height 6
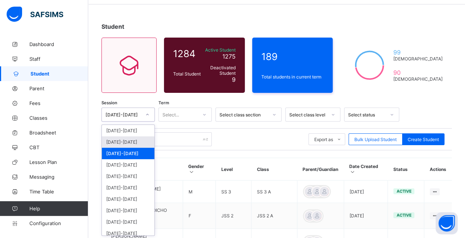
click at [135, 143] on div "[DATE]-[DATE]" at bounding box center [128, 141] width 53 height 11
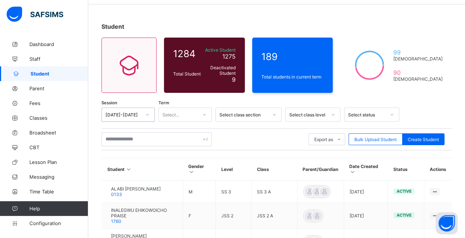
click at [198, 118] on div at bounding box center [205, 114] width 14 height 13
click at [196, 140] on div "Second Term" at bounding box center [185, 141] width 53 height 11
click at [229, 116] on icon at bounding box center [333, 114] width 4 height 7
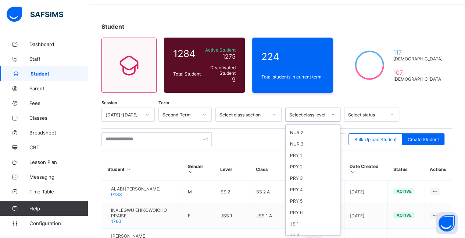
scroll to position [64, 0]
click at [229, 198] on div "JS 1" at bounding box center [313, 203] width 54 height 11
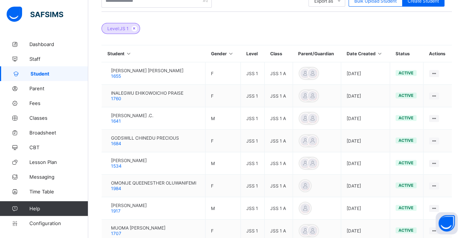
scroll to position [170, 0]
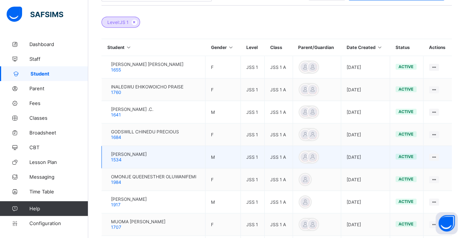
click at [114, 160] on div "[PERSON_NAME] 1534" at bounding box center [126, 156] width 39 height 11
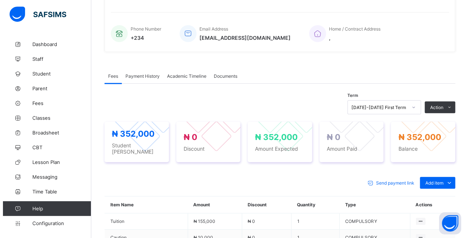
scroll to position [170, 0]
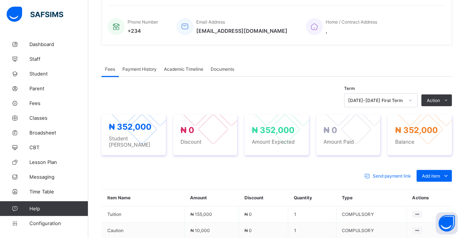
click at [229, 103] on icon at bounding box center [410, 99] width 4 height 7
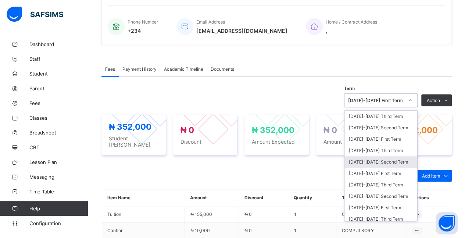
click at [229, 158] on div "[DATE]-[DATE] Second Term" at bounding box center [381, 161] width 73 height 11
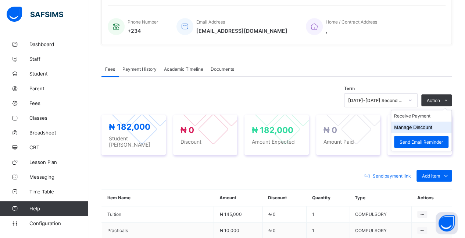
click at [229, 128] on li "Manage Discount" at bounding box center [421, 126] width 60 height 11
click at [229, 126] on li "Manage Discount" at bounding box center [421, 126] width 60 height 11
click at [229, 124] on li "Manage Discount" at bounding box center [421, 126] width 60 height 11
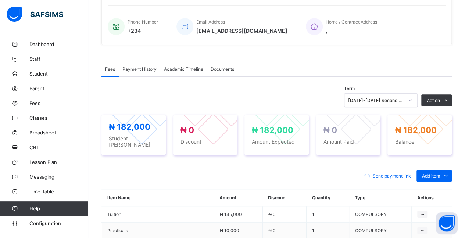
drag, startPoint x: 430, startPoint y: 127, endPoint x: 427, endPoint y: 124, distance: 3.9
click at [0, 0] on button "Manage Discount" at bounding box center [0, 0] width 0 height 0
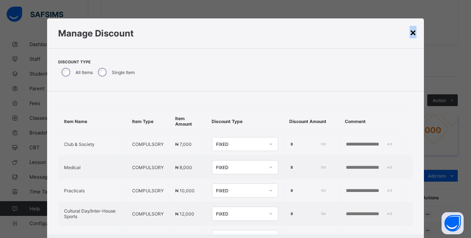
click at [229, 35] on div "×" at bounding box center [412, 32] width 7 height 13
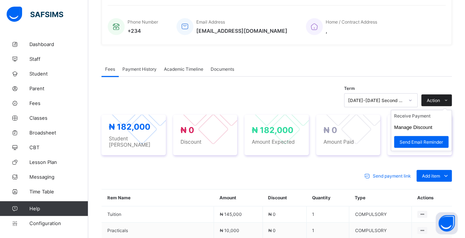
click at [229, 96] on div "Action" at bounding box center [437, 100] width 31 height 12
click at [229, 127] on button "Manage Discount" at bounding box center [413, 127] width 38 height 6
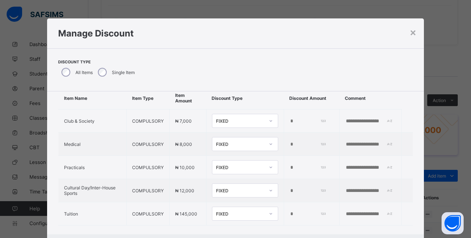
scroll to position [37, 0]
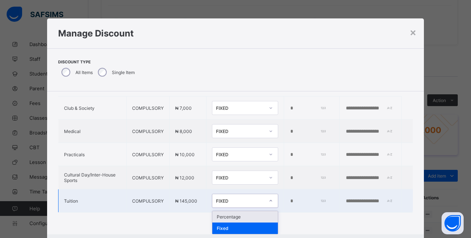
click at [229, 195] on div at bounding box center [271, 201] width 13 height 12
click at [229, 213] on div "Percentage" at bounding box center [244, 216] width 65 height 11
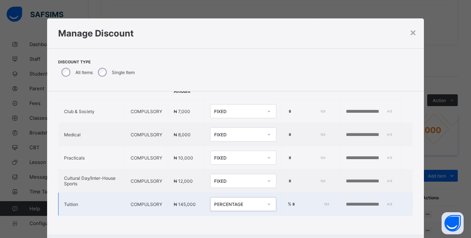
click at [229, 201] on input "*" at bounding box center [309, 204] width 37 height 6
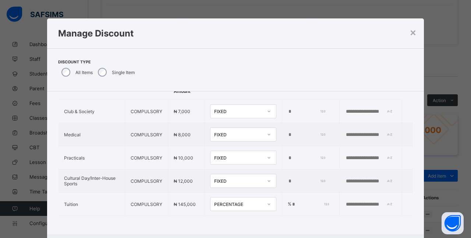
type input "***"
click at [229, 182] on div "× Manage Discount Discount Type All Items Single Item Item Name Item Type Item …" at bounding box center [235, 119] width 471 height 238
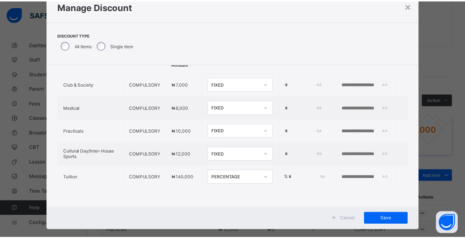
scroll to position [29, 0]
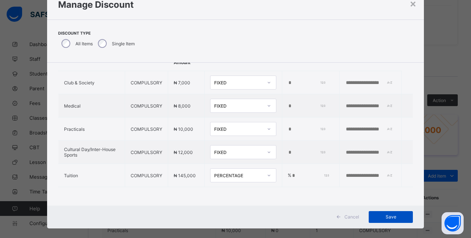
click at [229, 218] on span "Save" at bounding box center [390, 217] width 33 height 6
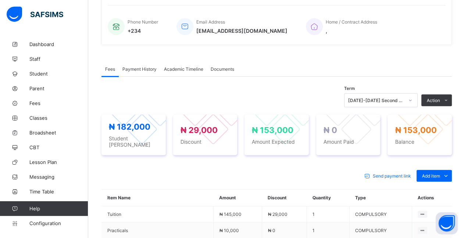
click at [0, 0] on li "Receive Payment" at bounding box center [0, 0] width 0 height 0
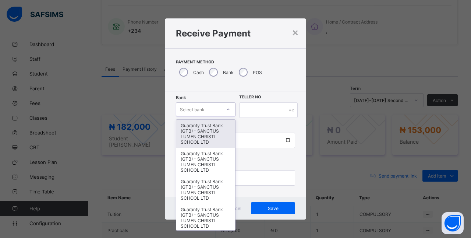
click at [213, 112] on div "Select bank" at bounding box center [198, 109] width 45 height 10
click at [207, 130] on div "Guaranty Trust Bank (GTB) - SANCTUS LUMEN CHRISTI SCHOOL LTD" at bounding box center [205, 134] width 59 height 28
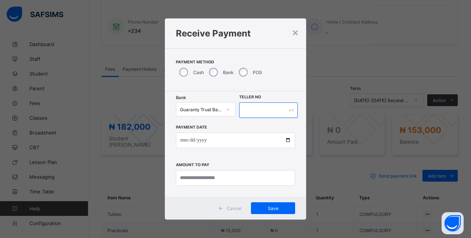
drag, startPoint x: 258, startPoint y: 110, endPoint x: 405, endPoint y: 230, distance: 190.1
click at [229, 111] on input "text" at bounding box center [268, 109] width 58 height 15
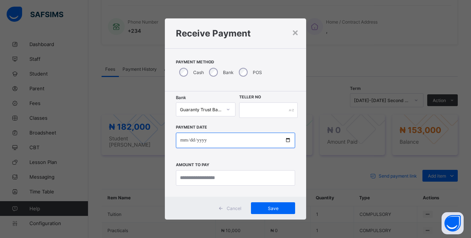
click at [229, 139] on input "date" at bounding box center [235, 139] width 119 height 15
type input "**********"
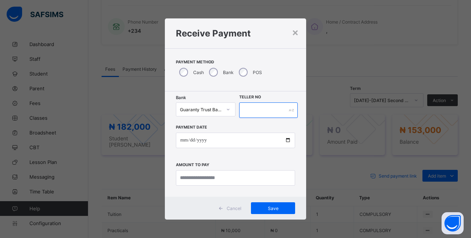
click at [229, 110] on input "text" at bounding box center [268, 109] width 58 height 15
type input "***"
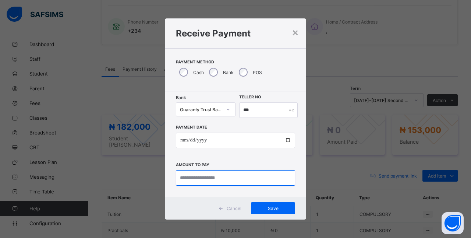
click at [226, 176] on input "currency" at bounding box center [235, 177] width 119 height 15
type input "*********"
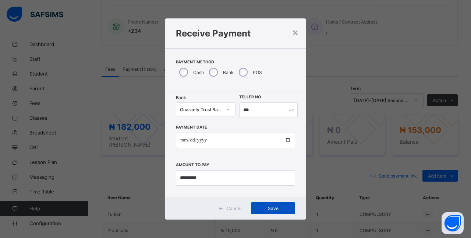
click at [229, 207] on span "Save" at bounding box center [272, 208] width 33 height 6
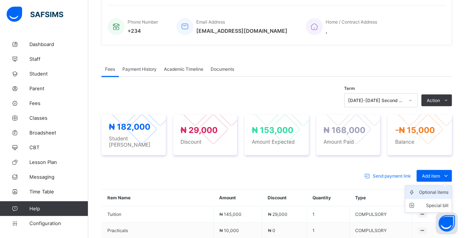
click at [229, 189] on div "Optional items" at bounding box center [433, 191] width 29 height 7
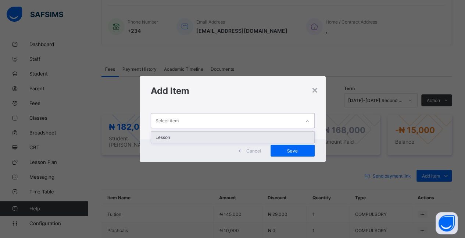
click at [229, 122] on div "Select item" at bounding box center [225, 120] width 149 height 14
click at [229, 138] on div "Lesson" at bounding box center [232, 136] width 163 height 11
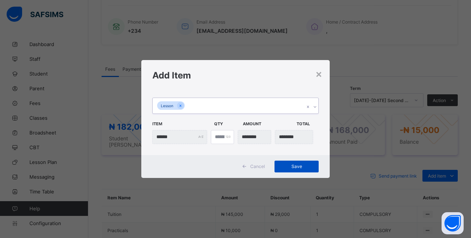
click at [229, 166] on span "Save" at bounding box center [296, 166] width 33 height 6
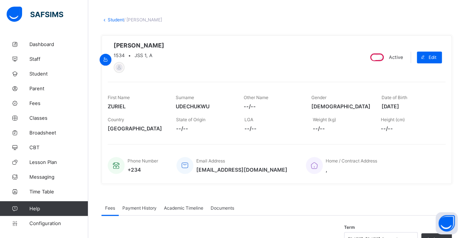
scroll to position [29, 0]
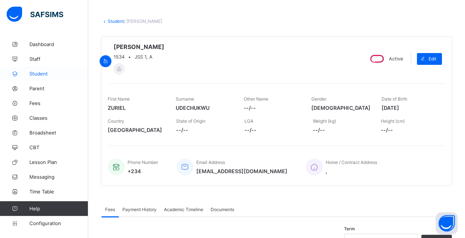
click at [49, 70] on link "Student" at bounding box center [44, 73] width 88 height 15
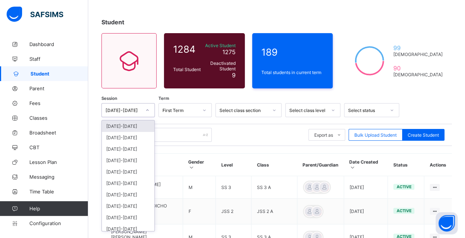
click at [152, 108] on div at bounding box center [147, 110] width 13 height 12
click at [131, 135] on div "[DATE]-[DATE]" at bounding box center [128, 137] width 53 height 11
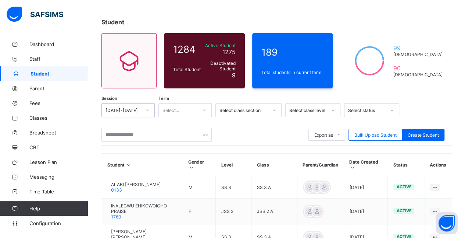
click at [178, 113] on div "Select..." at bounding box center [171, 110] width 17 height 14
click at [168, 141] on div "Second Term" at bounding box center [185, 137] width 53 height 11
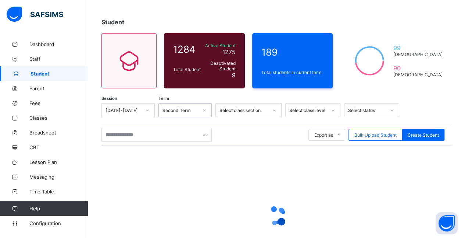
click at [229, 104] on div "Select class level" at bounding box center [313, 110] width 55 height 14
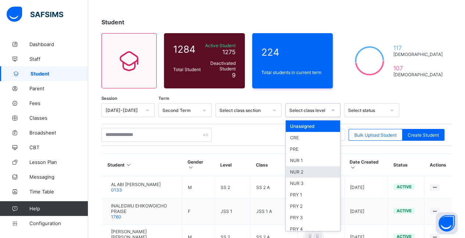
drag, startPoint x: 340, startPoint y: 162, endPoint x: 344, endPoint y: 173, distance: 11.4
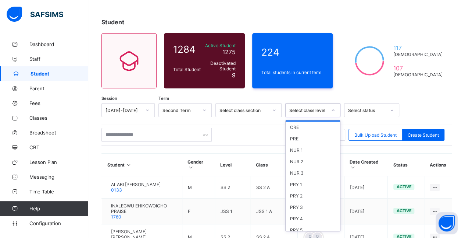
scroll to position [28, 0]
click at [229, 230] on div "JS 1" at bounding box center [313, 234] width 54 height 11
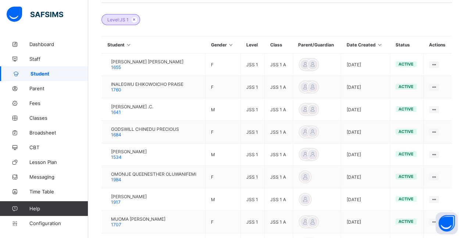
scroll to position [254, 0]
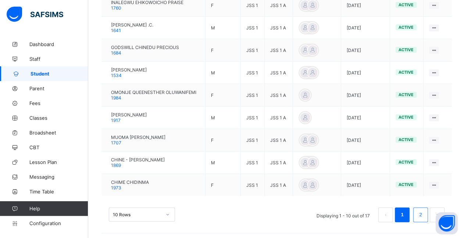
click at [229, 216] on link "2" at bounding box center [420, 215] width 7 height 10
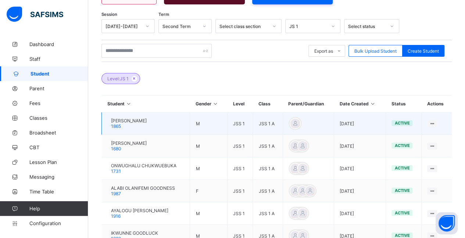
scroll to position [184, 0]
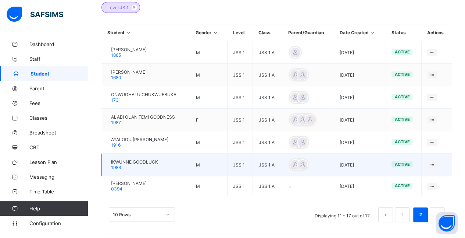
click at [145, 160] on span "IKWUNNE GOODLUCK" at bounding box center [134, 162] width 47 height 6
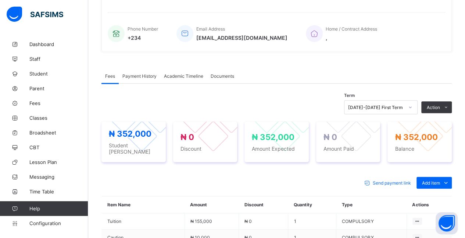
scroll to position [184, 0]
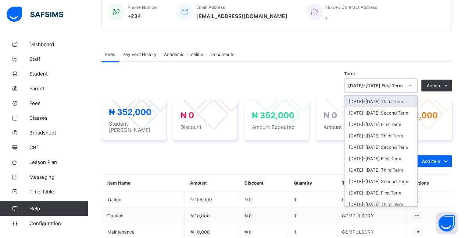
click at [229, 84] on div at bounding box center [411, 85] width 14 height 13
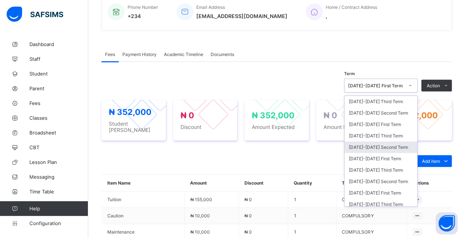
click at [229, 143] on div "[DATE]-[DATE] Second Term" at bounding box center [381, 146] width 73 height 11
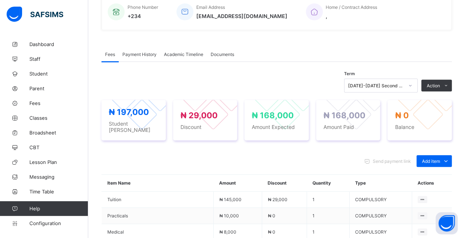
click at [132, 56] on span "Payment History" at bounding box center [140, 55] width 34 height 6
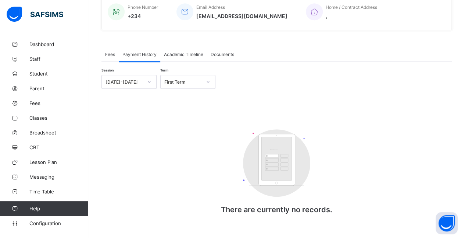
click at [139, 81] on div "[DATE]-[DATE]" at bounding box center [125, 82] width 38 height 6
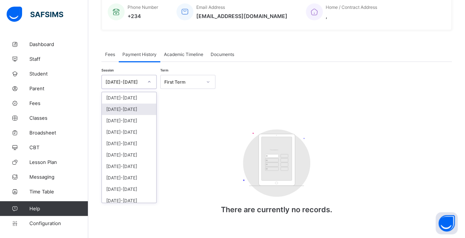
click at [129, 111] on div "[DATE]-[DATE]" at bounding box center [129, 108] width 54 height 11
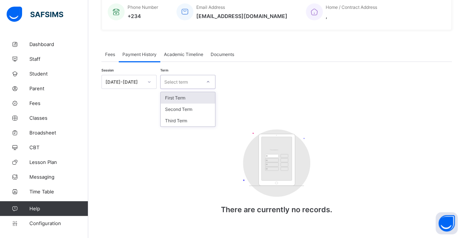
click at [186, 80] on div "Select term" at bounding box center [176, 82] width 24 height 14
click at [177, 112] on div "Second Term" at bounding box center [188, 108] width 54 height 11
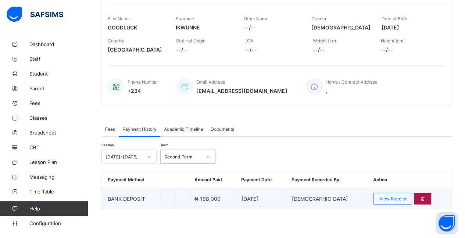
click at [229, 194] on div at bounding box center [422, 198] width 17 height 12
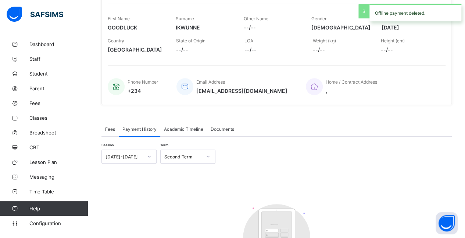
click at [104, 130] on div "Fees" at bounding box center [110, 128] width 17 height 15
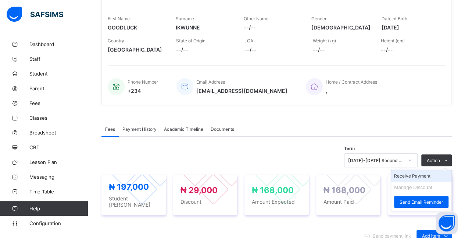
click at [229, 174] on li "Receive Payment" at bounding box center [421, 175] width 60 height 11
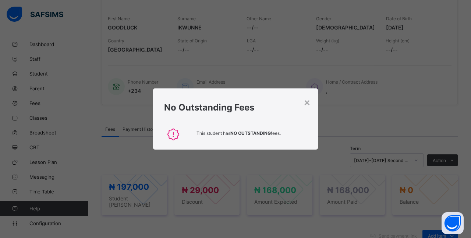
click at [229, 104] on div "×" at bounding box center [307, 102] width 7 height 13
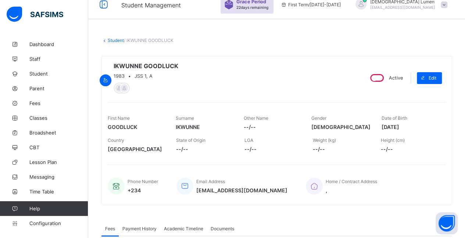
scroll to position [0, 0]
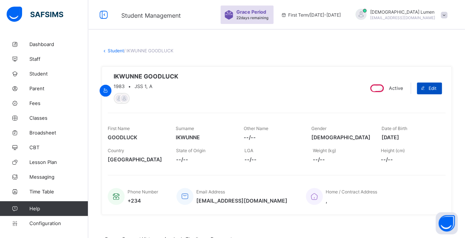
click at [229, 86] on icon at bounding box center [424, 88] width 6 height 5
select select "**"
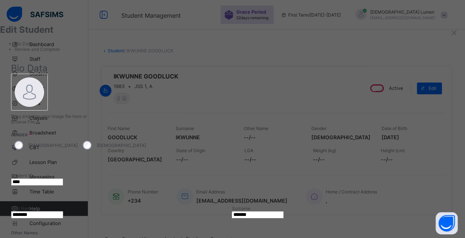
drag, startPoint x: 442, startPoint y: 30, endPoint x: 455, endPoint y: 36, distance: 14.7
click at [229, 30] on div "×" at bounding box center [454, 32] width 7 height 13
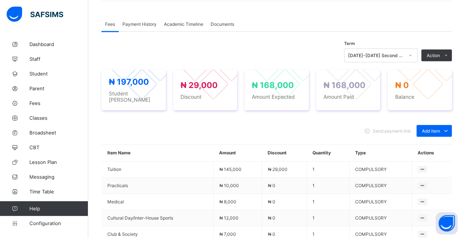
scroll to position [210, 0]
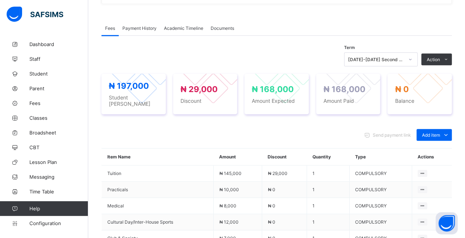
click at [229, 116] on div "× Delete Document This action would delete the document with name: from the sys…" at bounding box center [276, 82] width 377 height 513
click at [229, 61] on div "[DATE]-[DATE] Second Term" at bounding box center [376, 60] width 56 height 6
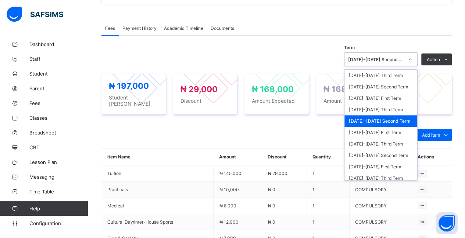
click at [229, 115] on div "[DATE]-[DATE] Second Term" at bounding box center [381, 120] width 73 height 11
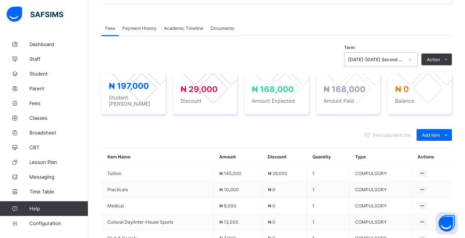
click at [229, 57] on div "[DATE]-[DATE] Second Term" at bounding box center [376, 60] width 56 height 6
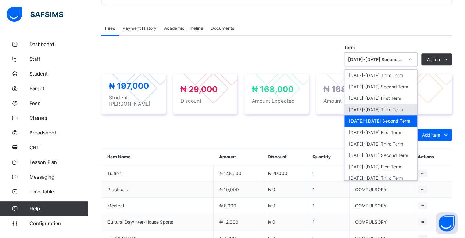
click at [229, 109] on div "[DATE]-[DATE] Third Term" at bounding box center [381, 109] width 73 height 11
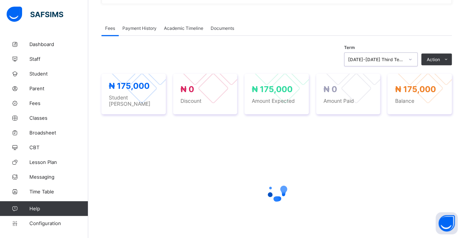
click at [229, 57] on div "[DATE]-[DATE] Third Term" at bounding box center [376, 60] width 56 height 6
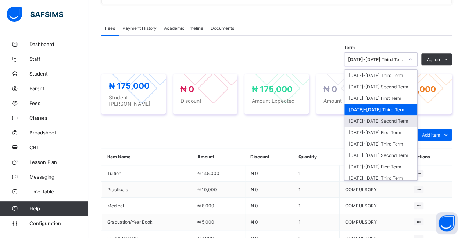
click at [229, 118] on div "[DATE]-[DATE] Second Term" at bounding box center [381, 120] width 73 height 11
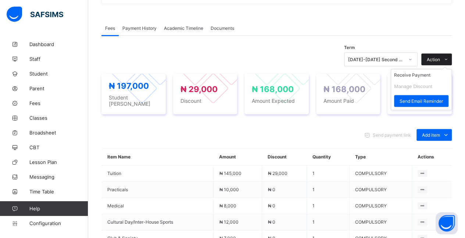
click at [229, 57] on span at bounding box center [446, 59] width 12 height 12
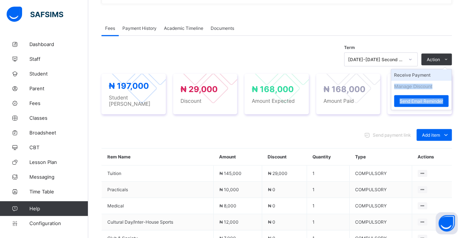
click at [229, 74] on ul "Receive Payment Manage Discount Send Email Reminder" at bounding box center [421, 89] width 61 height 41
click at [229, 74] on li "Receive Payment" at bounding box center [421, 74] width 60 height 11
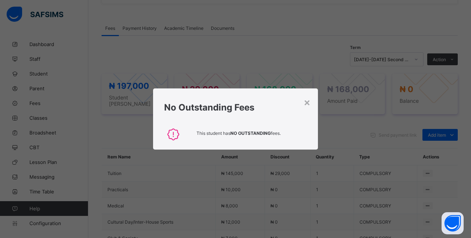
click at [229, 101] on div "No Outstanding Fees" at bounding box center [235, 104] width 165 height 33
click at [229, 104] on div "×" at bounding box center [307, 102] width 7 height 13
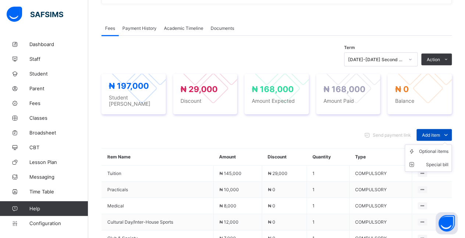
click at [229, 133] on div "Add item" at bounding box center [434, 135] width 35 height 12
click at [229, 158] on li "Special bill" at bounding box center [428, 164] width 46 height 13
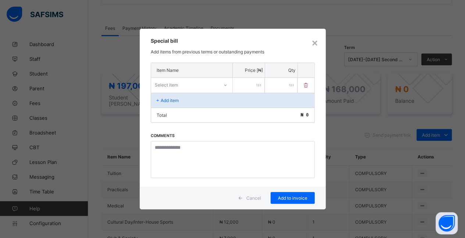
click at [229, 80] on input "number" at bounding box center [249, 85] width 32 height 15
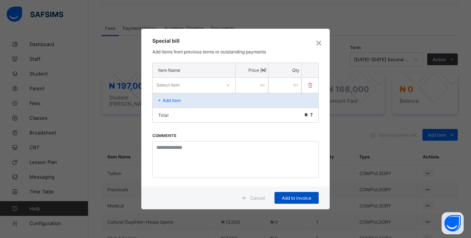
type input "*"
click at [229, 195] on span "Add to invoice" at bounding box center [296, 198] width 33 height 6
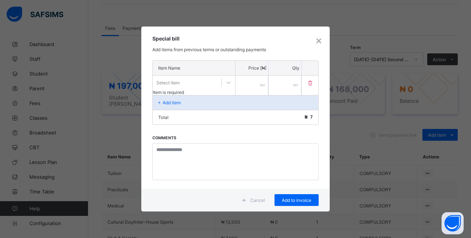
click at [201, 86] on div "Select item" at bounding box center [187, 82] width 69 height 10
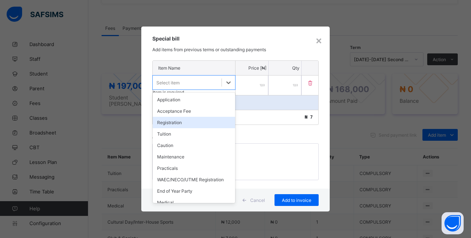
click at [184, 123] on div "Registration" at bounding box center [194, 122] width 82 height 11
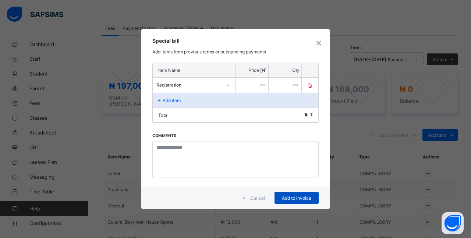
click at [229, 195] on span "Add to invoice" at bounding box center [296, 198] width 33 height 6
click at [229, 84] on div "*" at bounding box center [251, 85] width 33 height 15
click at [229, 88] on input "*" at bounding box center [251, 85] width 33 height 15
click at [229, 83] on div "*" at bounding box center [251, 85] width 33 height 15
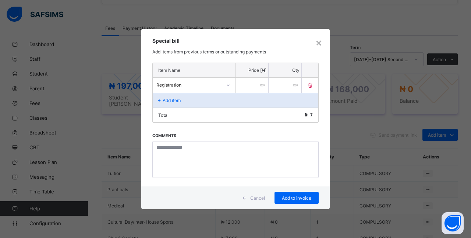
click at [229, 87] on input "*" at bounding box center [251, 85] width 33 height 15
click at [229, 41] on div "×" at bounding box center [318, 42] width 7 height 13
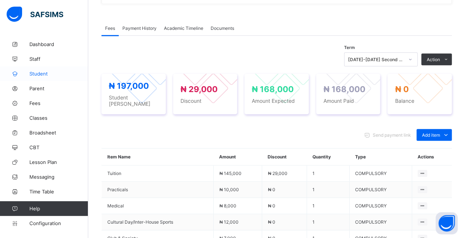
click at [29, 75] on span "Student" at bounding box center [58, 74] width 59 height 6
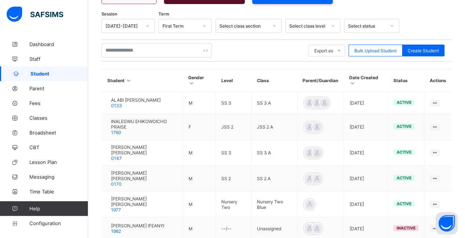
scroll to position [113, 0]
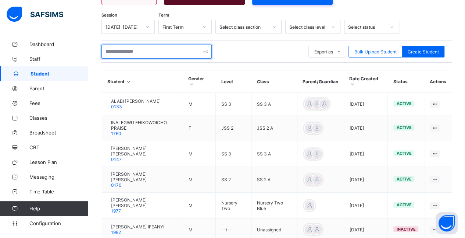
click at [143, 50] on input "text" at bounding box center [157, 52] width 110 height 14
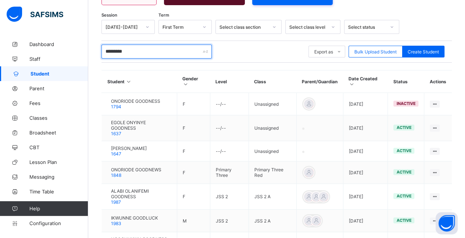
type input "********"
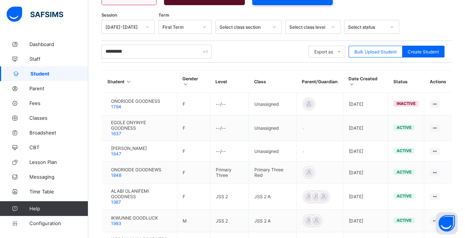
click at [147, 25] on icon at bounding box center [147, 26] width 4 height 7
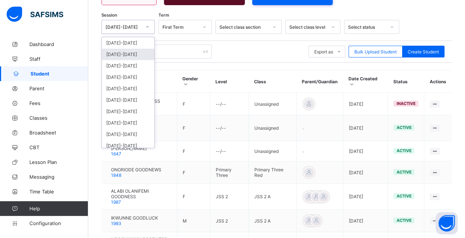
click at [143, 53] on div "[DATE]-[DATE]" at bounding box center [128, 54] width 53 height 11
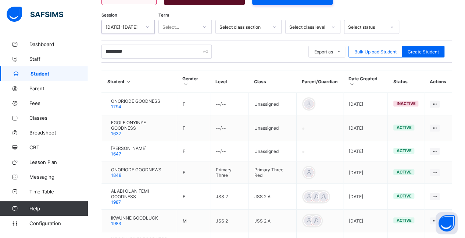
click at [203, 28] on icon at bounding box center [204, 26] width 4 height 7
click at [188, 53] on div "Second Term" at bounding box center [185, 54] width 53 height 11
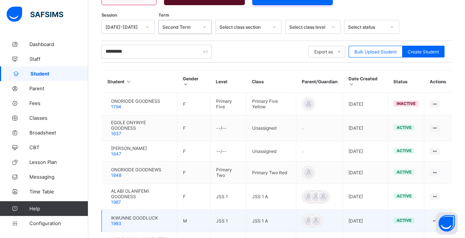
click at [149, 215] on span "IKWUNNE GOODLUCK" at bounding box center [134, 218] width 47 height 6
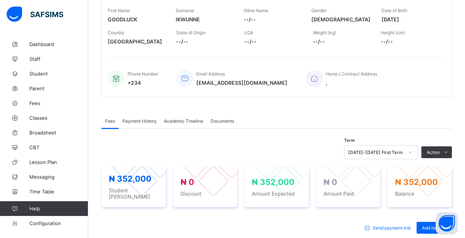
scroll to position [138, 0]
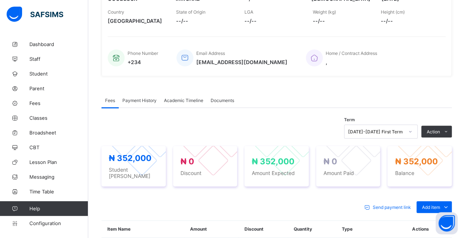
click at [229, 127] on div "[DATE]-[DATE] First Term" at bounding box center [381, 131] width 74 height 14
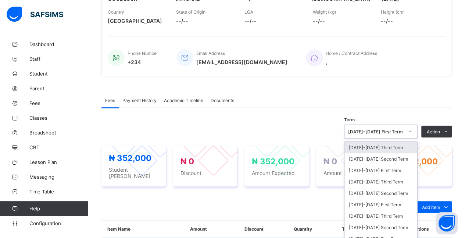
scroll to position [156, 0]
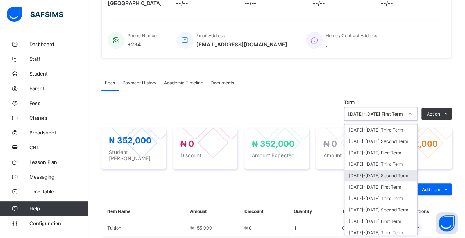
click at [229, 174] on div "[DATE]-[DATE] Second Term" at bounding box center [381, 175] width 73 height 11
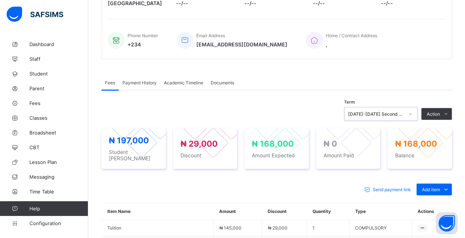
click at [139, 84] on span "Payment History" at bounding box center [140, 83] width 34 height 6
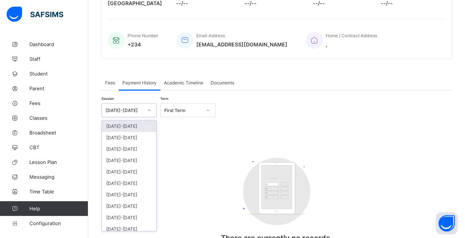
click at [142, 111] on div "[DATE]-[DATE]" at bounding box center [125, 110] width 38 height 6
click at [134, 138] on div "[DATE]-[DATE]" at bounding box center [129, 137] width 54 height 11
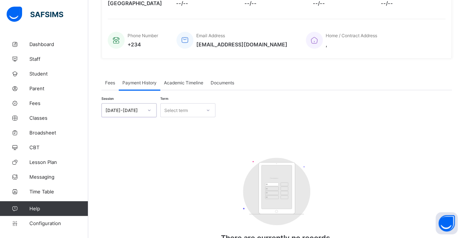
click at [180, 113] on div "Select term" at bounding box center [176, 110] width 24 height 14
click at [174, 135] on div "Second Term" at bounding box center [188, 137] width 54 height 11
click at [104, 84] on div "Fees" at bounding box center [110, 82] width 17 height 15
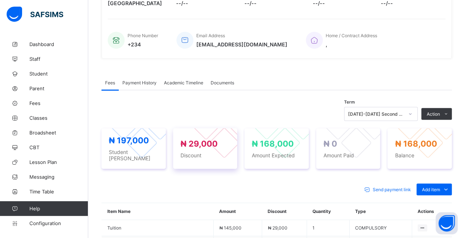
click at [220, 139] on div at bounding box center [224, 142] width 31 height 31
click at [220, 140] on div at bounding box center [224, 142] width 31 height 31
drag, startPoint x: 219, startPoint y: 140, endPoint x: 373, endPoint y: 175, distance: 158.5
drag, startPoint x: 373, startPoint y: 175, endPoint x: 409, endPoint y: 148, distance: 45.5
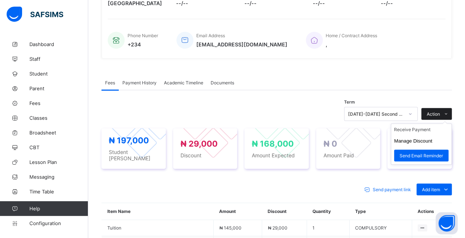
drag, startPoint x: 409, startPoint y: 148, endPoint x: 447, endPoint y: 113, distance: 50.8
click at [229, 113] on span at bounding box center [446, 114] width 12 height 12
click at [229, 131] on li "Receive Payment" at bounding box center [421, 129] width 60 height 11
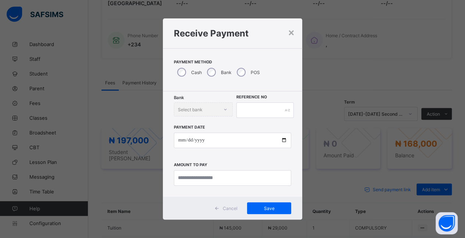
click at [206, 72] on div "Bank" at bounding box center [219, 71] width 30 height 15
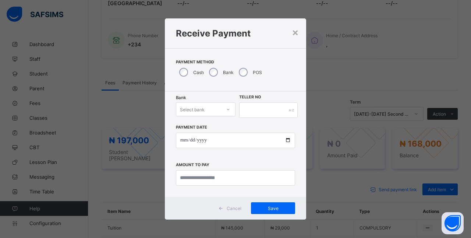
click at [229, 13] on div "× Receive Payment Payment Method Cash Bank POS Bank Select bank Teller No Payme…" at bounding box center [235, 119] width 471 height 238
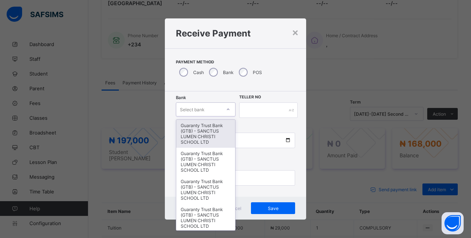
click at [228, 108] on icon at bounding box center [228, 109] width 4 height 7
click at [199, 127] on div "Guaranty Trust Bank (GTB) - SANCTUS LUMEN CHRISTI SCHOOL LTD" at bounding box center [205, 134] width 59 height 28
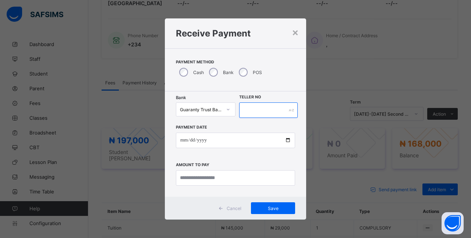
click at [229, 108] on input "text" at bounding box center [268, 109] width 58 height 15
type input "******"
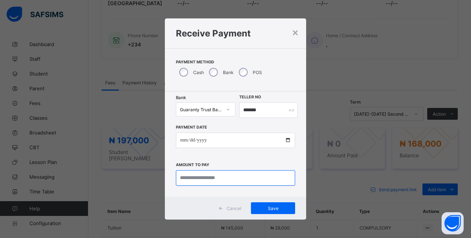
click at [229, 181] on input "currency" at bounding box center [235, 177] width 119 height 15
type input "*********"
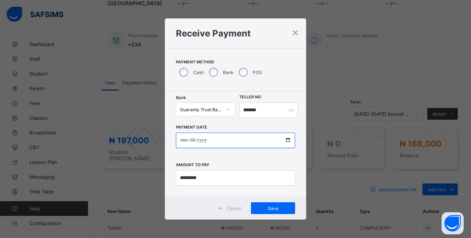
click at [229, 140] on input "date" at bounding box center [235, 139] width 119 height 15
click at [229, 136] on input "date" at bounding box center [235, 139] width 119 height 15
click at [229, 142] on input "date" at bounding box center [235, 139] width 119 height 15
type input "**********"
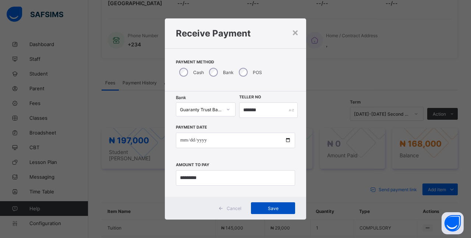
click at [229, 202] on div "Save" at bounding box center [273, 208] width 44 height 12
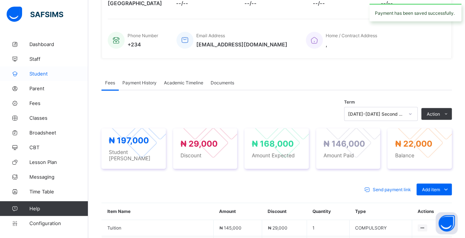
click at [49, 70] on link "Student" at bounding box center [44, 73] width 88 height 15
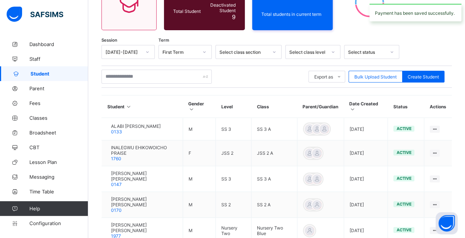
scroll to position [156, 0]
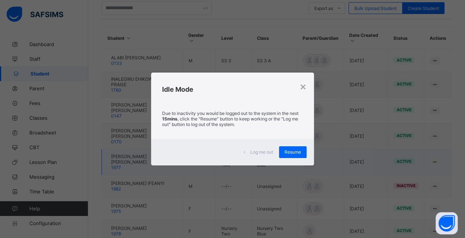
click at [229, 148] on div "Resume" at bounding box center [293, 152] width 28 height 12
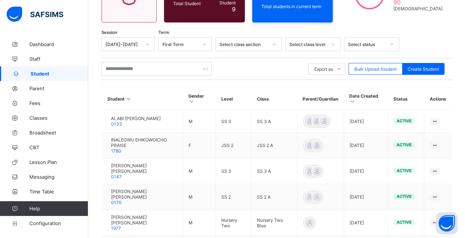
scroll to position [94, 0]
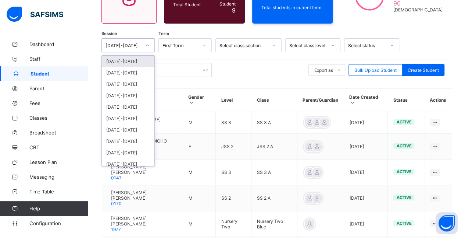
click at [144, 42] on div at bounding box center [147, 45] width 13 height 12
click at [121, 73] on div "[DATE]-[DATE]" at bounding box center [128, 72] width 53 height 11
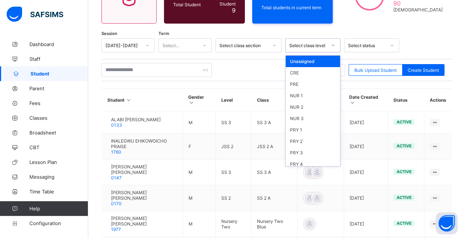
click at [229, 39] on div at bounding box center [333, 45] width 14 height 13
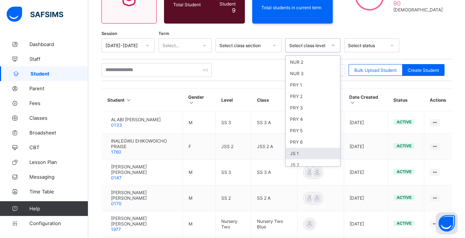
click at [229, 150] on div "JS 1" at bounding box center [313, 153] width 54 height 11
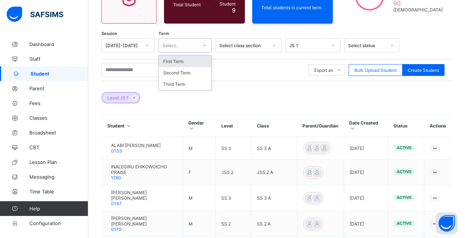
click at [178, 46] on div "Select..." at bounding box center [171, 45] width 17 height 14
click at [182, 70] on div "Second Term" at bounding box center [185, 72] width 53 height 11
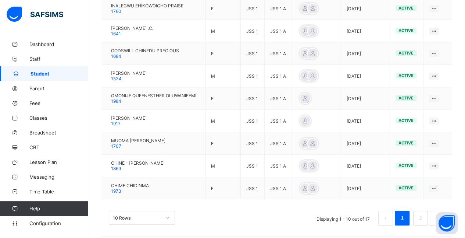
scroll to position [252, 0]
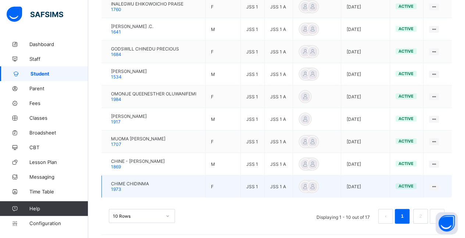
click at [133, 181] on span "CHIME CHIDINMA" at bounding box center [130, 184] width 38 height 6
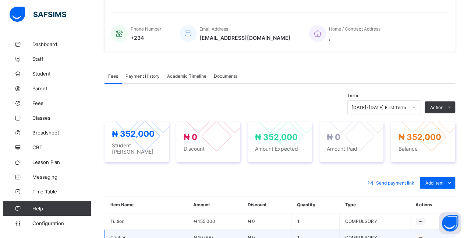
scroll to position [252, 0]
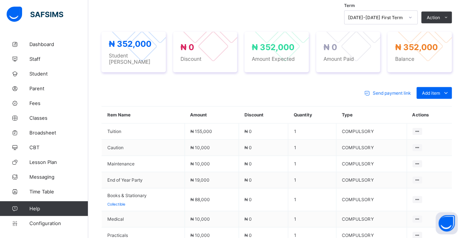
click at [229, 17] on icon at bounding box center [410, 17] width 4 height 7
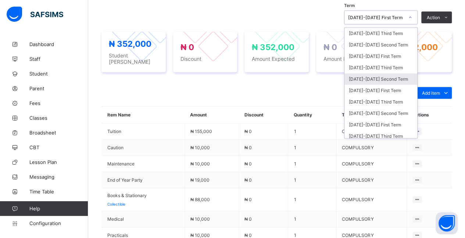
click at [229, 82] on div "[DATE]-[DATE] Second Term" at bounding box center [381, 78] width 73 height 11
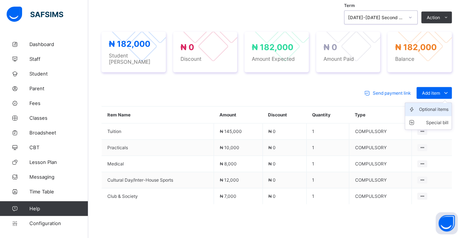
click at [229, 106] on div "Optional items" at bounding box center [433, 109] width 29 height 7
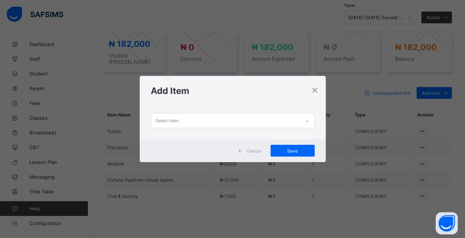
click at [229, 121] on div "Select item" at bounding box center [225, 120] width 149 height 14
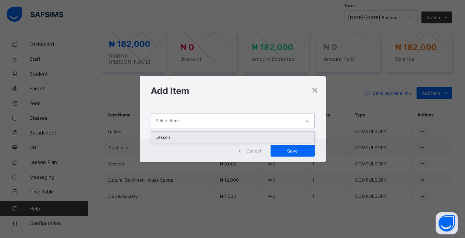
click at [229, 134] on div "Lesson" at bounding box center [232, 136] width 163 height 11
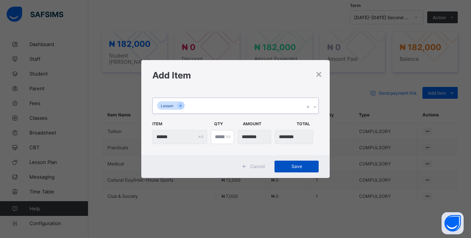
click at [229, 164] on span "Save" at bounding box center [296, 166] width 33 height 6
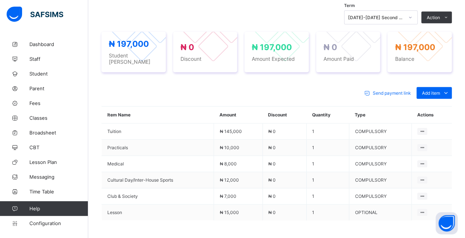
click at [0, 0] on button "Manage Discount" at bounding box center [0, 0] width 0 height 0
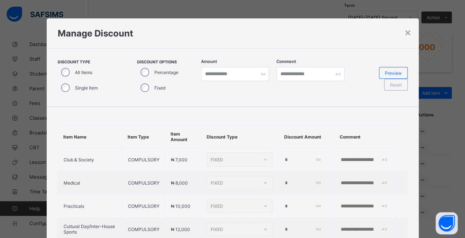
type input "*"
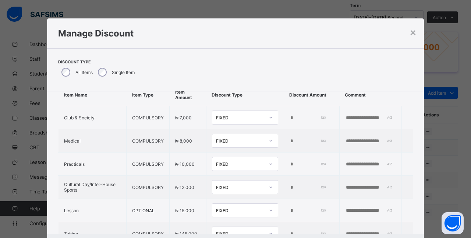
scroll to position [60, 0]
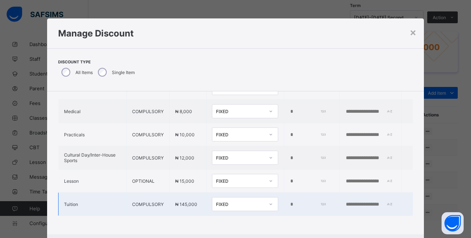
click at [227, 201] on div "FIXED" at bounding box center [240, 204] width 49 height 6
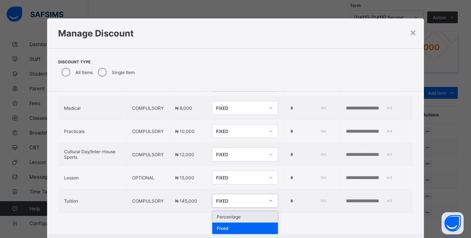
click at [229, 211] on div "Percentage" at bounding box center [244, 216] width 65 height 11
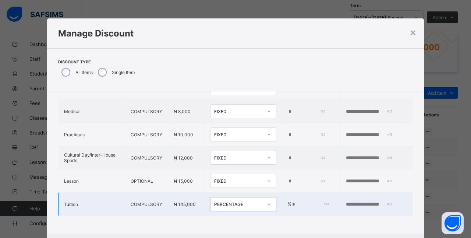
click at [229, 201] on input "*" at bounding box center [309, 204] width 37 height 6
click at [229, 198] on td "% *" at bounding box center [310, 203] width 57 height 23
click at [229, 201] on input "*" at bounding box center [309, 204] width 37 height 6
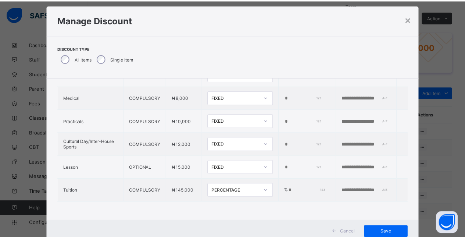
scroll to position [38, 0]
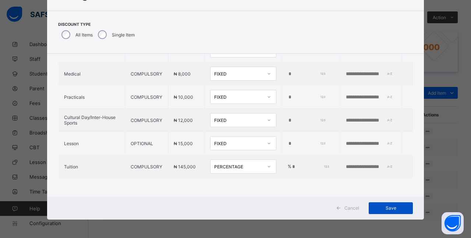
type input "**"
click at [229, 212] on div "Cancel Save" at bounding box center [235, 207] width 377 height 23
click at [229, 203] on div "Save" at bounding box center [391, 208] width 44 height 12
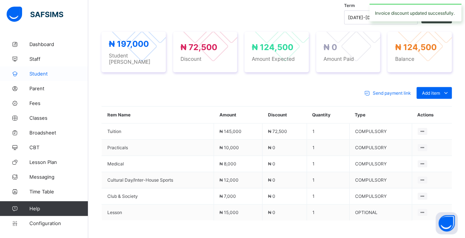
click at [39, 77] on link "Student" at bounding box center [44, 73] width 88 height 15
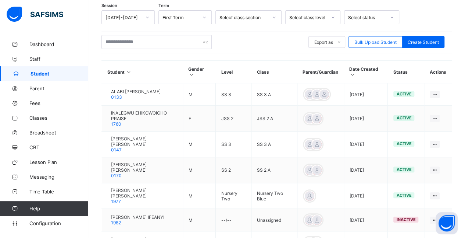
scroll to position [85, 0]
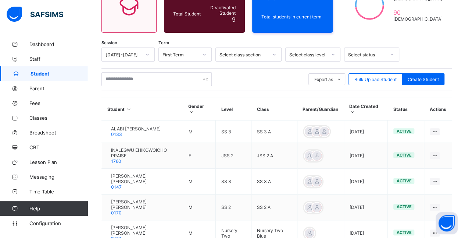
click at [127, 58] on div "[DATE]-[DATE]" at bounding box center [121, 54] width 39 height 10
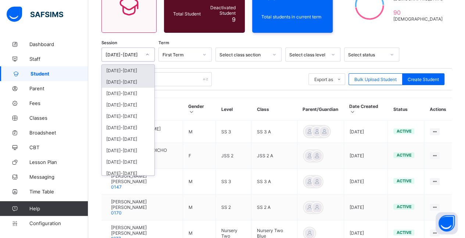
click at [127, 78] on div "[DATE]-[DATE]" at bounding box center [128, 81] width 53 height 11
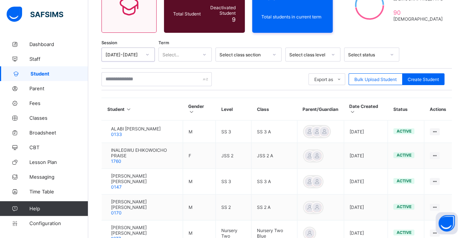
click at [198, 55] on div at bounding box center [205, 54] width 14 height 13
click at [179, 84] on div "Second Term" at bounding box center [185, 81] width 53 height 11
click at [229, 54] on div "Select class level" at bounding box center [309, 55] width 38 height 6
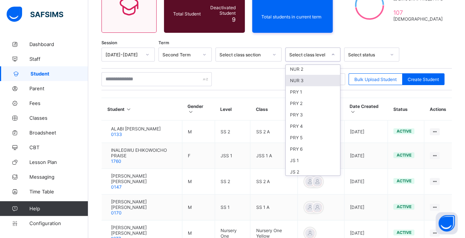
scroll to position [55, 0]
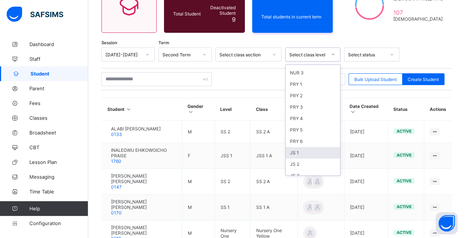
click at [229, 148] on div "JS 1" at bounding box center [313, 152] width 54 height 11
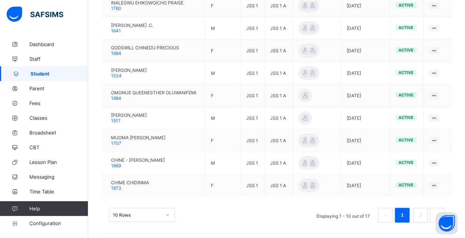
scroll to position [254, 0]
click at [229, 210] on li "2" at bounding box center [421, 214] width 15 height 15
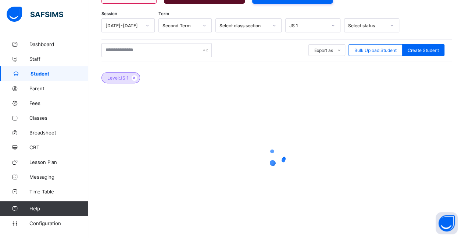
scroll to position [25, 0]
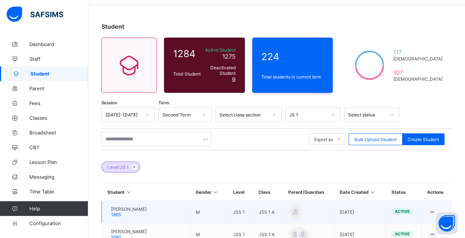
click at [157, 209] on td "[PERSON_NAME] 1865" at bounding box center [146, 212] width 88 height 22
click at [114, 203] on td "[PERSON_NAME] 1865" at bounding box center [146, 212] width 88 height 22
click at [107, 212] on div at bounding box center [107, 212] width 0 height 0
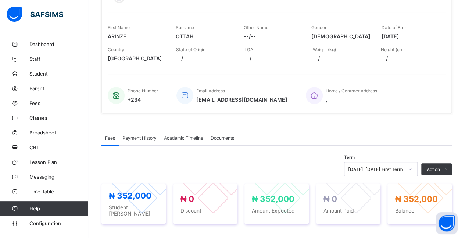
scroll to position [118, 0]
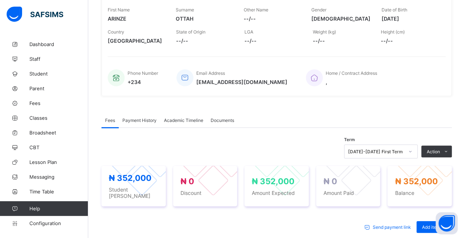
click at [229, 151] on div "[DATE]-[DATE] First Term" at bounding box center [381, 151] width 74 height 14
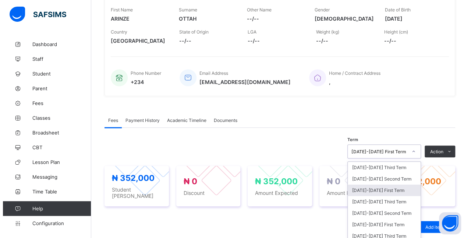
scroll to position [156, 0]
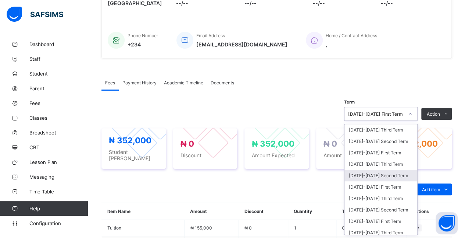
click at [229, 171] on div "[DATE]-[DATE] Second Term" at bounding box center [381, 175] width 73 height 11
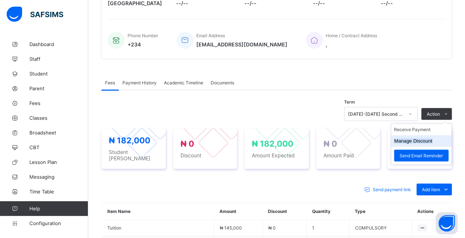
click at [229, 135] on li "Manage Discount" at bounding box center [421, 140] width 60 height 11
click at [229, 140] on button "Manage Discount" at bounding box center [413, 141] width 38 height 6
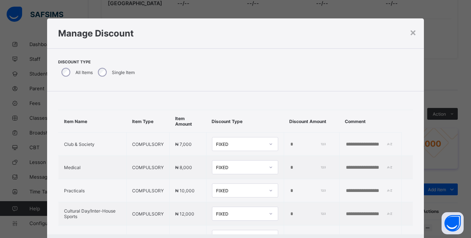
scroll to position [37, 0]
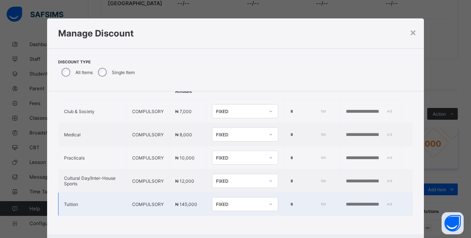
click at [229, 203] on div at bounding box center [271, 204] width 13 height 12
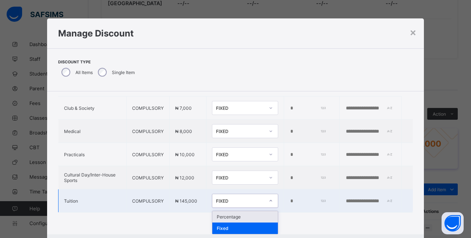
click at [229, 216] on div "Percentage" at bounding box center [244, 216] width 65 height 11
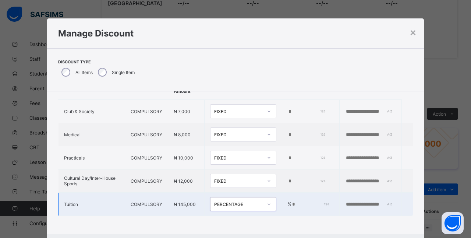
click at [229, 197] on td "% *" at bounding box center [310, 203] width 57 height 23
click at [229, 201] on input "*" at bounding box center [309, 204] width 37 height 6
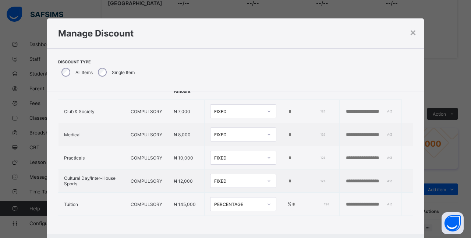
type input "**"
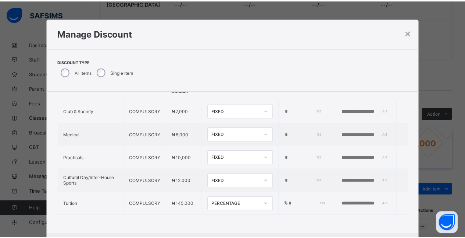
scroll to position [38, 0]
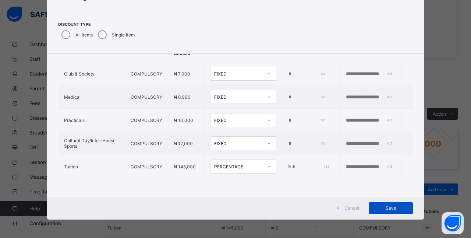
click at [229, 210] on span "Save" at bounding box center [390, 208] width 33 height 6
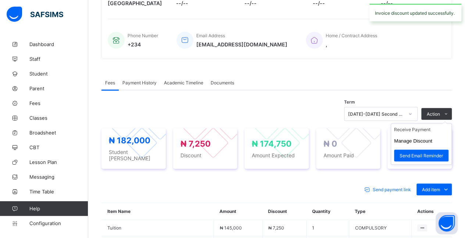
click at [229, 127] on ul "Receive Payment Manage Discount Send Email Reminder" at bounding box center [421, 143] width 61 height 41
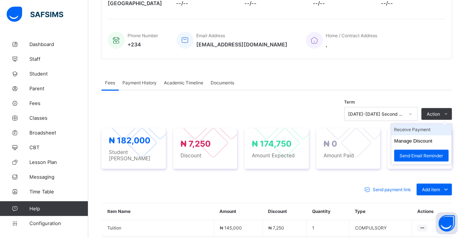
click at [229, 130] on li "Receive Payment" at bounding box center [421, 129] width 60 height 11
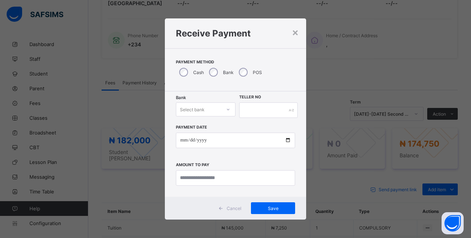
click at [226, 111] on icon at bounding box center [228, 109] width 4 height 7
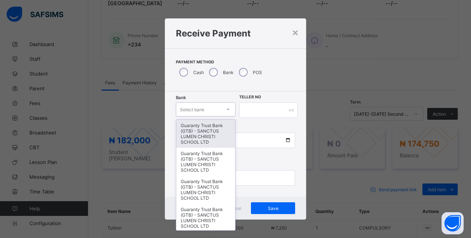
click at [219, 132] on div "Guaranty Trust Bank (GTB) - SANCTUS LUMEN CHRISTI SCHOOL LTD" at bounding box center [205, 134] width 59 height 28
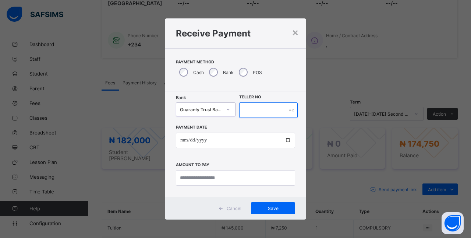
click at [229, 111] on input "text" at bounding box center [268, 109] width 58 height 15
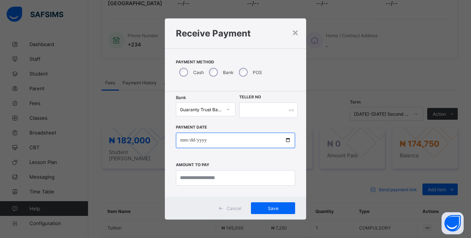
click at [229, 141] on input "date" at bounding box center [235, 139] width 119 height 15
type input "**********"
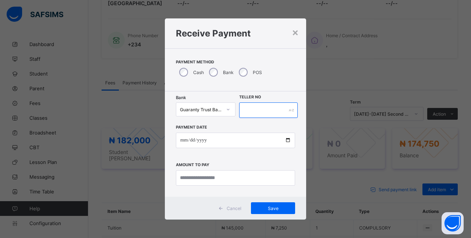
click at [229, 110] on input "text" at bounding box center [268, 109] width 58 height 15
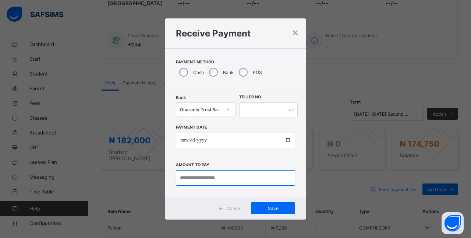
click at [229, 178] on input "currency" at bounding box center [235, 177] width 119 height 15
type input "*********"
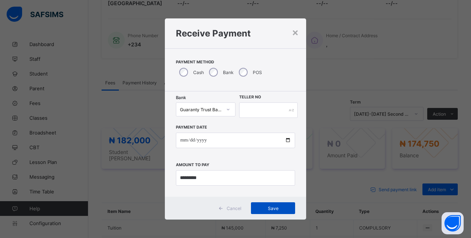
click at [229, 206] on span "Save" at bounding box center [272, 208] width 33 height 6
click at [229, 207] on span "Save" at bounding box center [272, 208] width 33 height 6
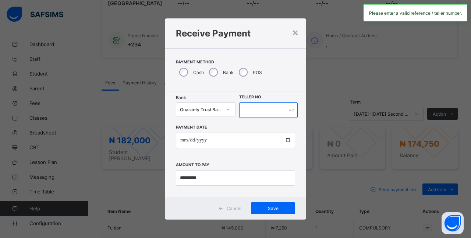
click at [229, 106] on input "text" at bounding box center [268, 109] width 58 height 15
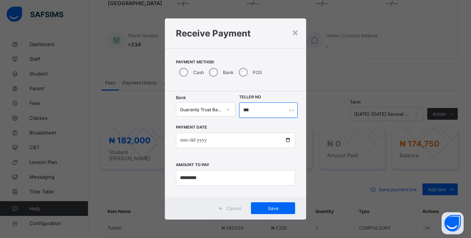
type input "***"
click at [229, 208] on span "Save" at bounding box center [272, 208] width 33 height 6
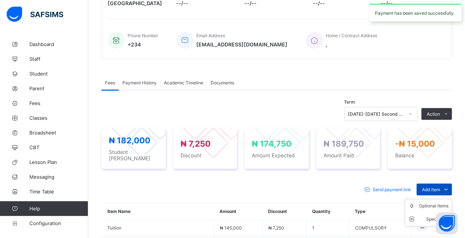
click at [229, 188] on div "Add item Optional items Special bill" at bounding box center [434, 189] width 35 height 12
click at [229, 199] on ul "Optional items Special bill" at bounding box center [428, 212] width 47 height 27
click at [229, 204] on icon at bounding box center [413, 205] width 11 height 7
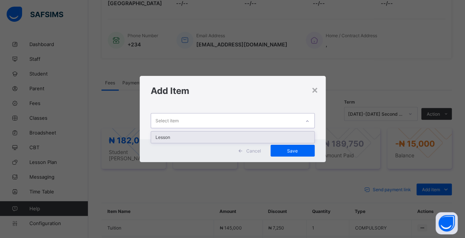
drag, startPoint x: 202, startPoint y: 117, endPoint x: 198, endPoint y: 132, distance: 15.1
click at [198, 128] on div "option Lesson focused, 1 of 1. 1 result available. Use Up and Down to choose op…" at bounding box center [233, 120] width 164 height 15
click at [198, 135] on div "Lesson" at bounding box center [232, 136] width 163 height 11
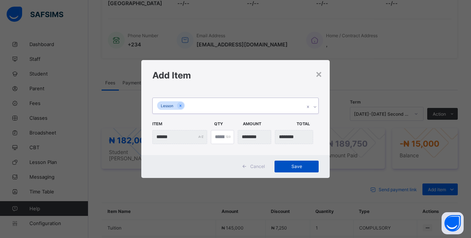
click at [229, 169] on div "Save" at bounding box center [296, 166] width 44 height 12
